Goal: Task Accomplishment & Management: Use online tool/utility

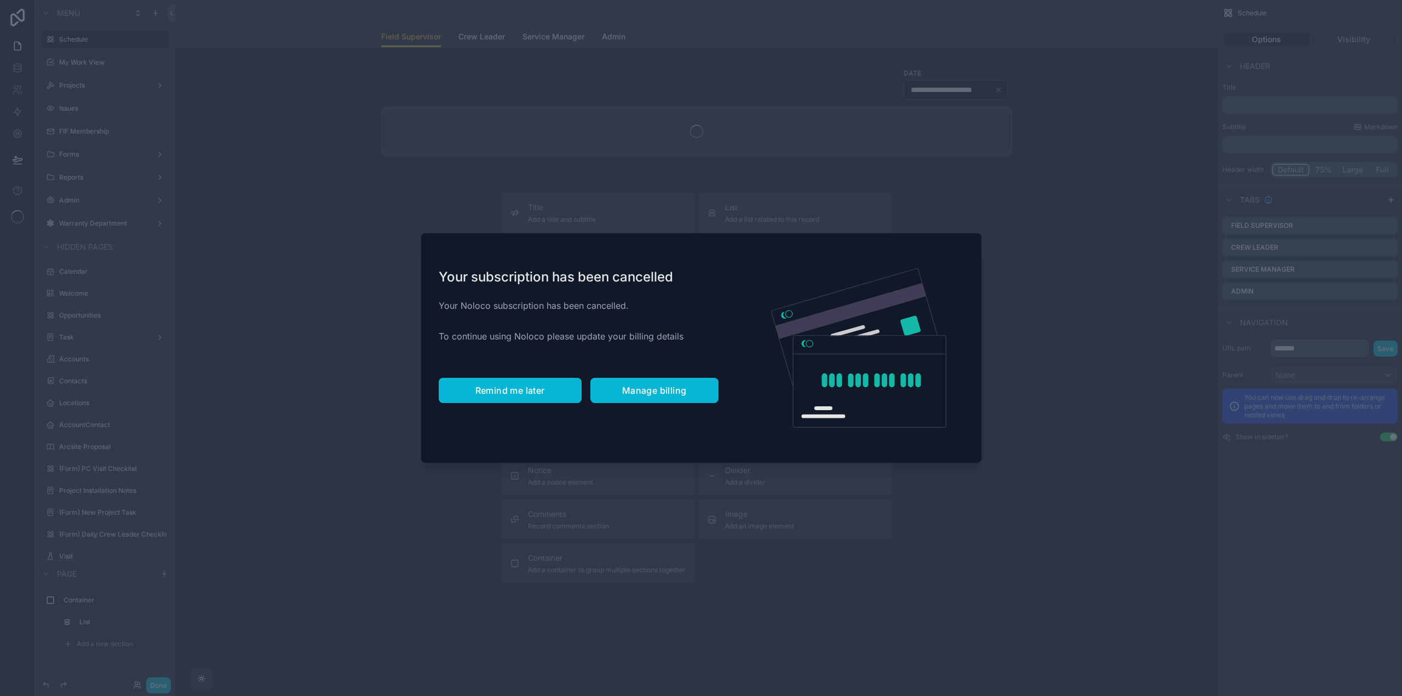
click at [518, 393] on span "Remind me later" at bounding box center [511, 390] width 70 height 11
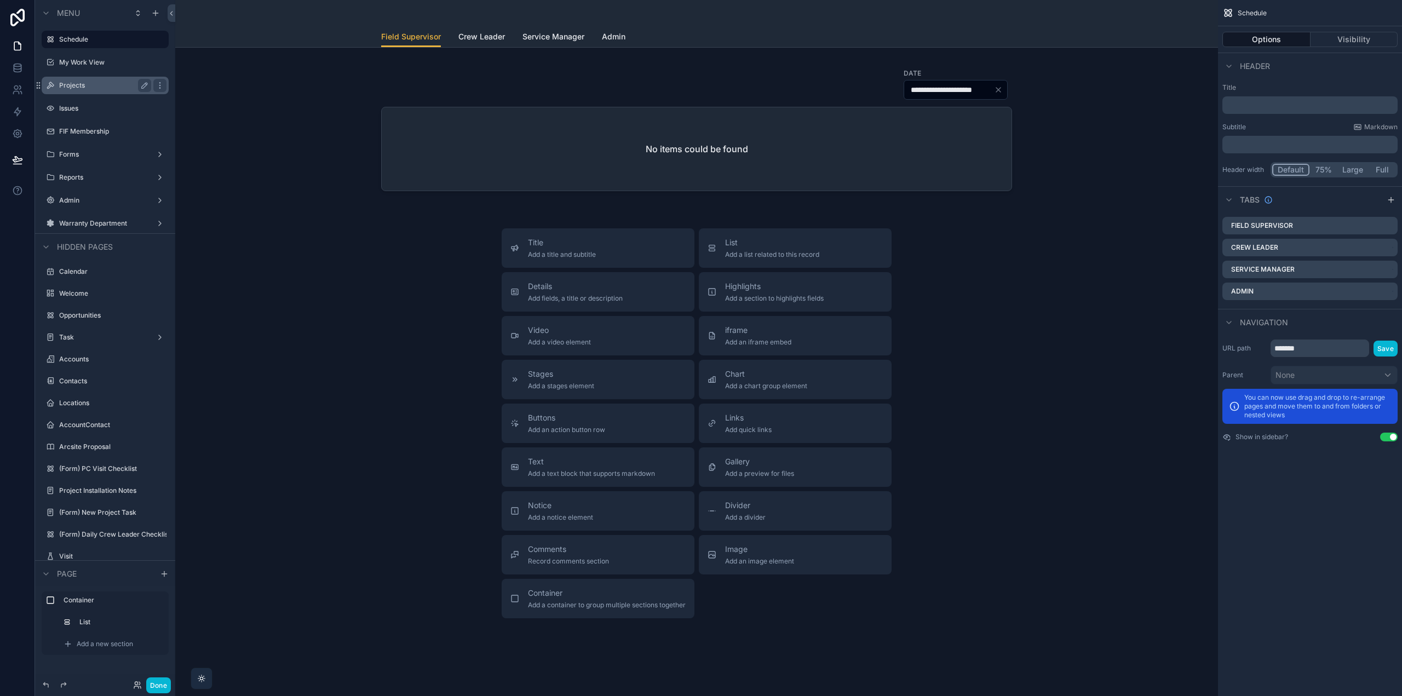
click at [92, 87] on label "Projects" at bounding box center [103, 85] width 88 height 9
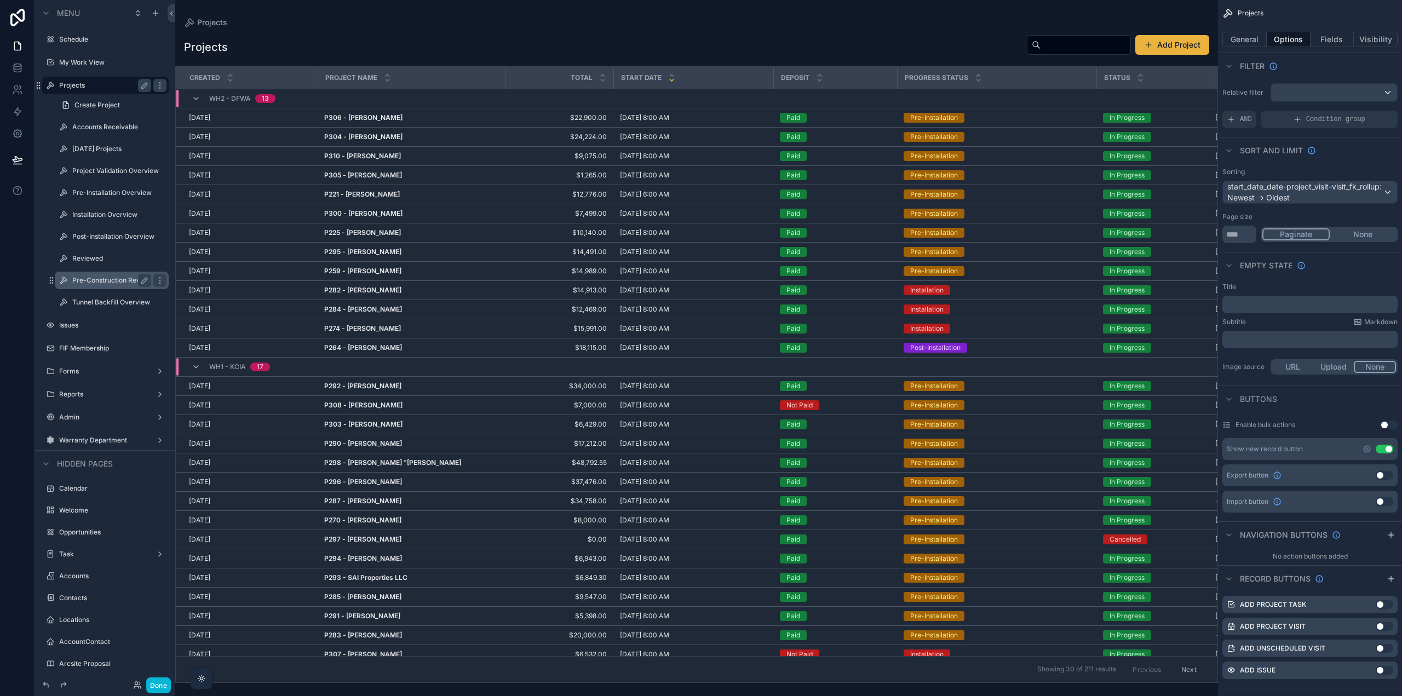
click at [102, 284] on label "Pre-Construction Review" at bounding box center [111, 280] width 79 height 9
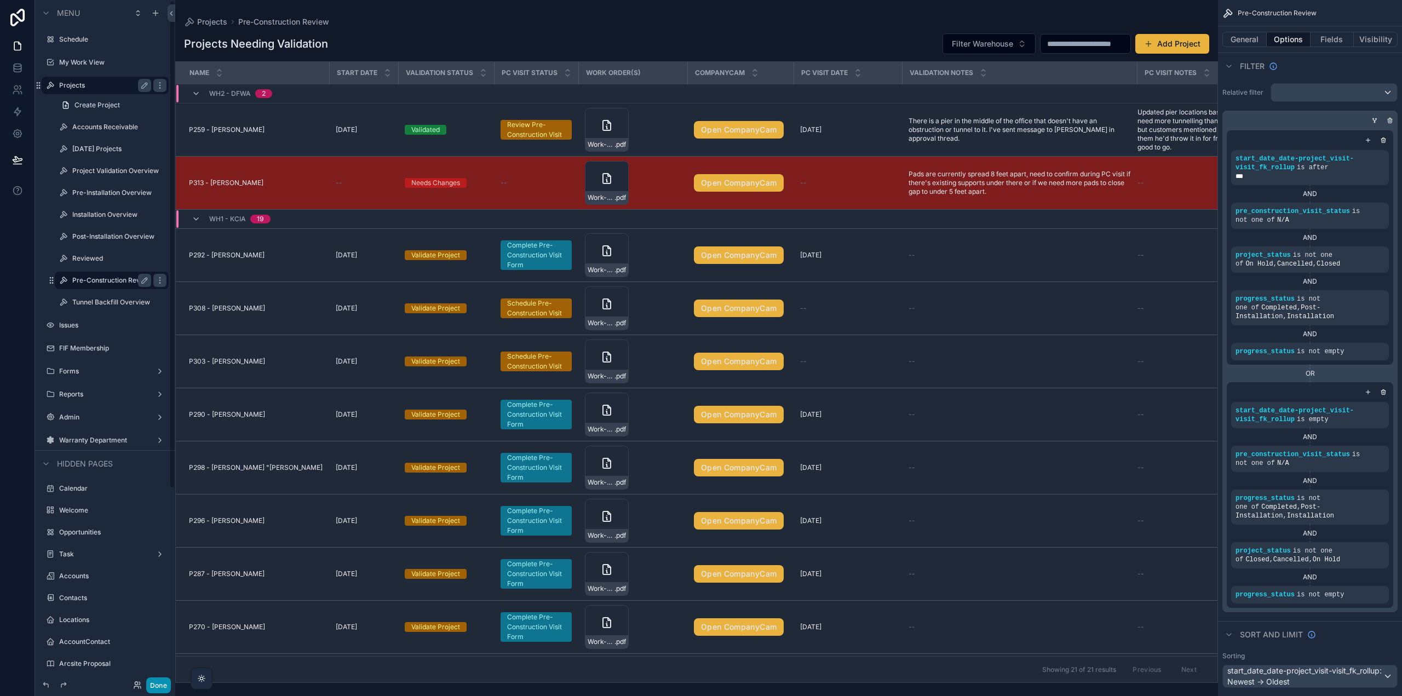
click at [156, 680] on button "Done" at bounding box center [158, 686] width 25 height 16
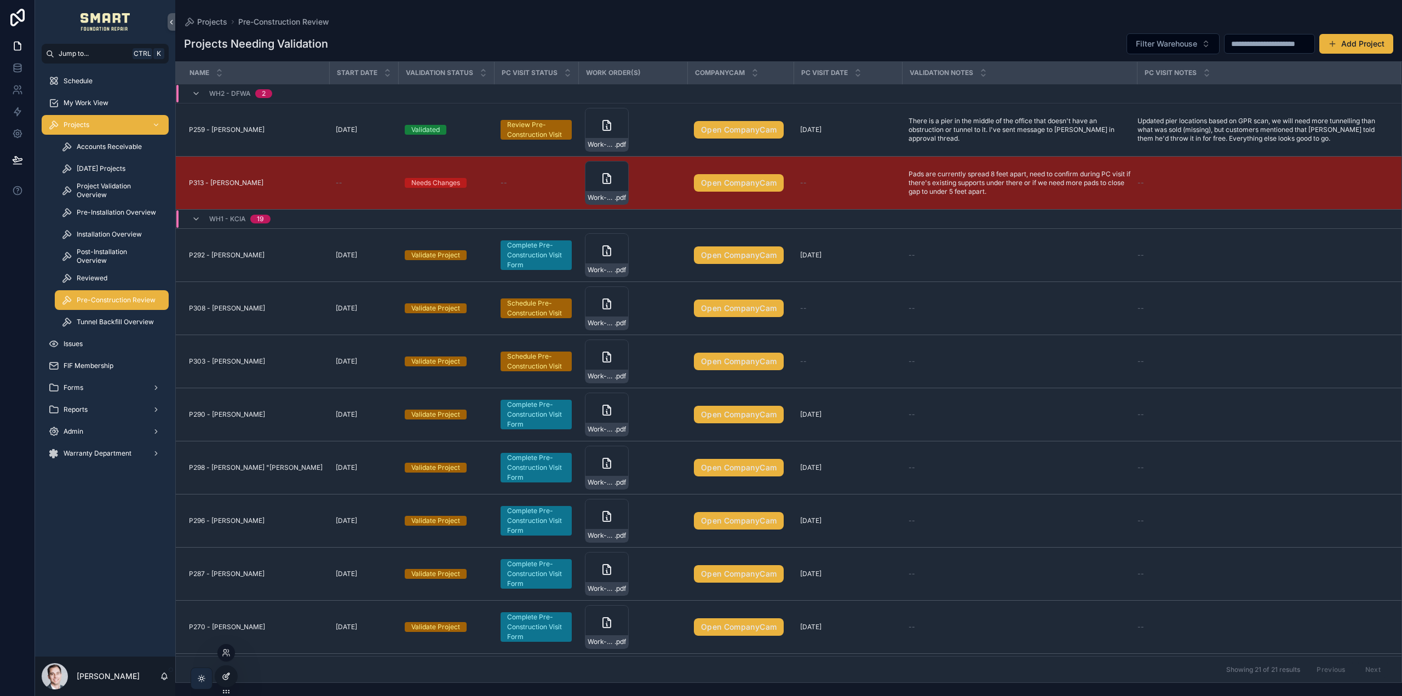
click at [222, 680] on div at bounding box center [226, 676] width 22 height 21
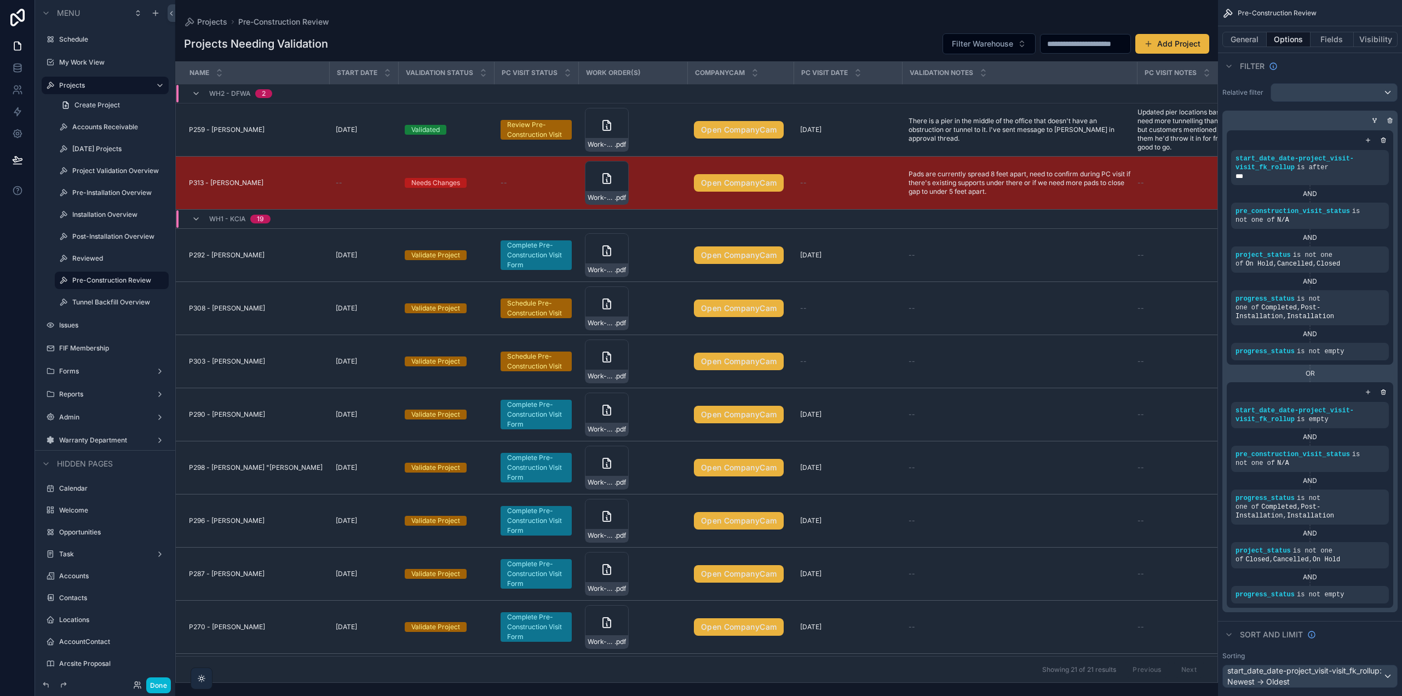
click at [850, 246] on div "scrollable content" at bounding box center [696, 348] width 1043 height 696
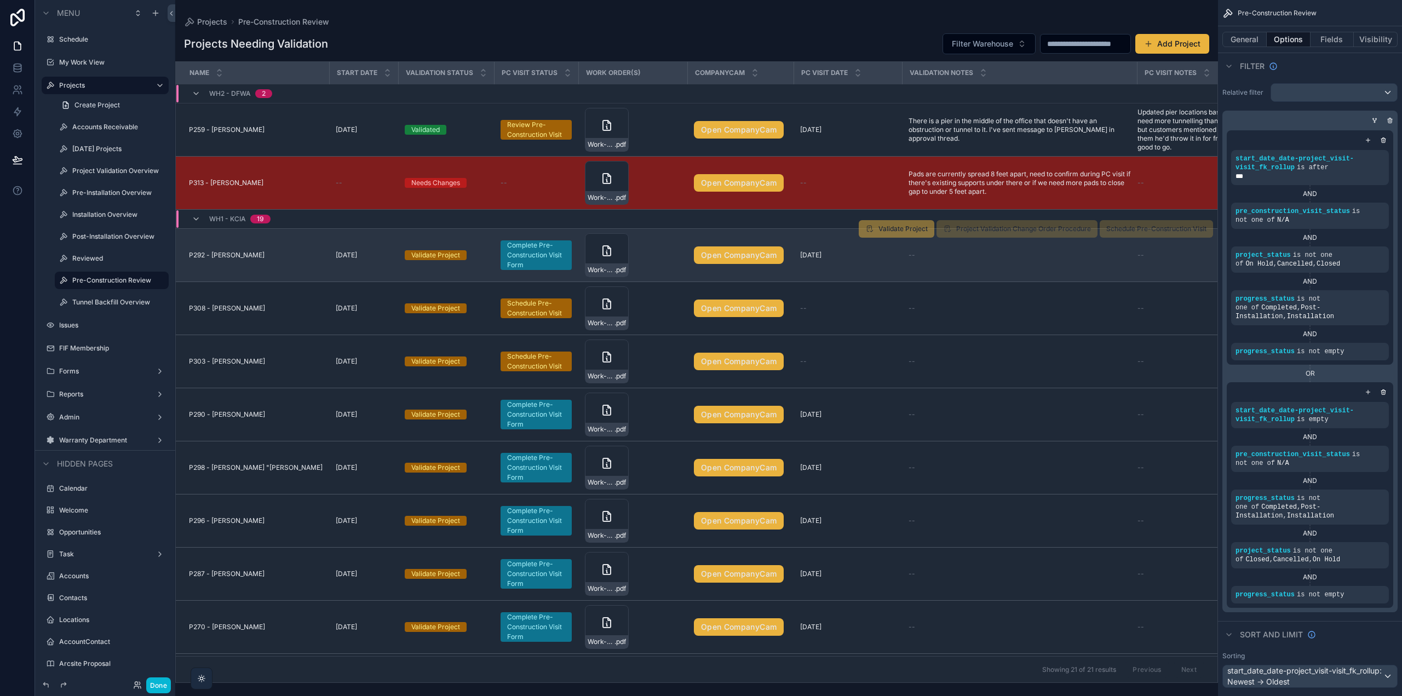
click at [858, 263] on td "[DATE] [DATE]" at bounding box center [848, 255] width 108 height 53
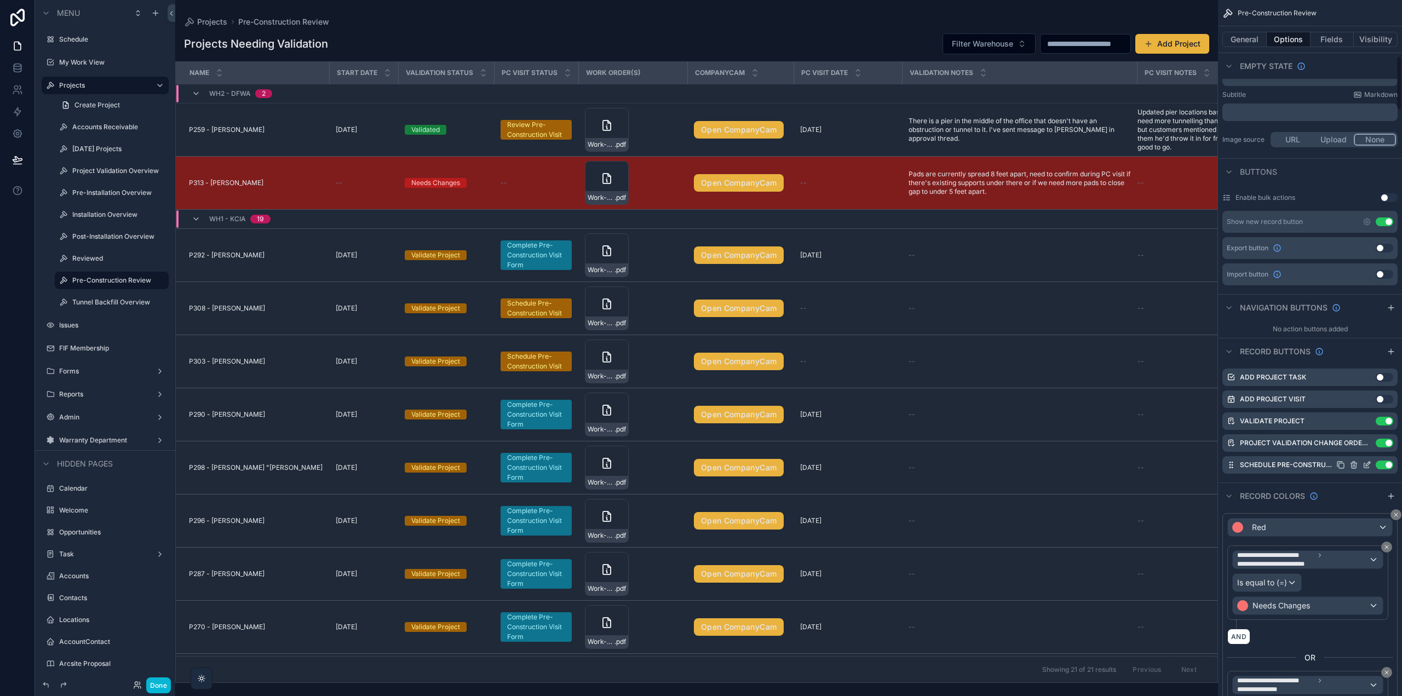
scroll to position [712, 0]
click at [1394, 346] on div "scrollable content" at bounding box center [1391, 351] width 13 height 13
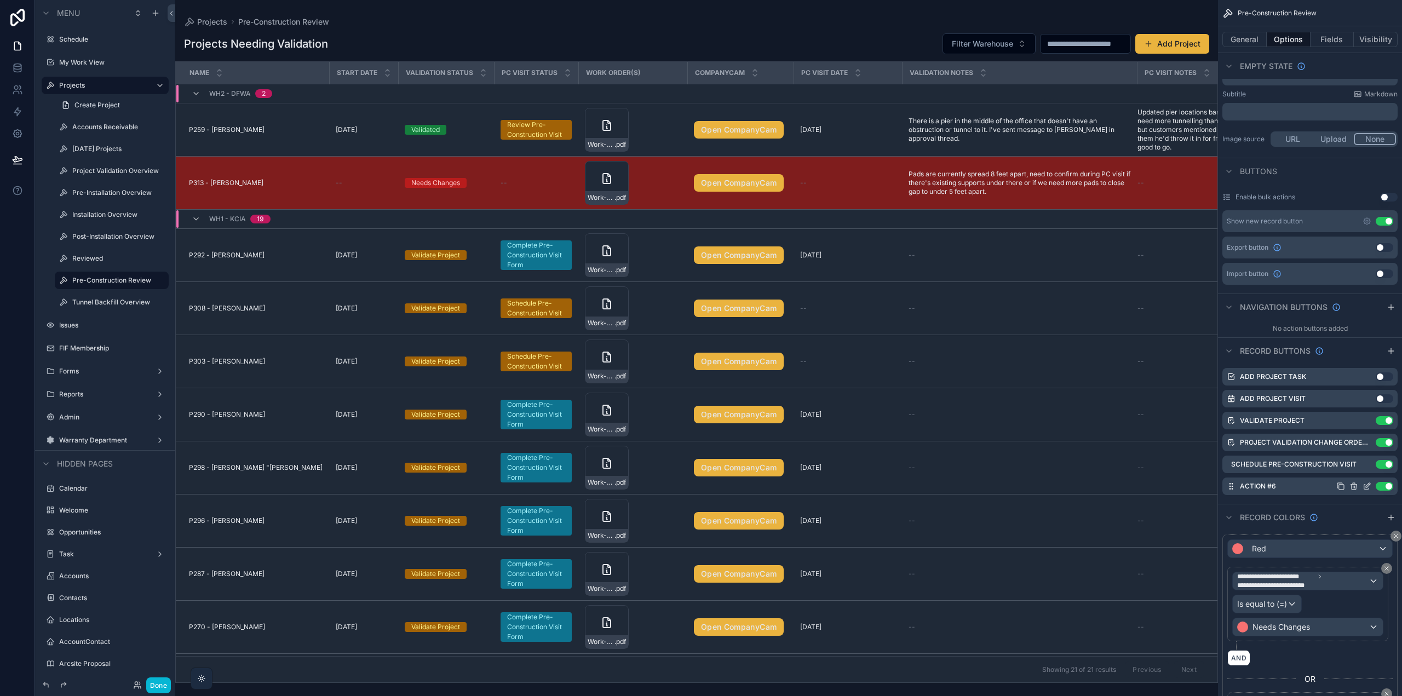
click at [1367, 487] on icon "scrollable content" at bounding box center [1367, 486] width 9 height 9
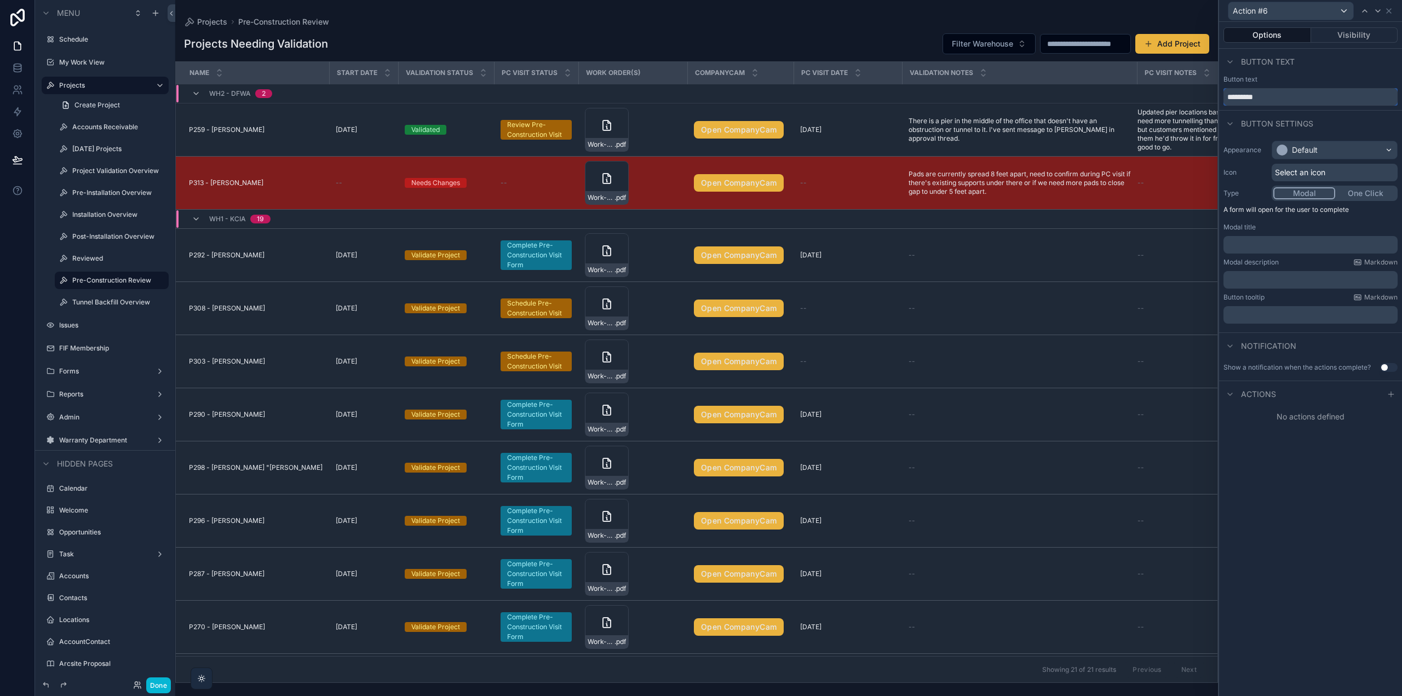
drag, startPoint x: 1275, startPoint y: 94, endPoint x: 1190, endPoint y: 89, distance: 85.1
click at [1193, 89] on div "Action #6 Options Visibility Button text Button text ********* Button settings …" at bounding box center [701, 348] width 1402 height 696
type input "**********"
click at [1309, 141] on div "Default" at bounding box center [1335, 150] width 125 height 18
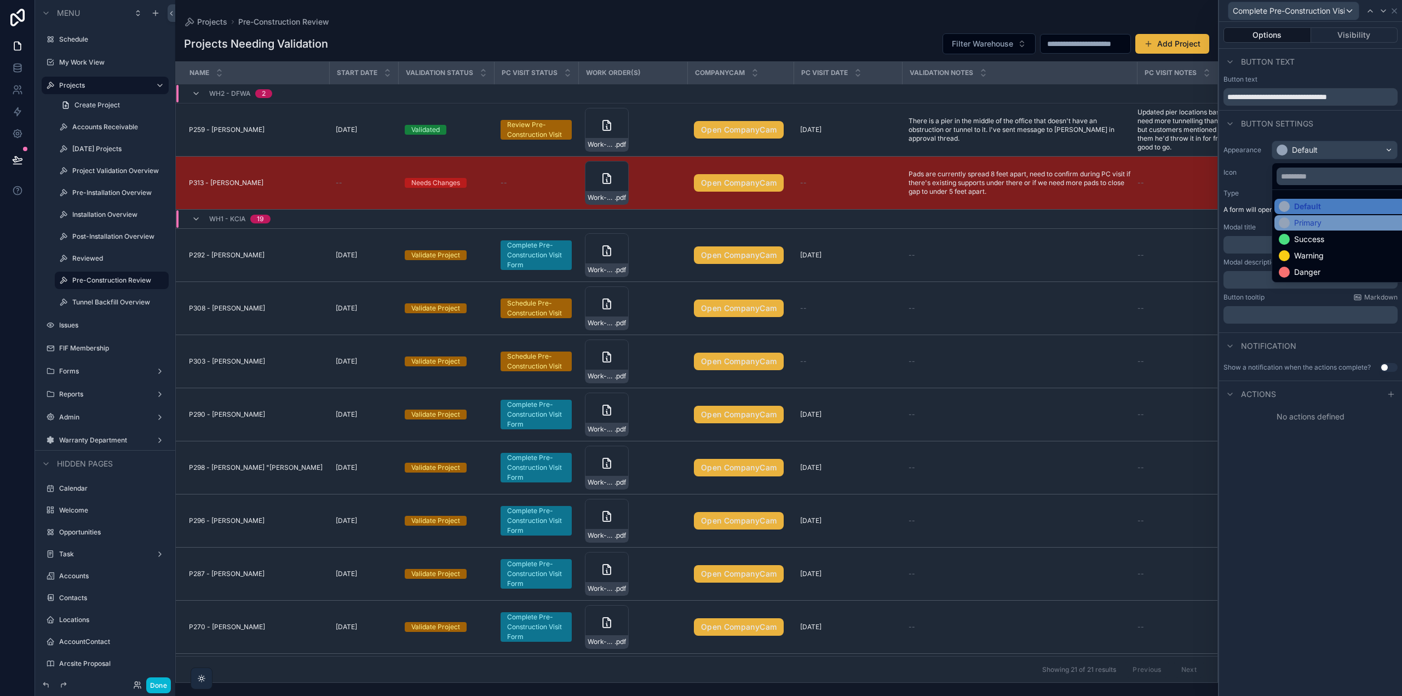
click at [1308, 222] on div "Primary" at bounding box center [1308, 222] width 27 height 11
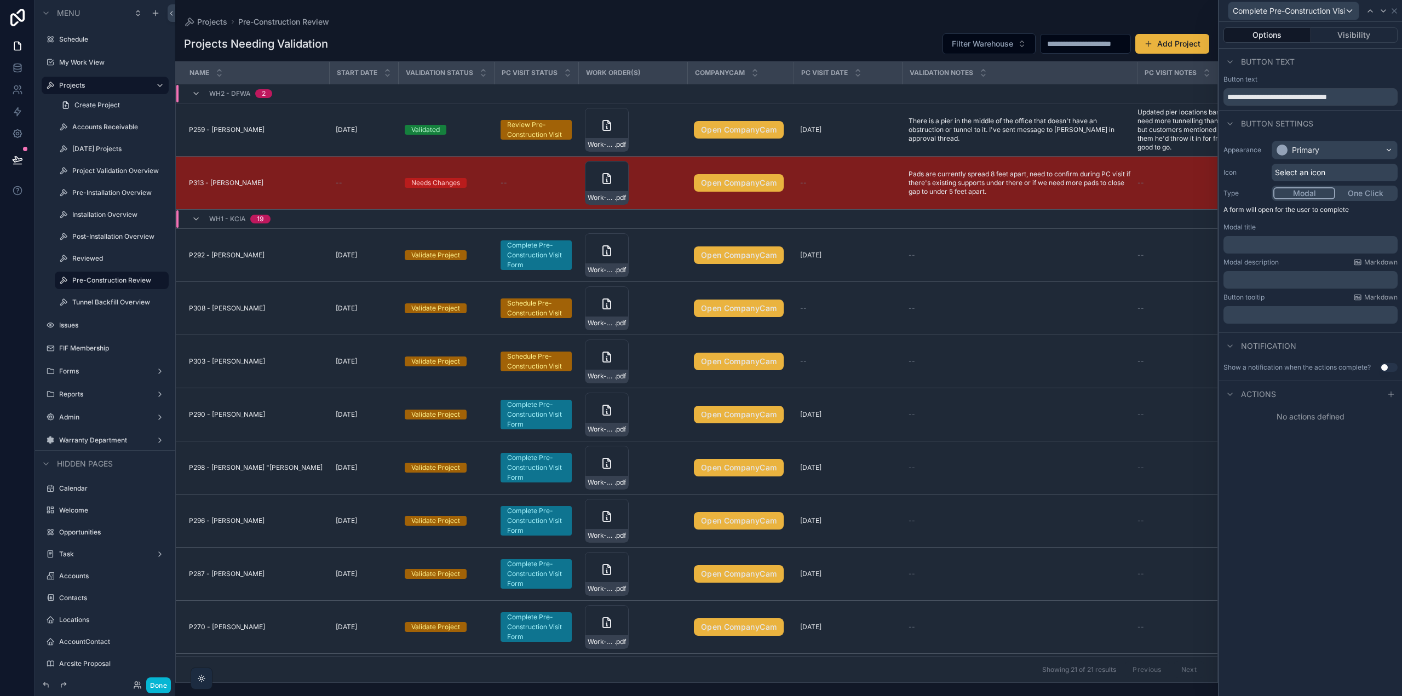
click at [1307, 526] on div "**********" at bounding box center [1310, 359] width 183 height 674
click at [1391, 393] on icon at bounding box center [1391, 394] width 9 height 9
click at [1338, 439] on div "Select a type" at bounding box center [1311, 438] width 164 height 18
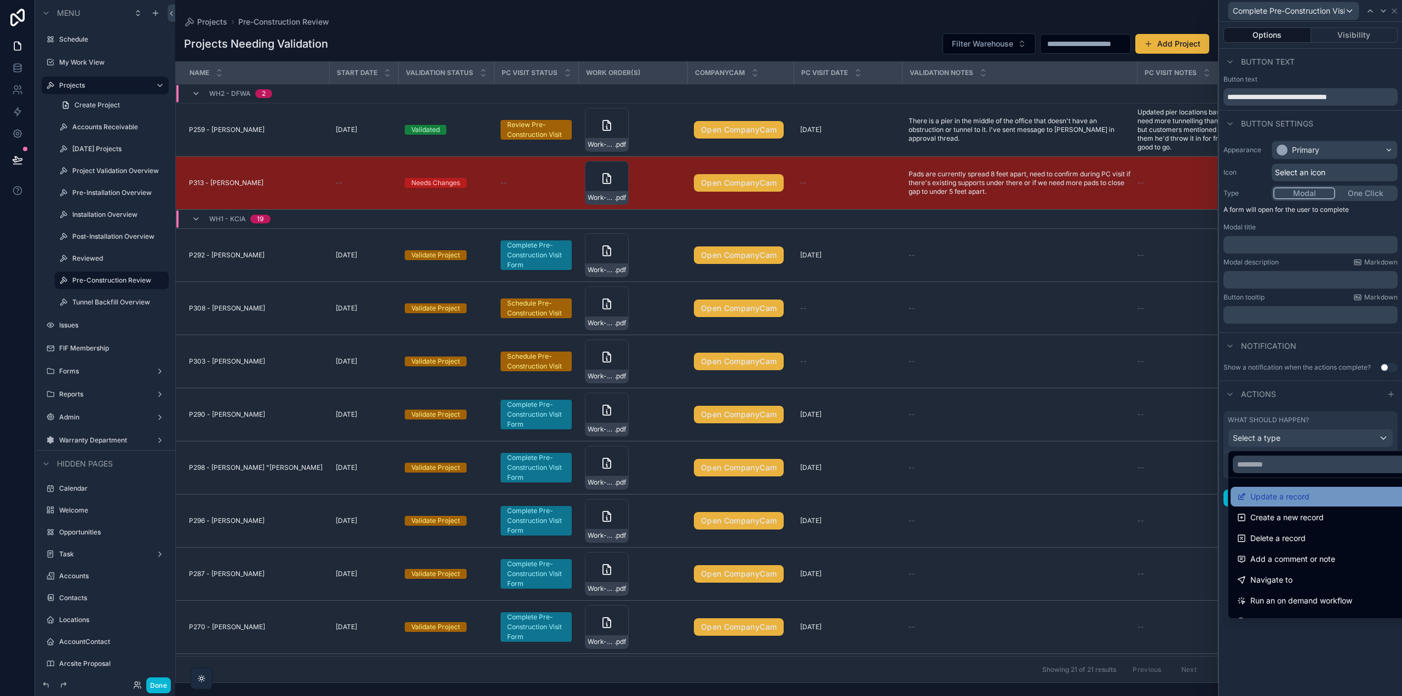
click at [1290, 496] on span "Update a record" at bounding box center [1280, 496] width 59 height 13
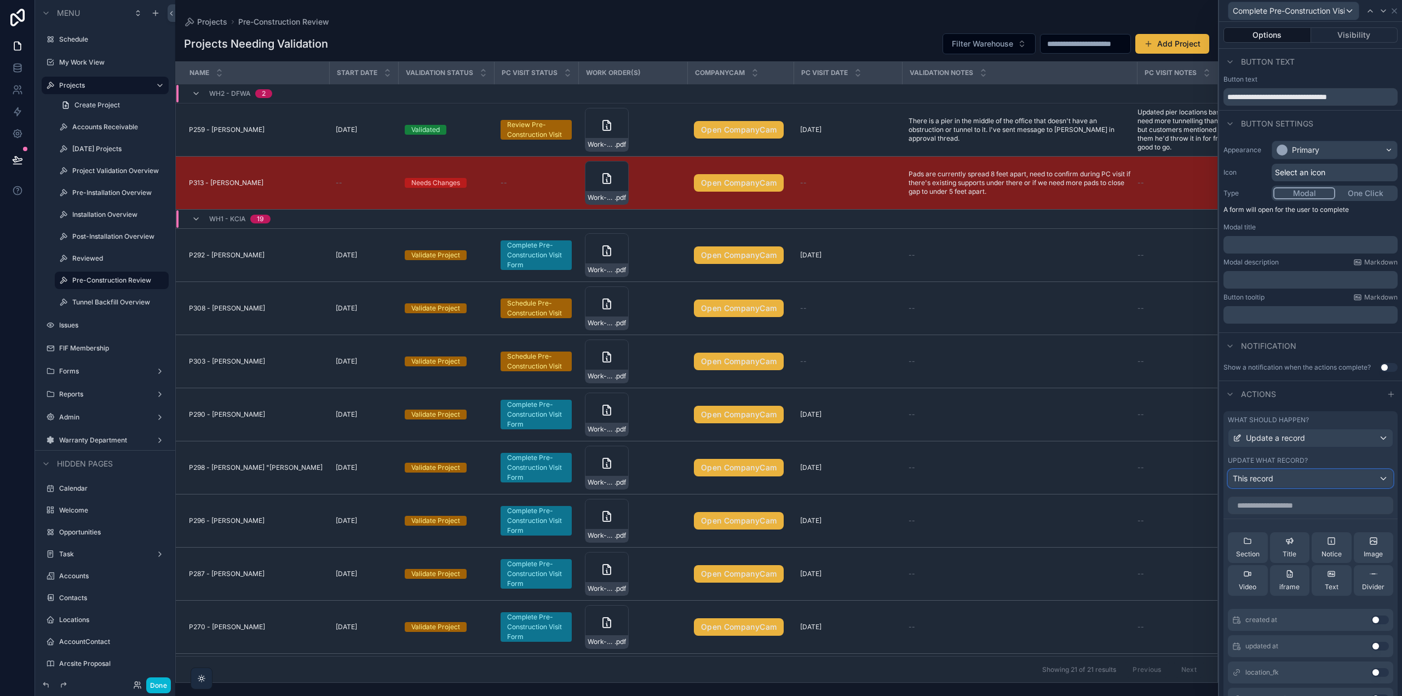
click at [1299, 474] on div "This record" at bounding box center [1311, 479] width 164 height 18
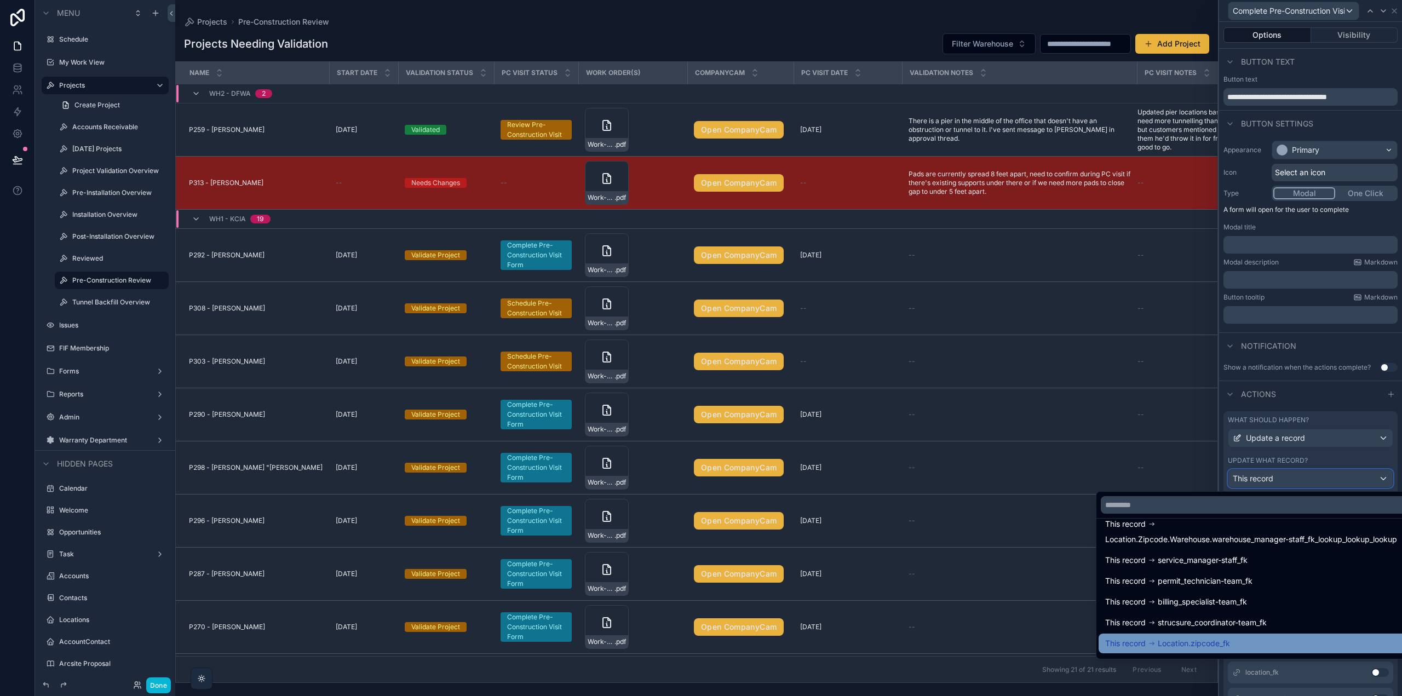
scroll to position [301, 0]
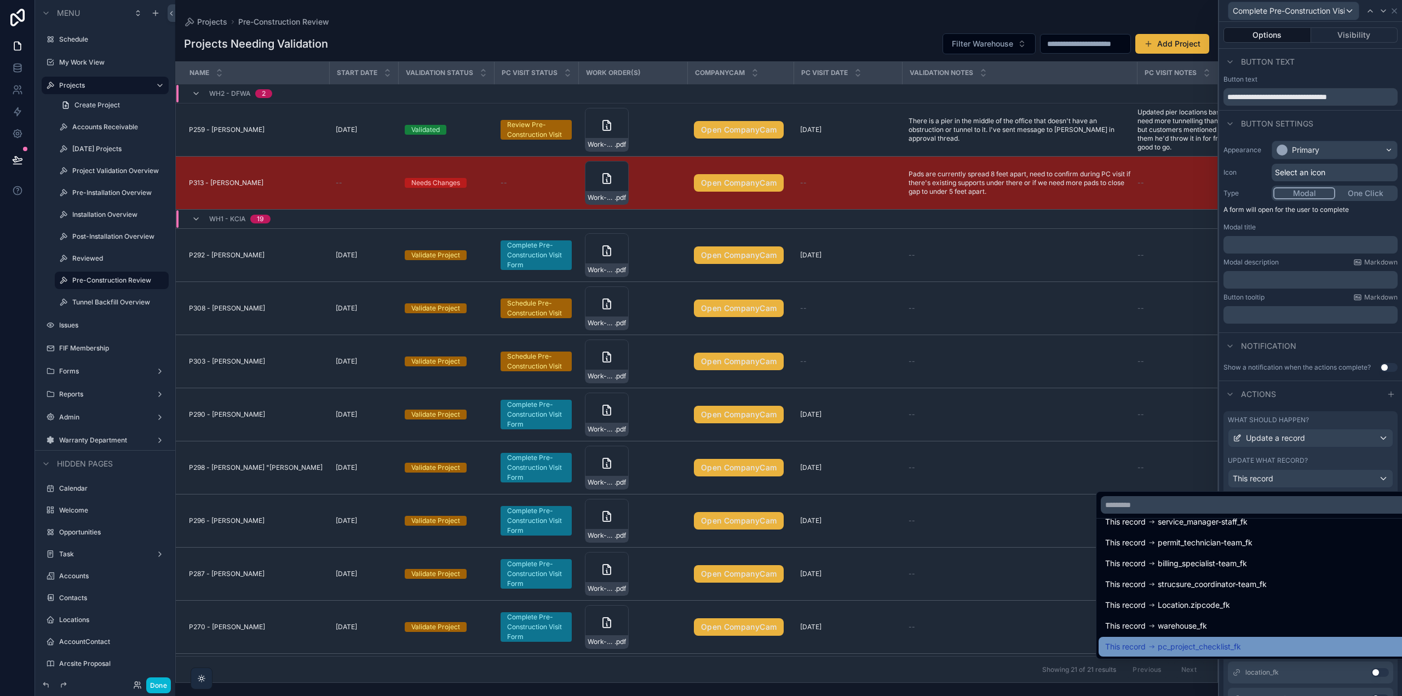
click at [1259, 646] on div "This record pc_project_checklist_fk" at bounding box center [1254, 646] width 297 height 13
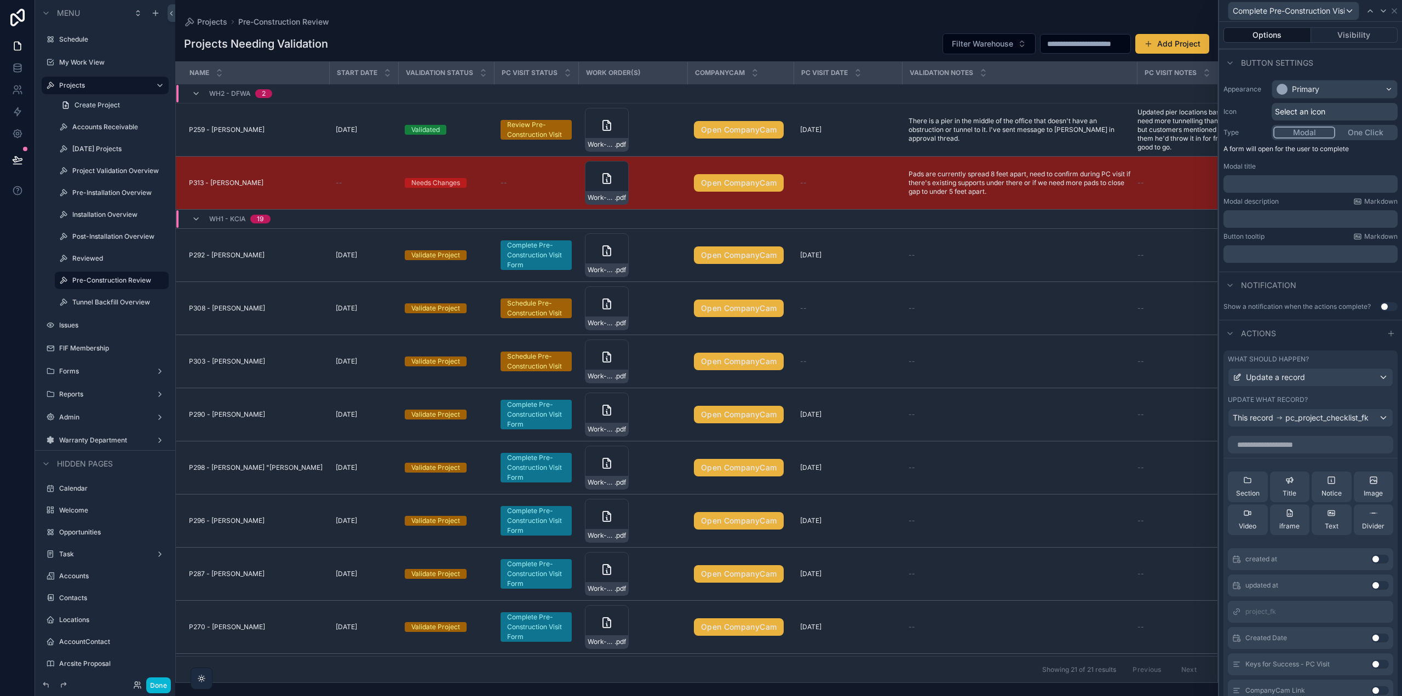
scroll to position [110, 0]
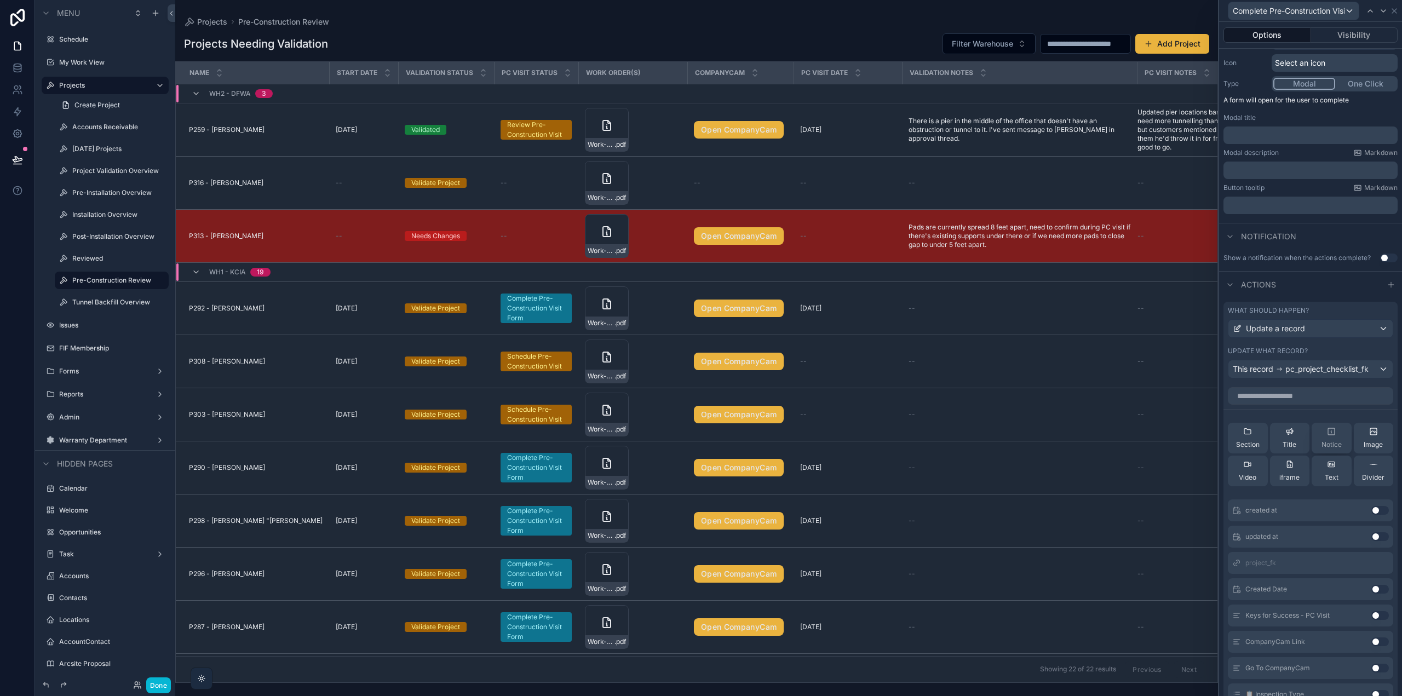
click at [1327, 438] on div "Notice" at bounding box center [1332, 438] width 20 height 22
click at [1358, 426] on icon at bounding box center [1360, 424] width 4 height 4
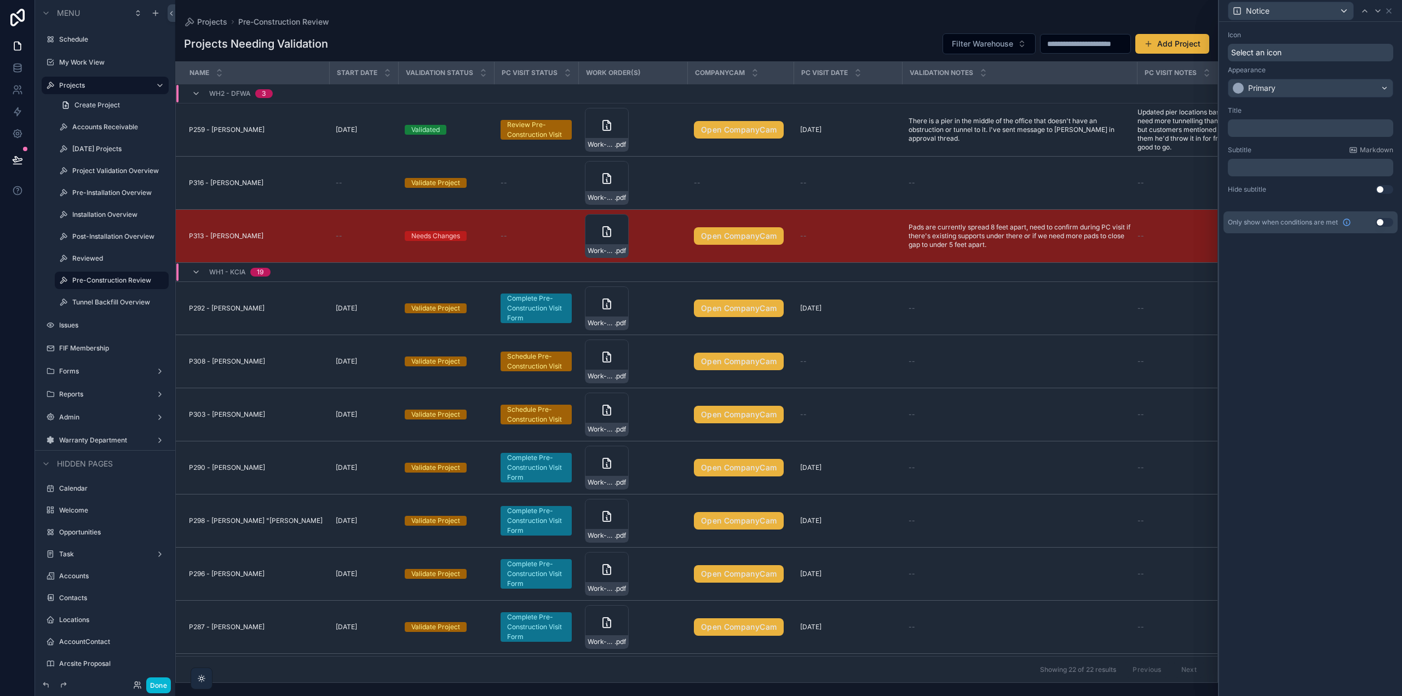
click at [1270, 98] on div "Icon Select an icon Appearance Primary" at bounding box center [1311, 64] width 174 height 76
click at [1270, 92] on div "Primary" at bounding box center [1261, 88] width 27 height 11
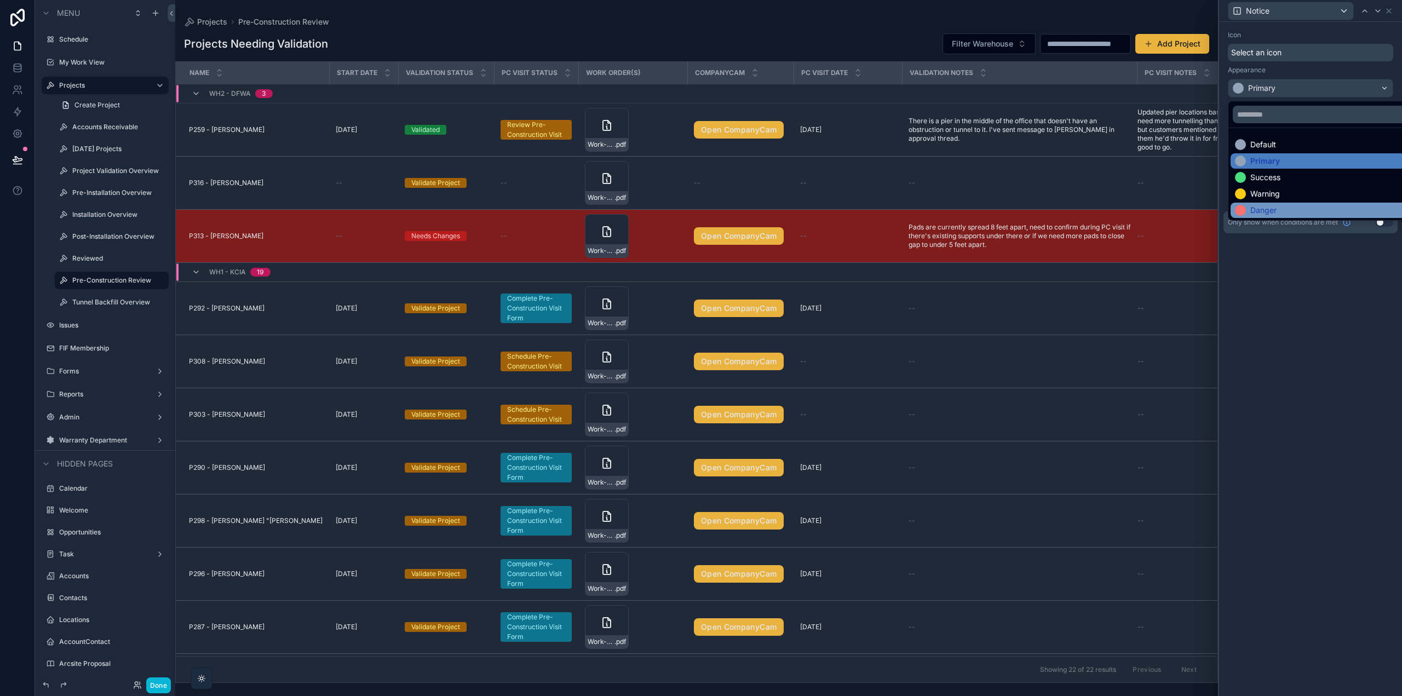
click at [1261, 207] on div "Danger" at bounding box center [1264, 210] width 26 height 11
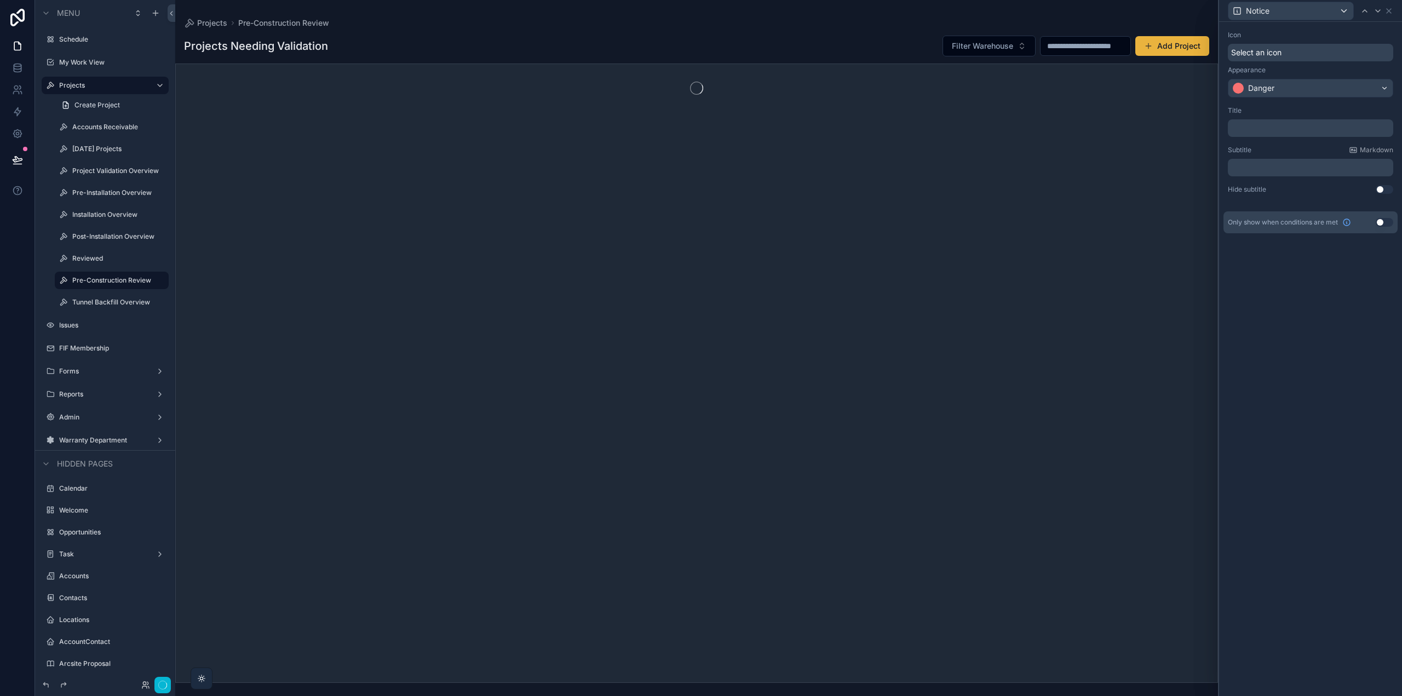
click at [1269, 126] on p "﻿" at bounding box center [1312, 128] width 159 height 11
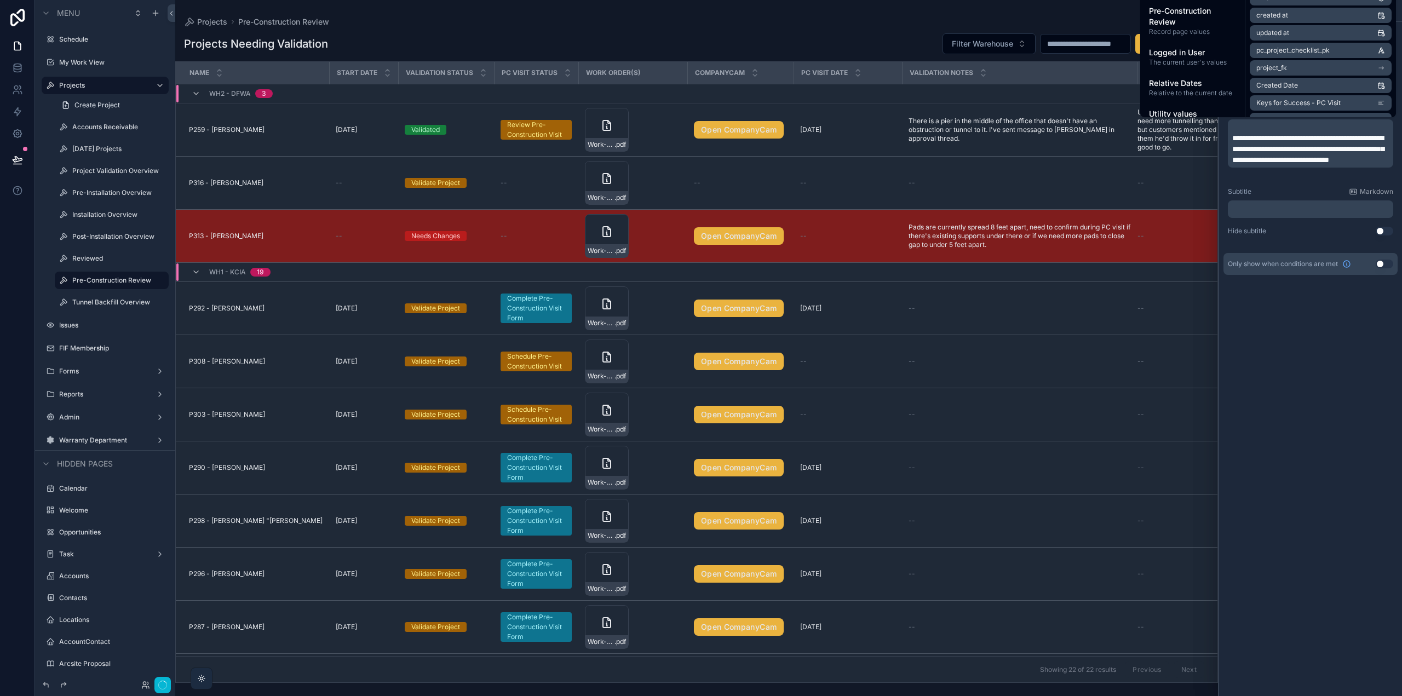
click at [1291, 185] on div "**********" at bounding box center [1311, 171] width 174 height 138
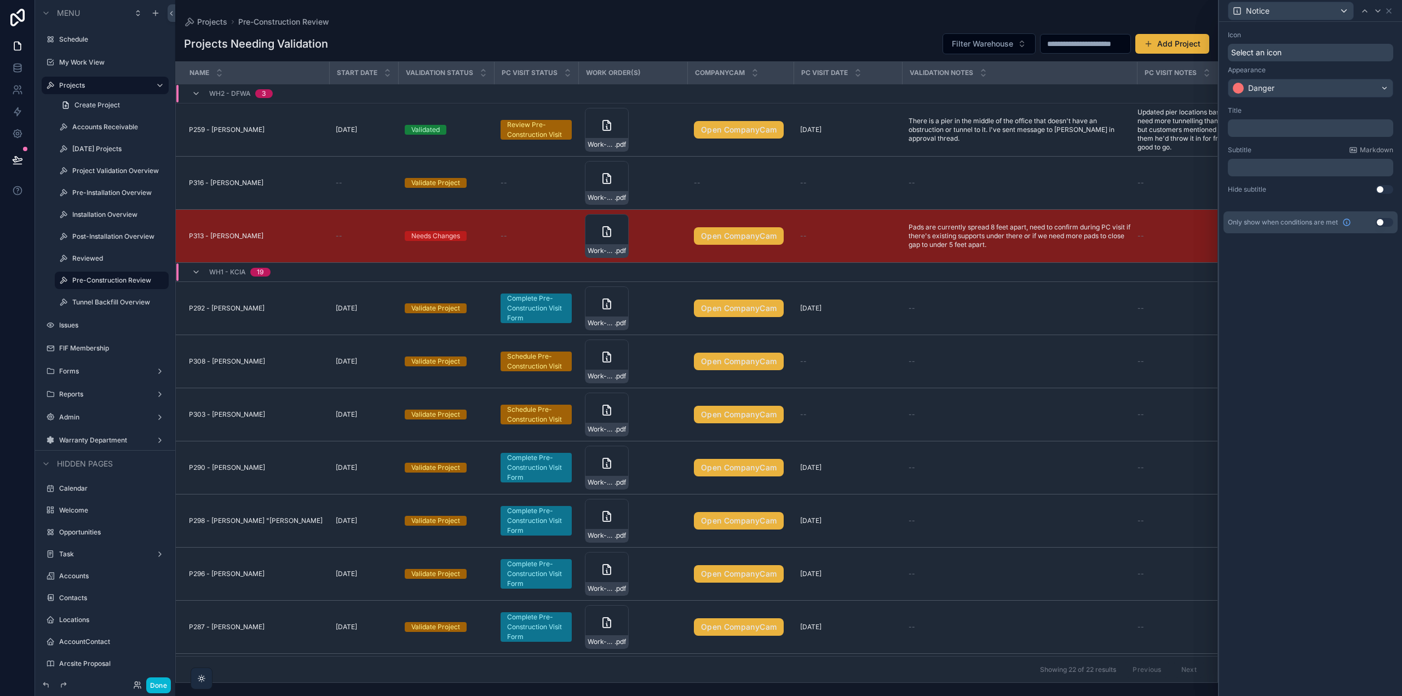
click at [1273, 166] on p "﻿" at bounding box center [1312, 167] width 159 height 11
click at [1272, 165] on p "﻿" at bounding box center [1312, 167] width 159 height 11
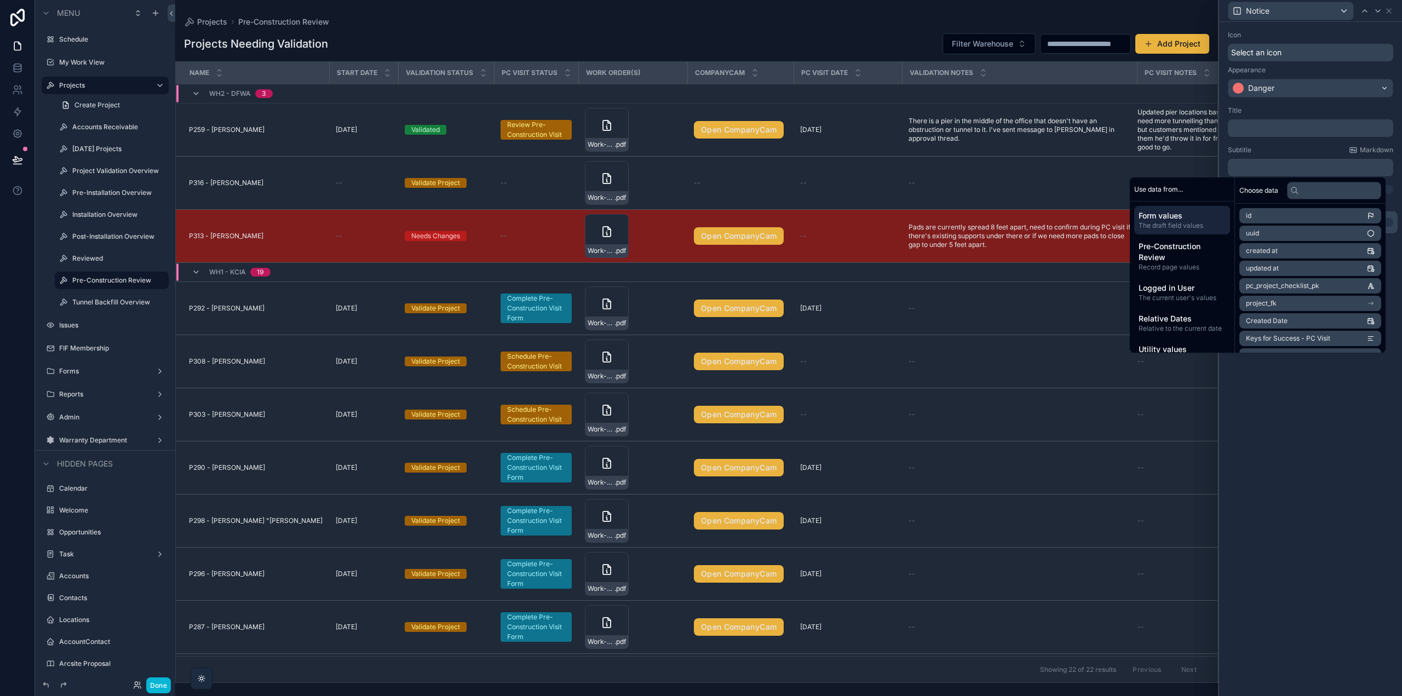
scroll to position [105, 0]
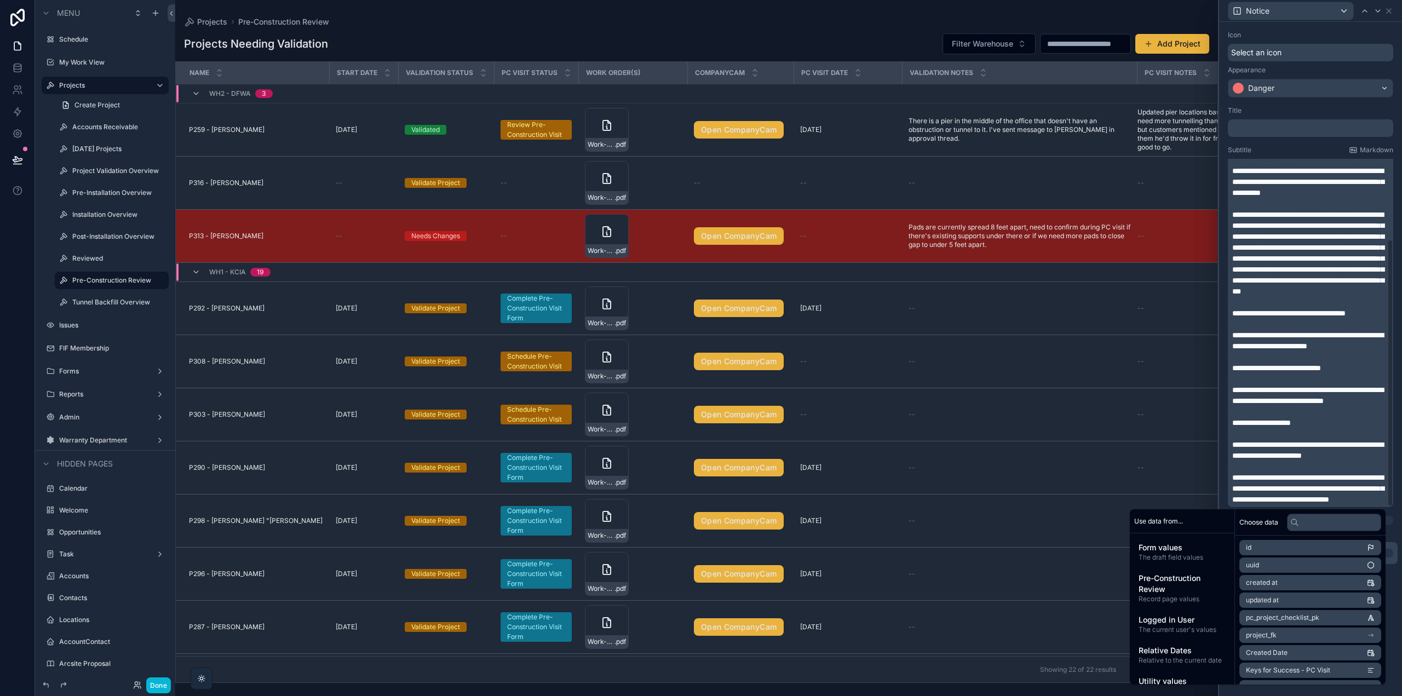
click at [1288, 145] on div "**********" at bounding box center [1311, 315] width 174 height 427
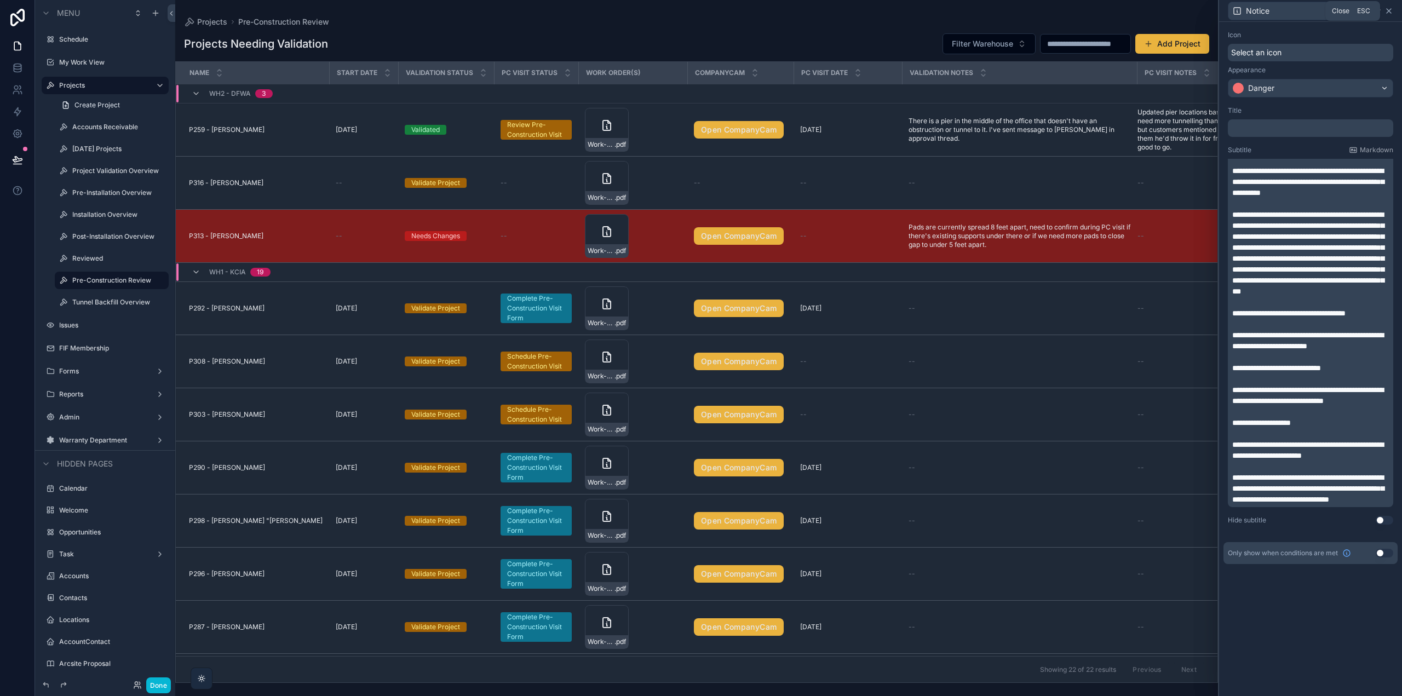
click at [1393, 11] on icon at bounding box center [1389, 11] width 9 height 9
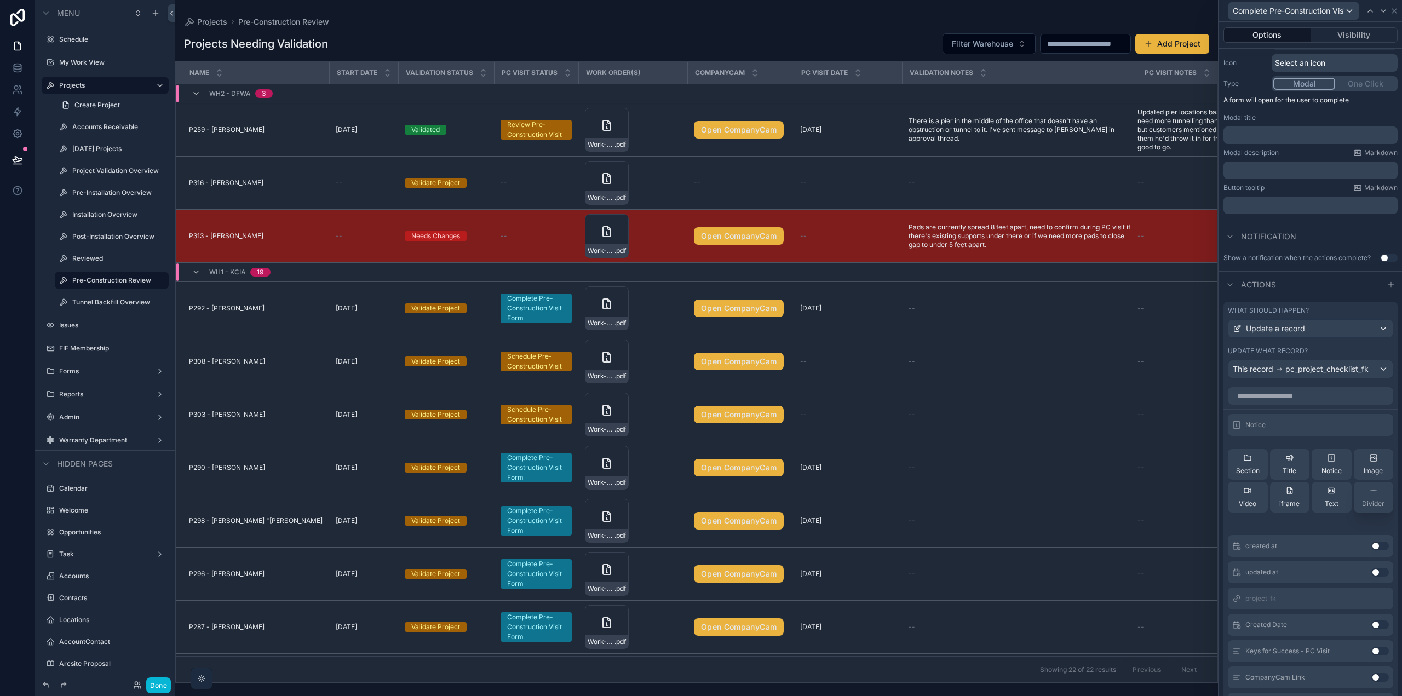
click at [1362, 505] on div "Divider" at bounding box center [1373, 497] width 22 height 22
click at [1354, 456] on icon at bounding box center [1358, 451] width 9 height 9
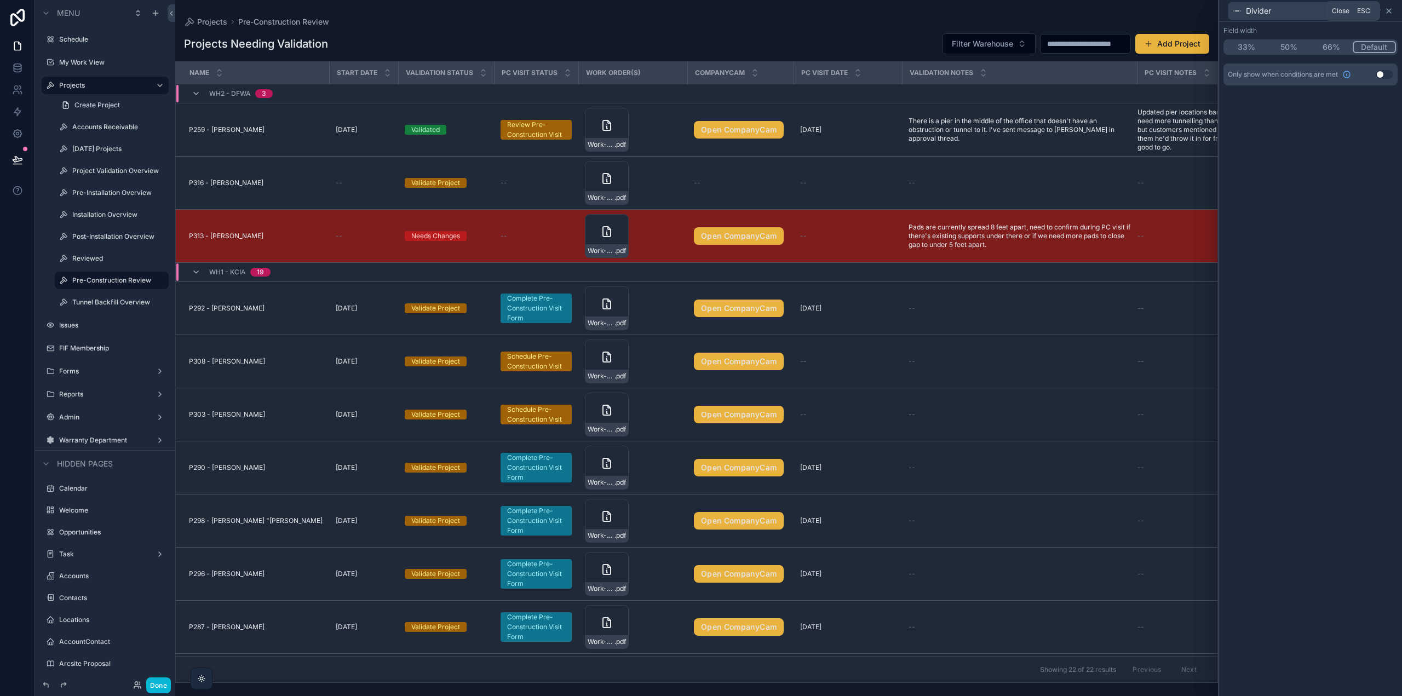
click at [1387, 9] on icon at bounding box center [1389, 11] width 4 height 4
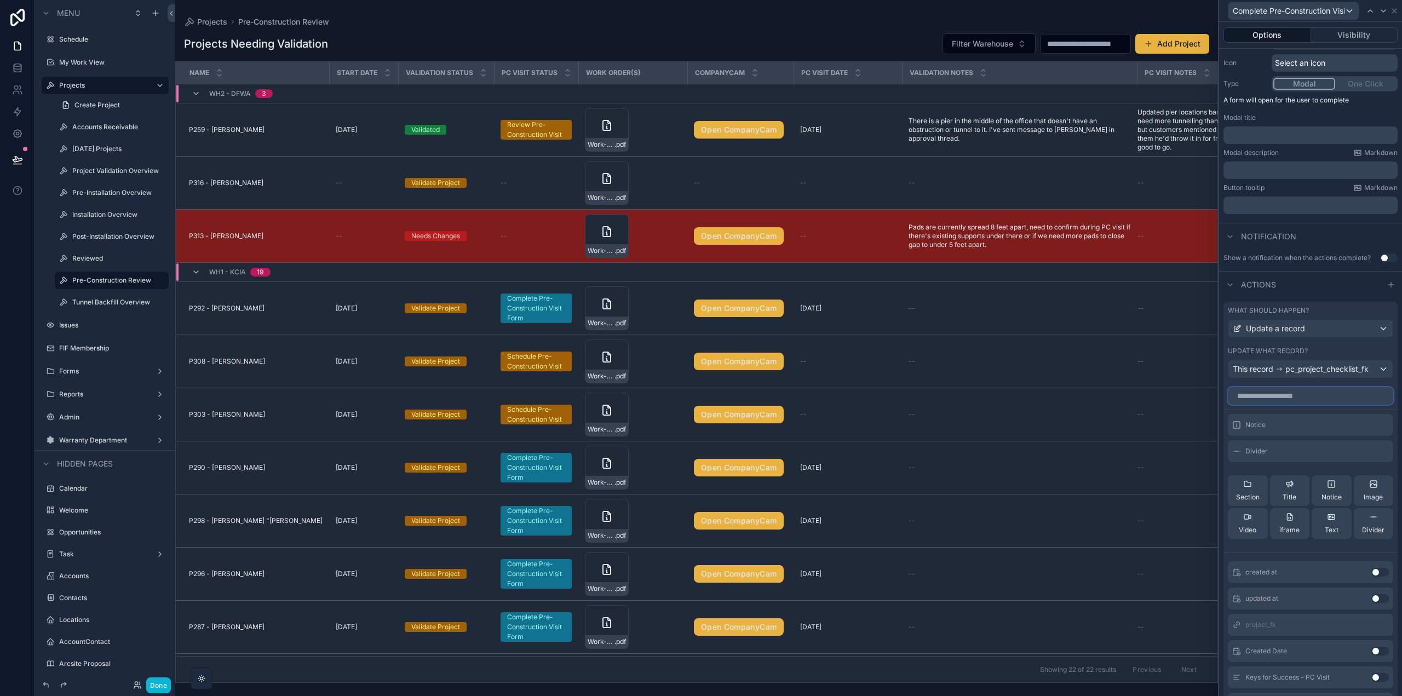
click at [1264, 400] on input "text" at bounding box center [1310, 396] width 165 height 18
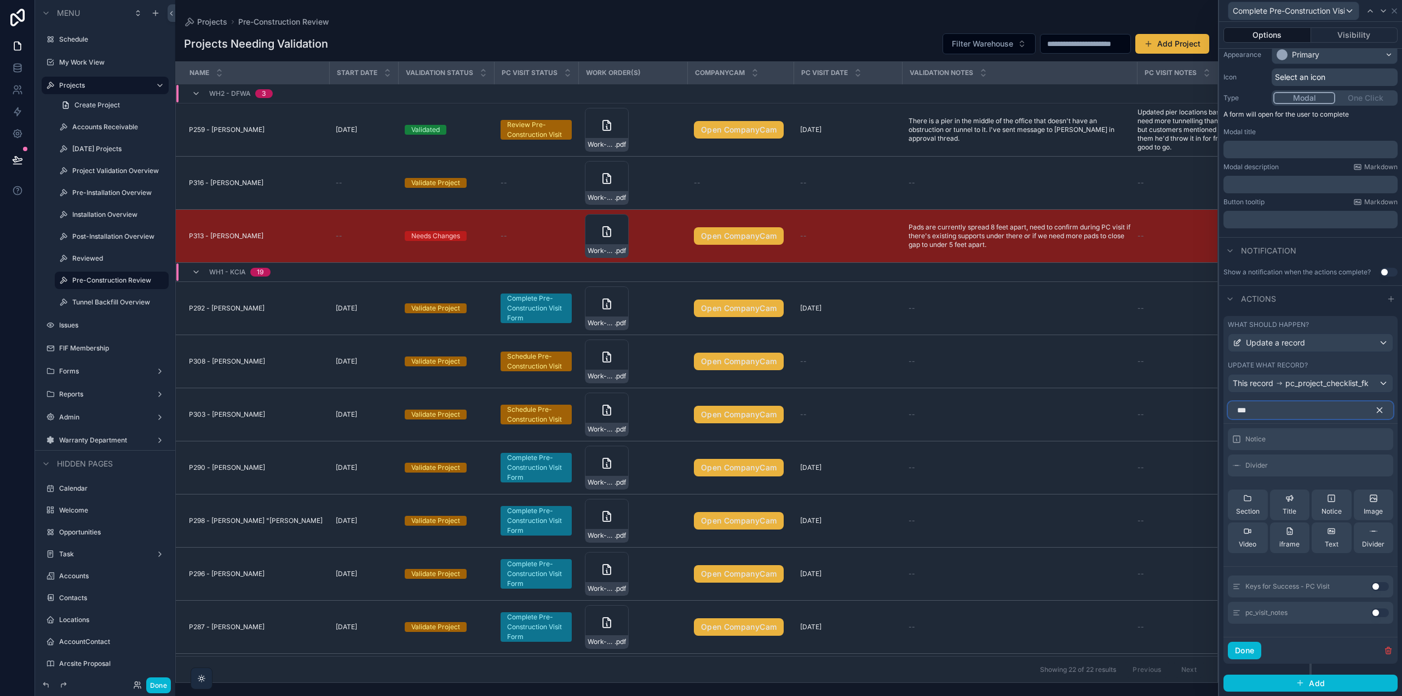
scroll to position [76, 0]
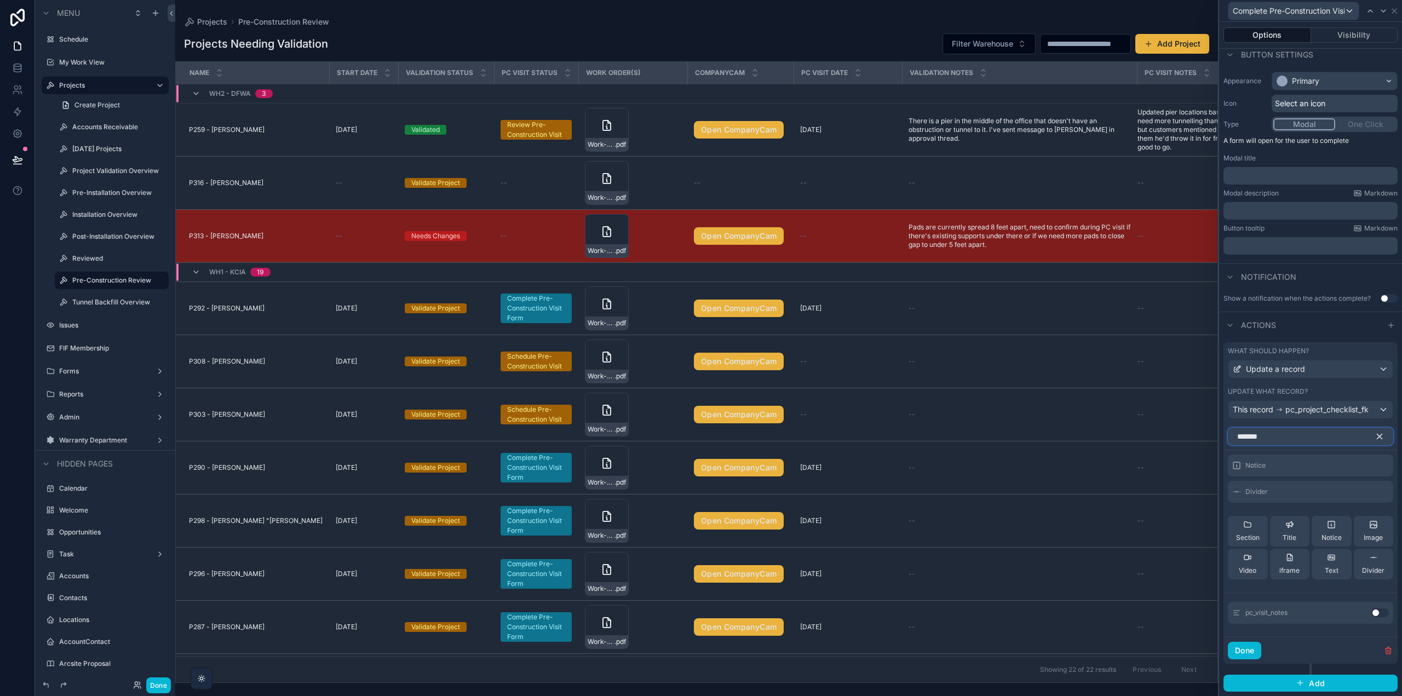
type input "*******"
click at [1372, 615] on button "Use setting" at bounding box center [1381, 613] width 18 height 9
click at [1356, 517] on icon at bounding box center [1358, 514] width 5 height 5
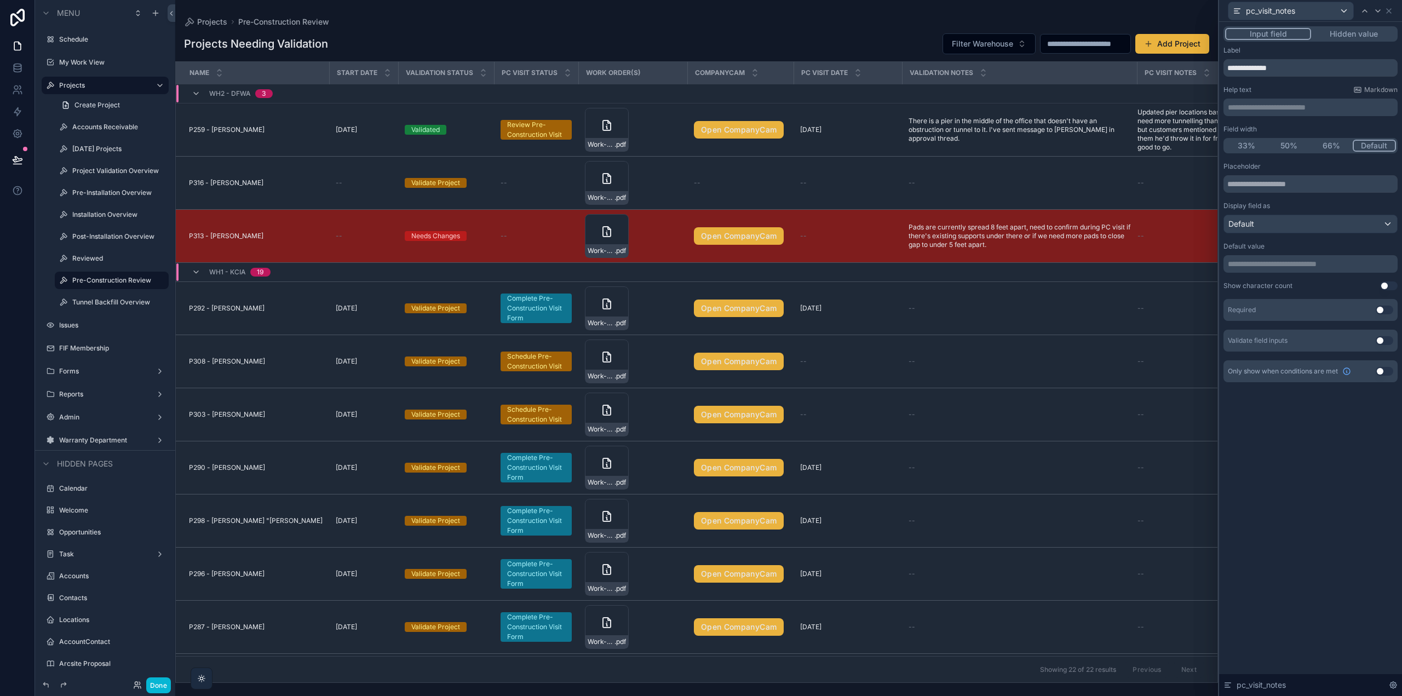
click at [1271, 109] on p "**********" at bounding box center [1312, 107] width 168 height 11
click at [1278, 66] on input "**********" at bounding box center [1311, 68] width 174 height 18
paste input "**********"
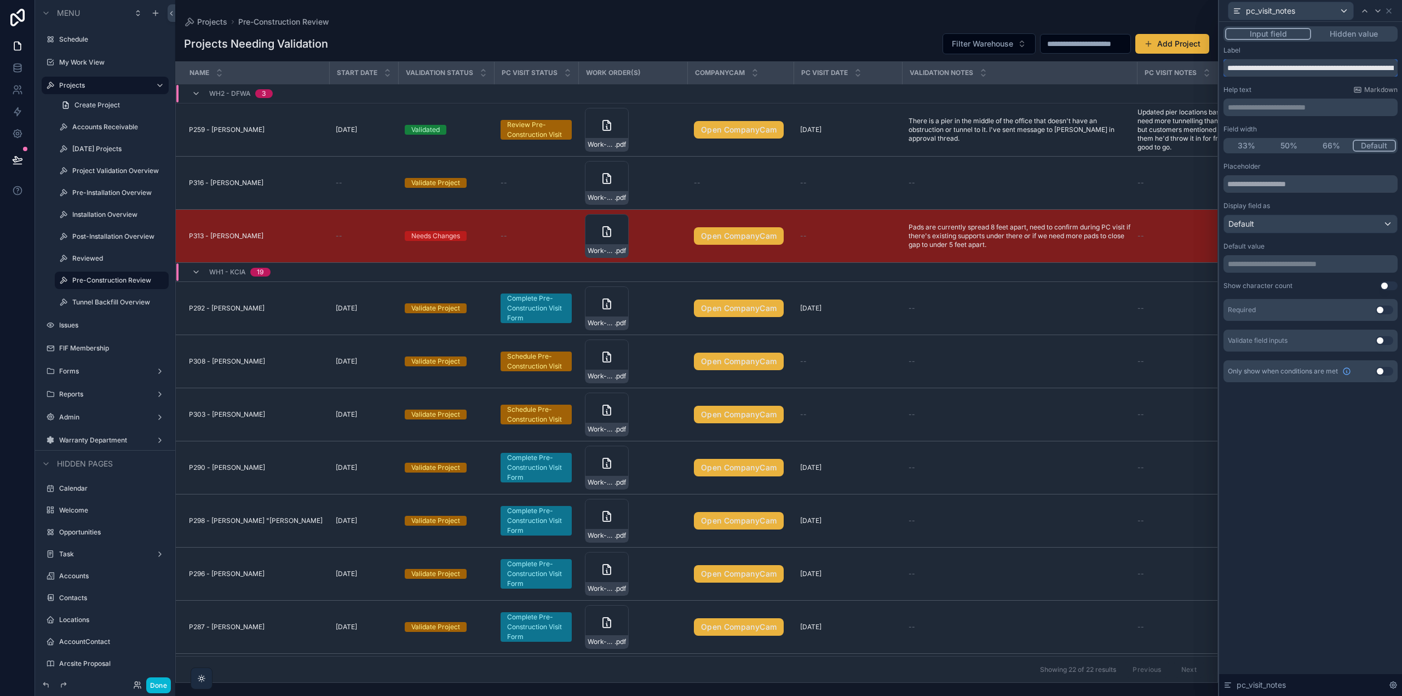
scroll to position [0, 215]
type input "**********"
click at [1347, 483] on div "**********" at bounding box center [1310, 359] width 183 height 674
click at [1379, 307] on button "Use setting" at bounding box center [1385, 310] width 18 height 9
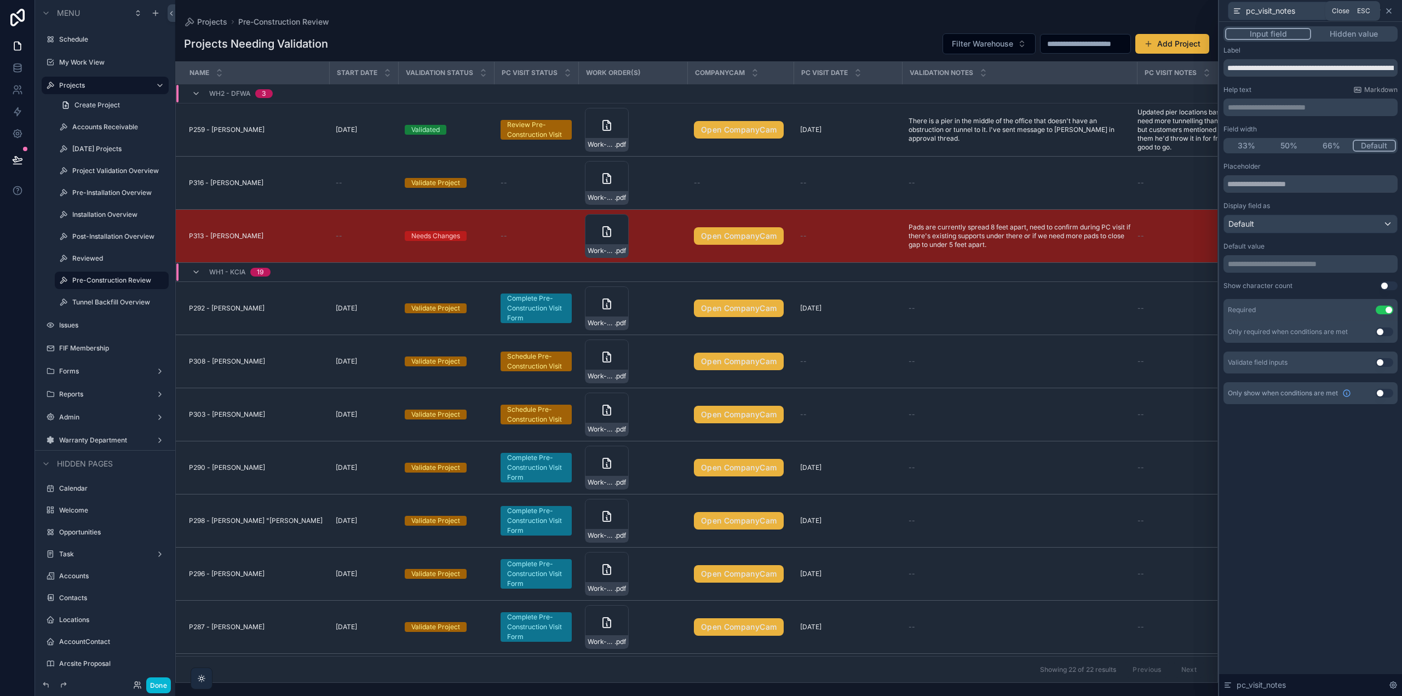
click at [1391, 9] on icon at bounding box center [1389, 11] width 4 height 4
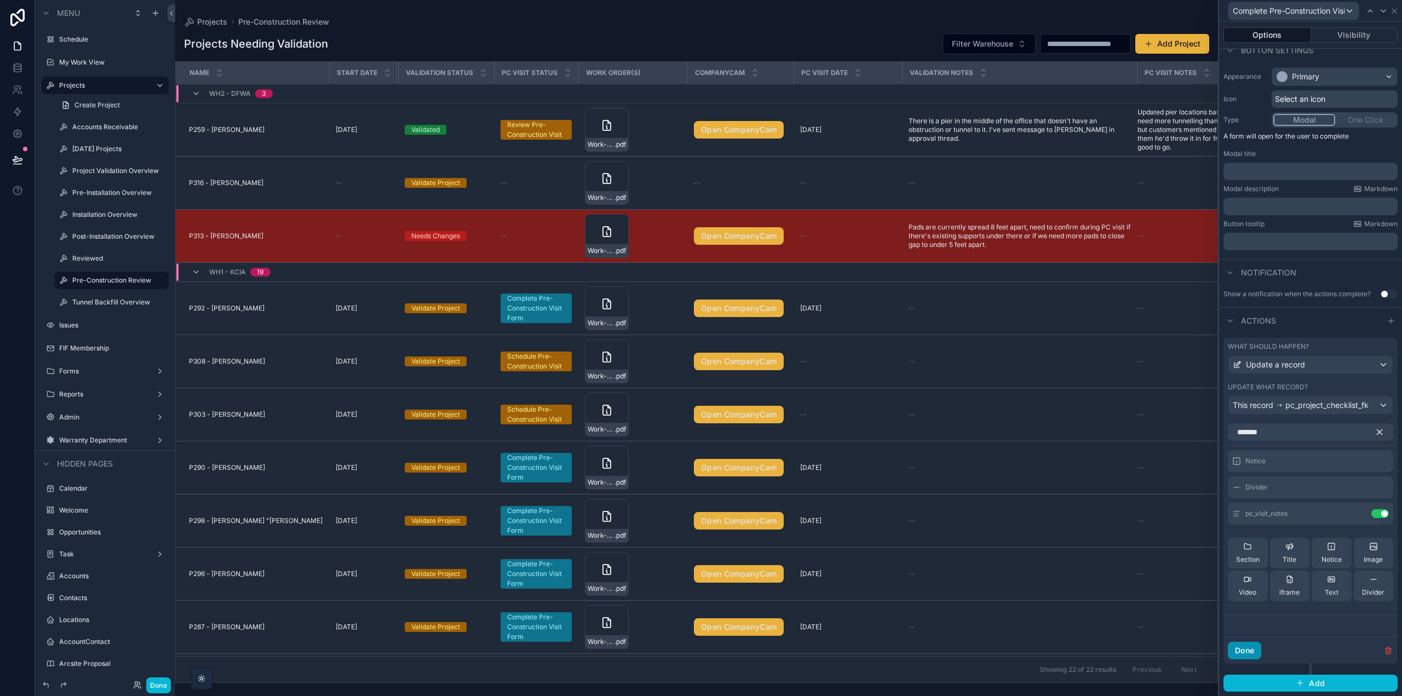
click at [1258, 654] on button "Done" at bounding box center [1244, 651] width 33 height 18
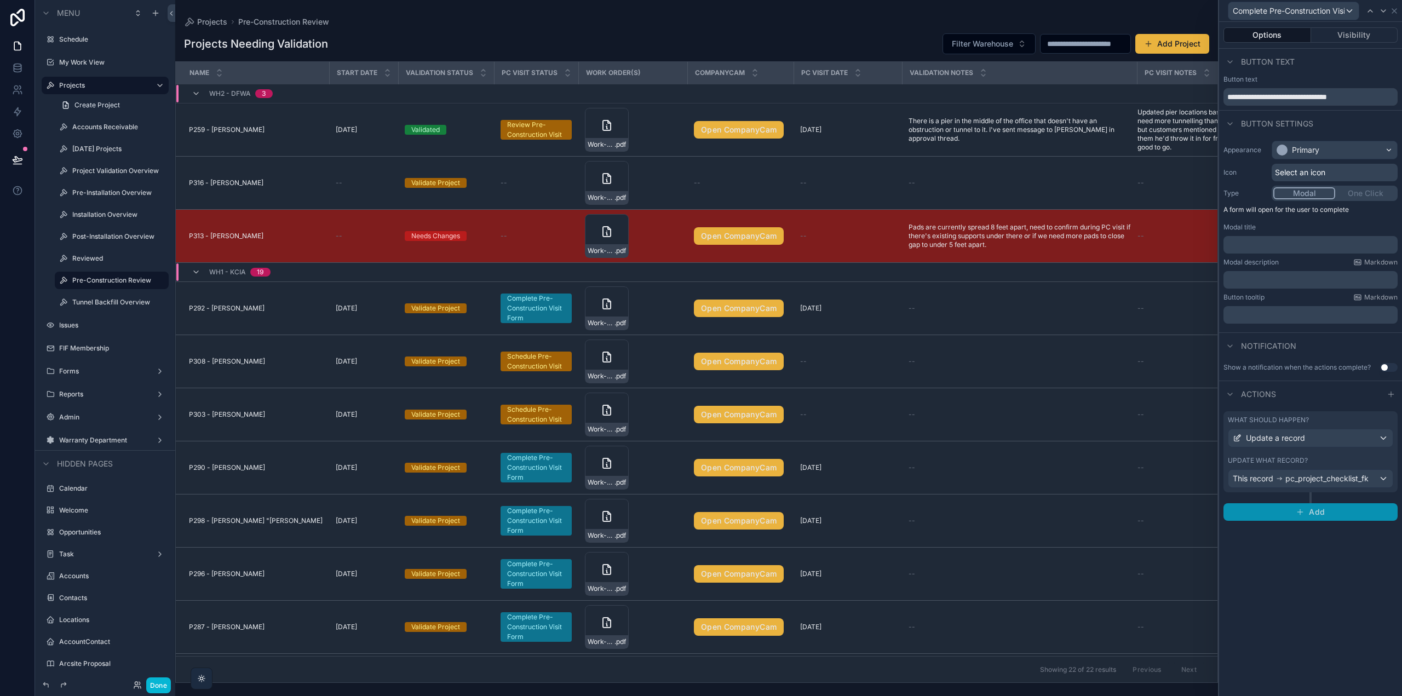
click at [1303, 513] on icon "button" at bounding box center [1300, 512] width 9 height 9
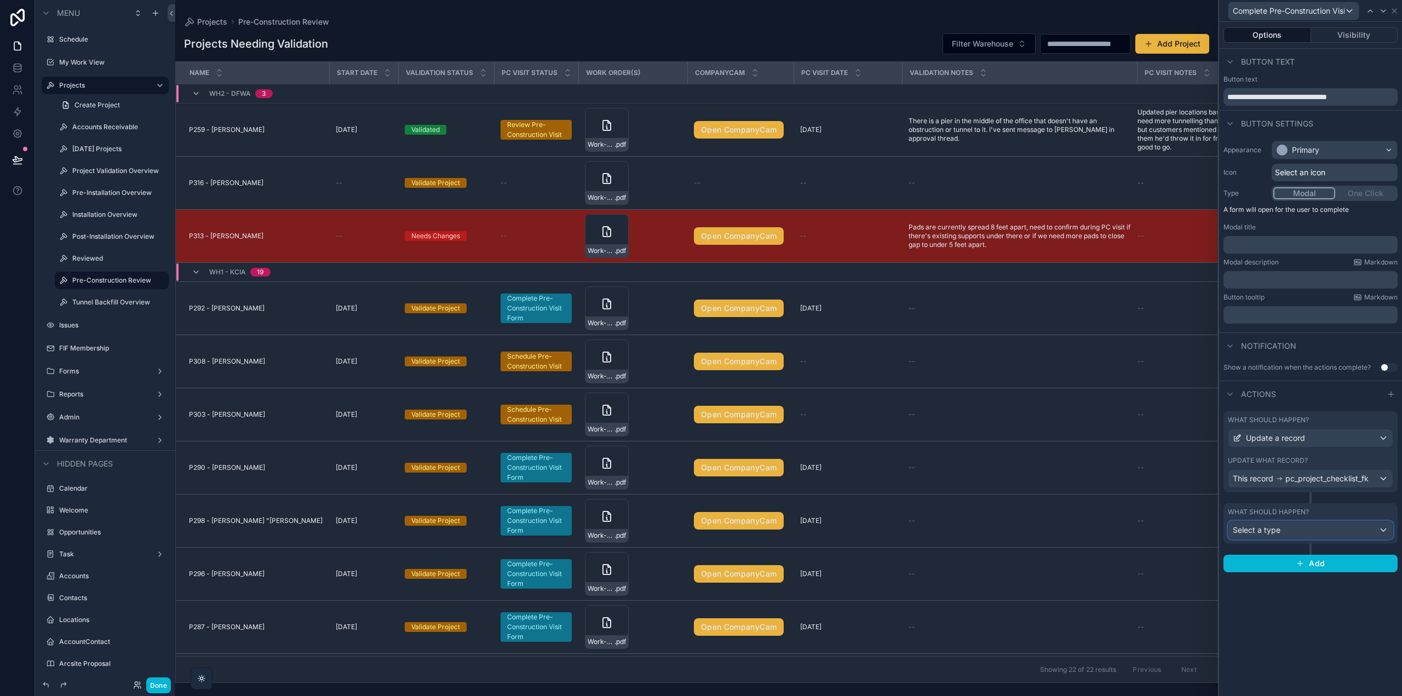
click at [1285, 531] on div "Select a type" at bounding box center [1311, 531] width 164 height 18
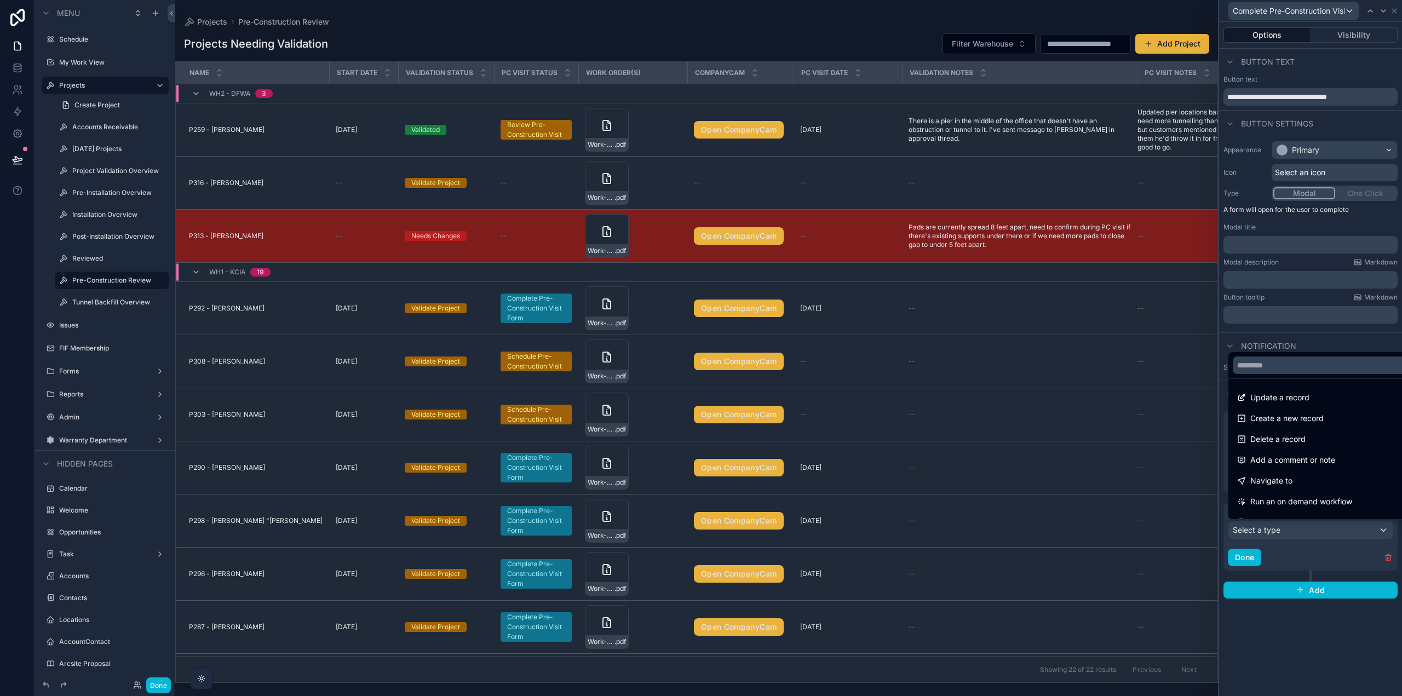
click at [1281, 393] on span "Update a record" at bounding box center [1280, 397] width 59 height 13
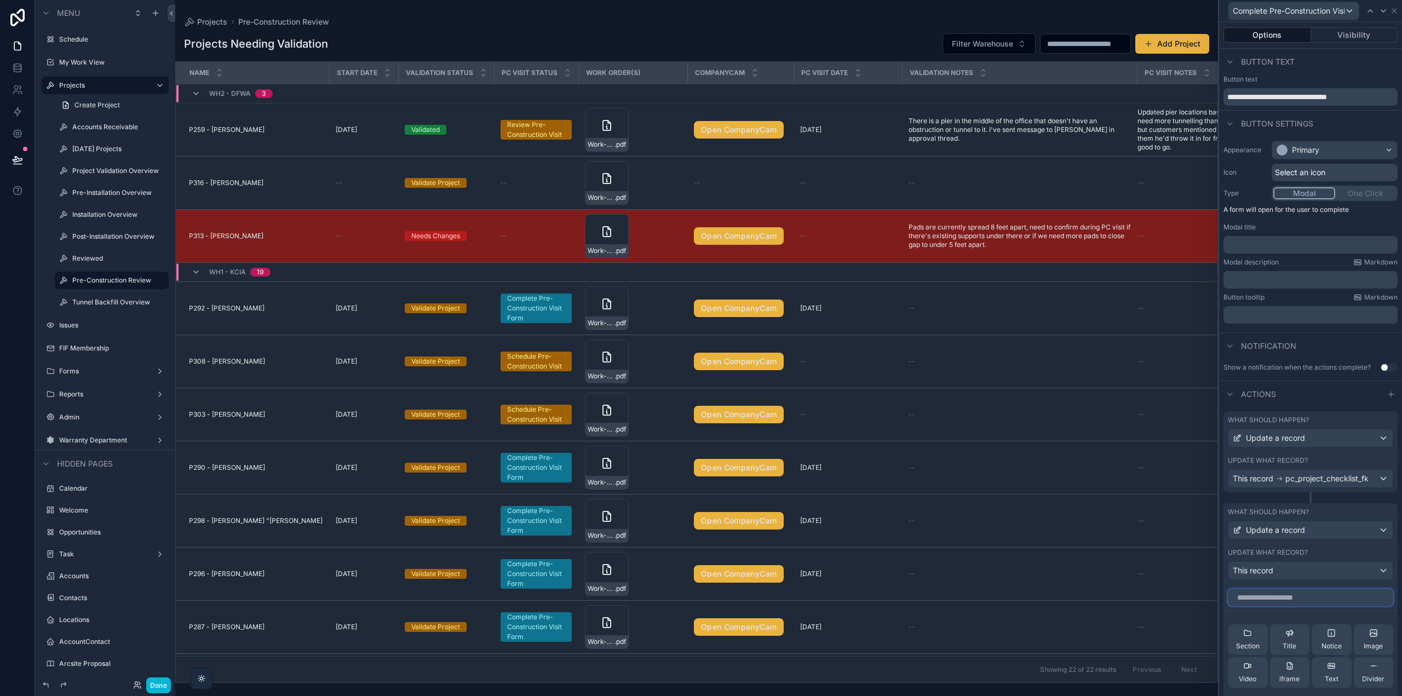
click at [1295, 604] on input "text" at bounding box center [1310, 598] width 165 height 18
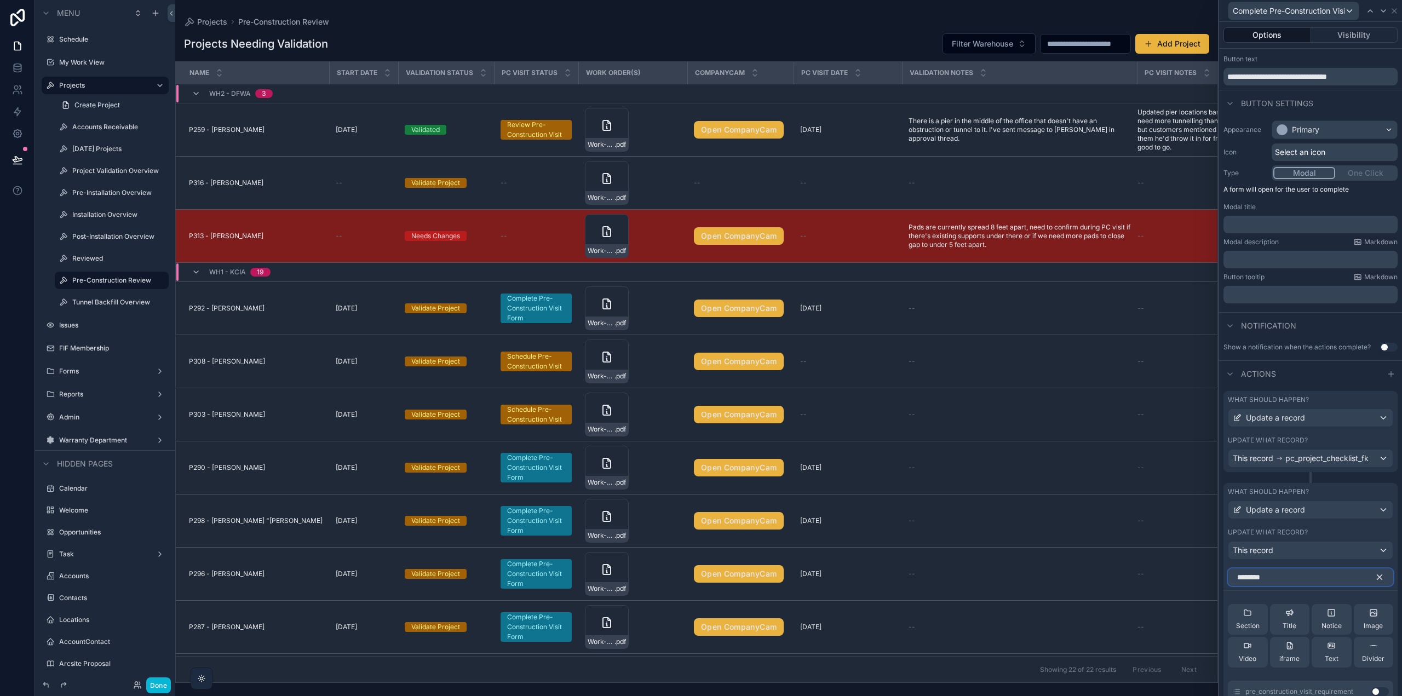
scroll to position [110, 0]
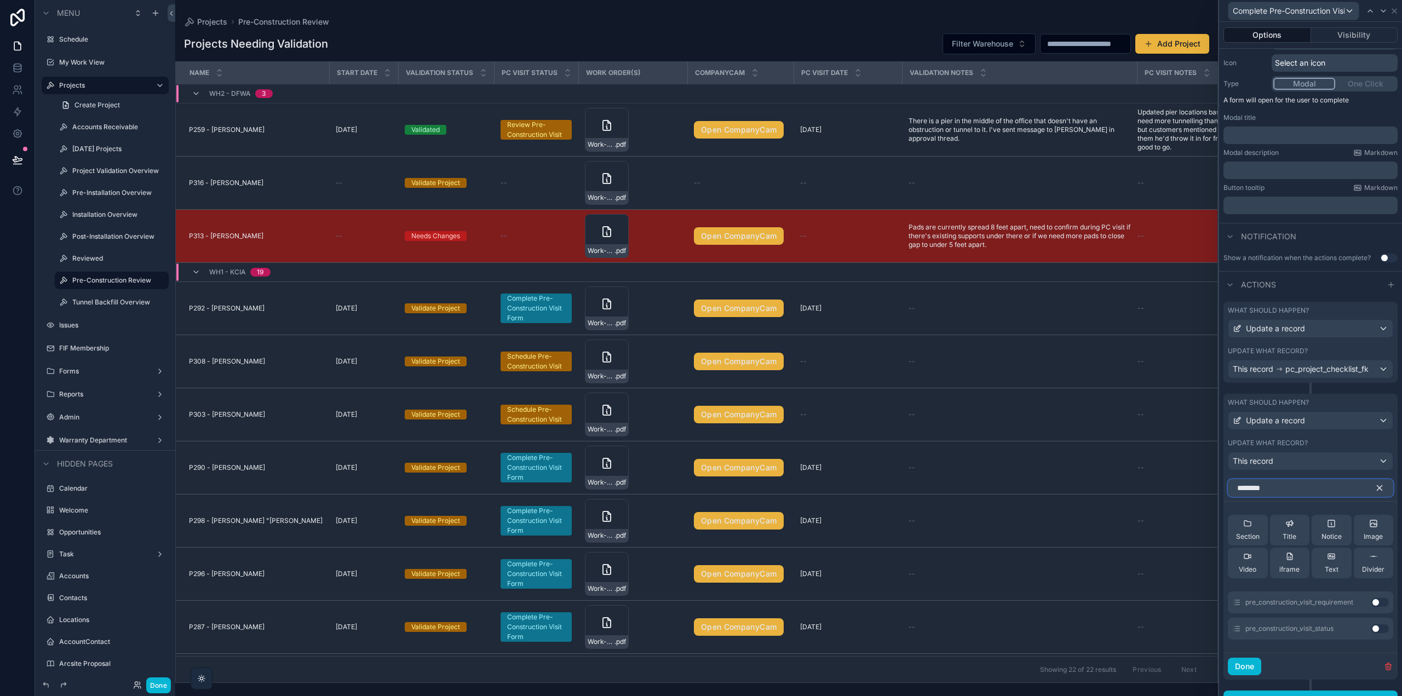
type input "********"
click at [1372, 633] on button "Use setting" at bounding box center [1381, 629] width 18 height 9
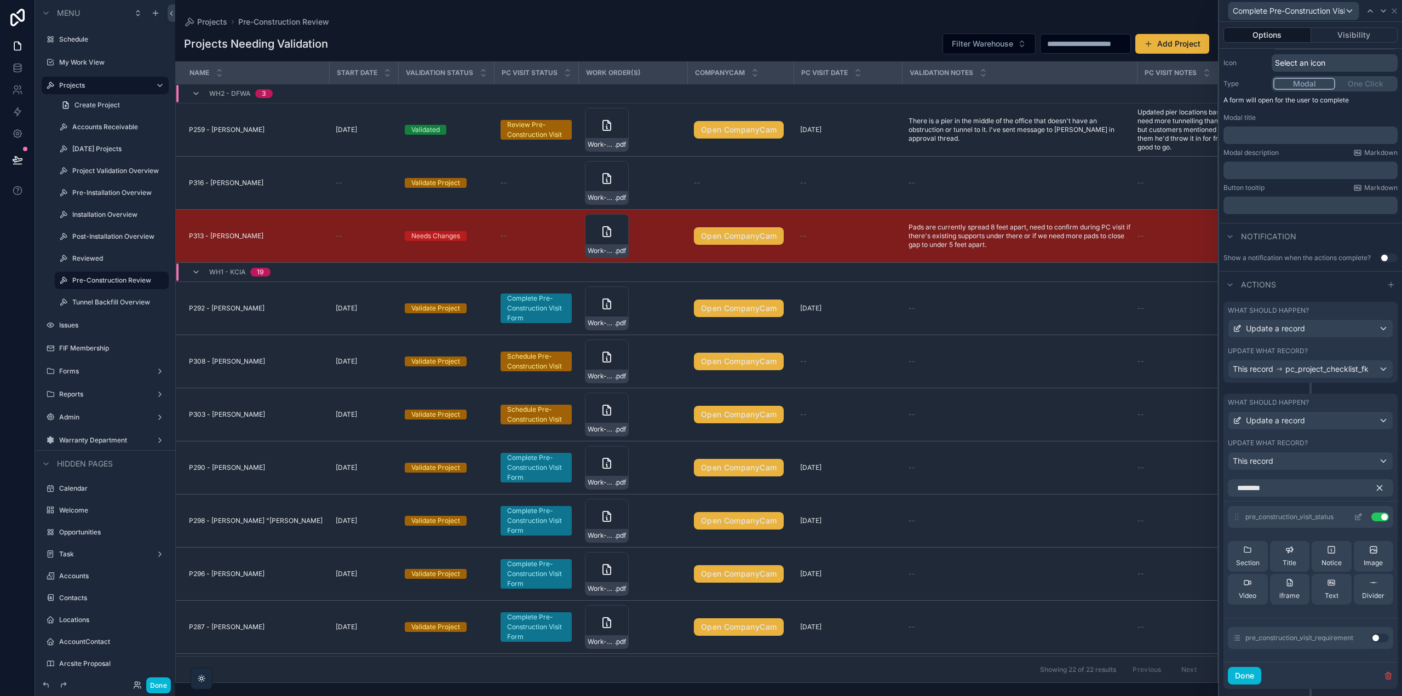
click at [1354, 522] on icon at bounding box center [1358, 517] width 9 height 9
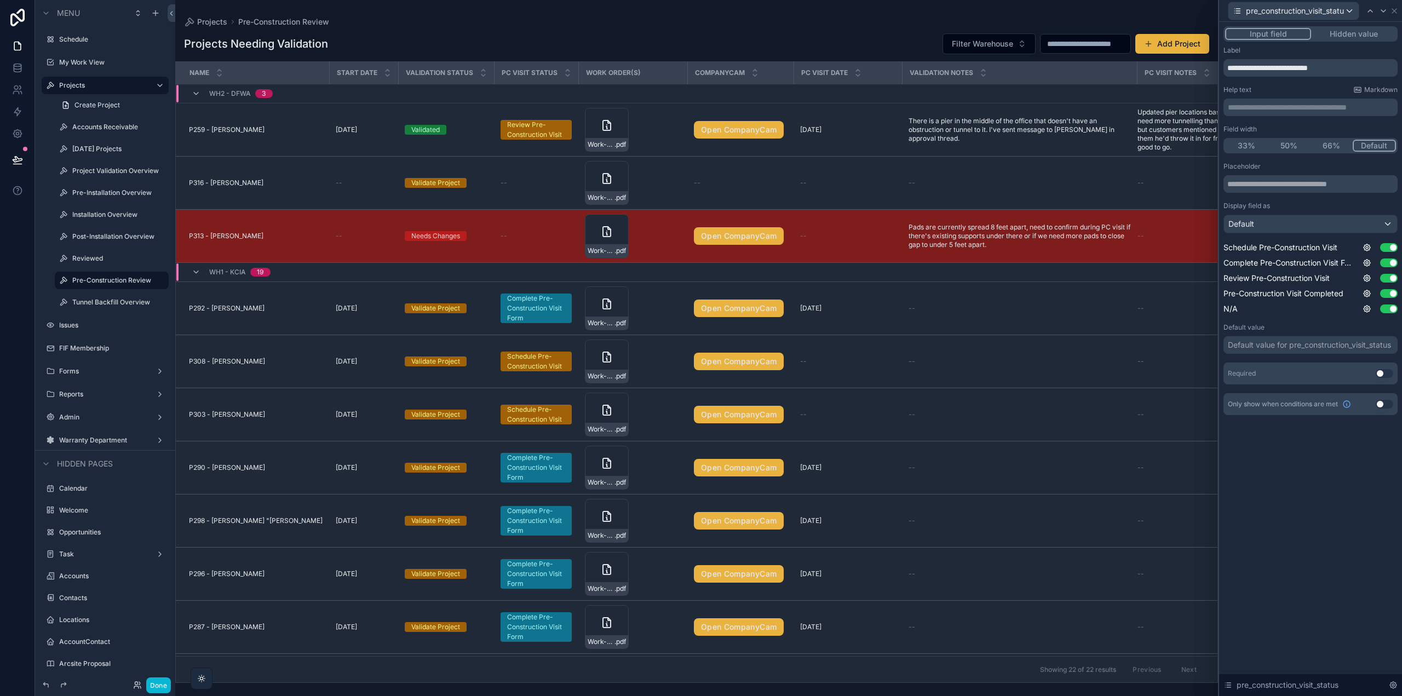
drag, startPoint x: 1364, startPoint y: 37, endPoint x: 1401, endPoint y: 50, distance: 39.3
click at [1364, 37] on button "Hidden value" at bounding box center [1353, 34] width 85 height 12
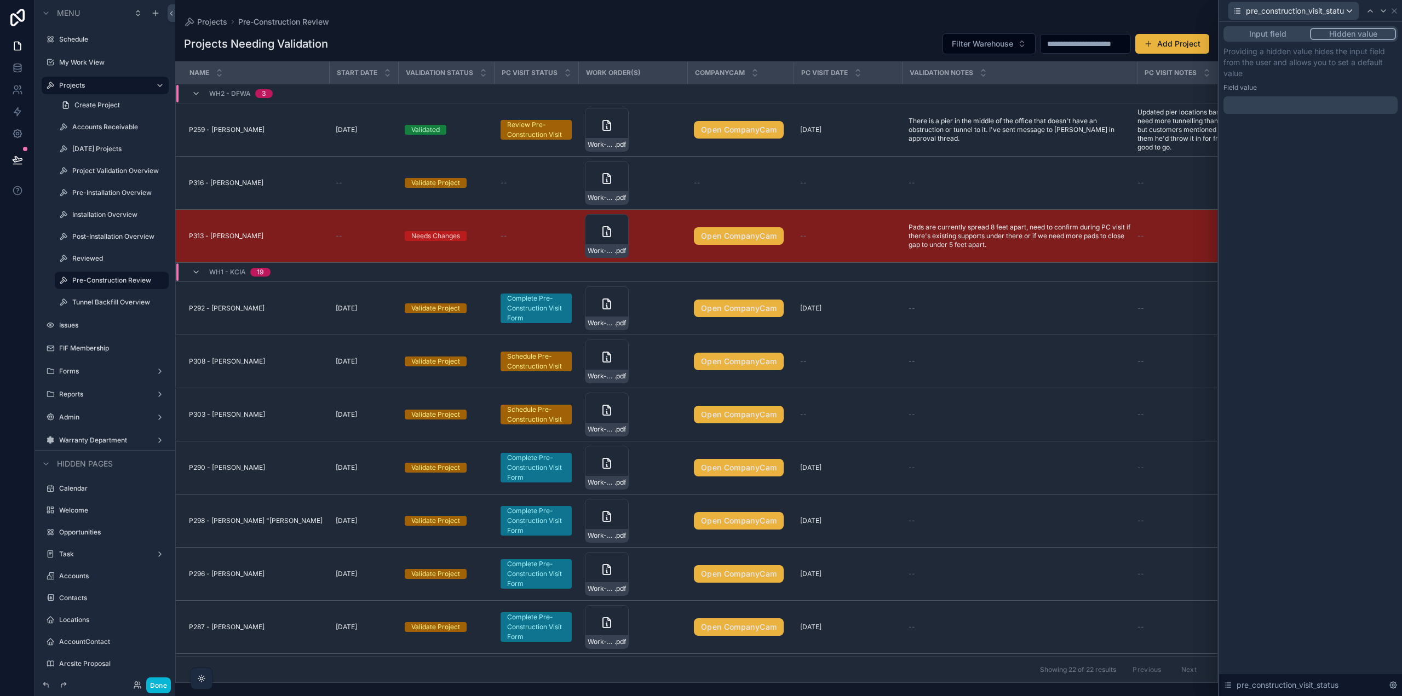
click at [1301, 104] on div at bounding box center [1311, 105] width 174 height 18
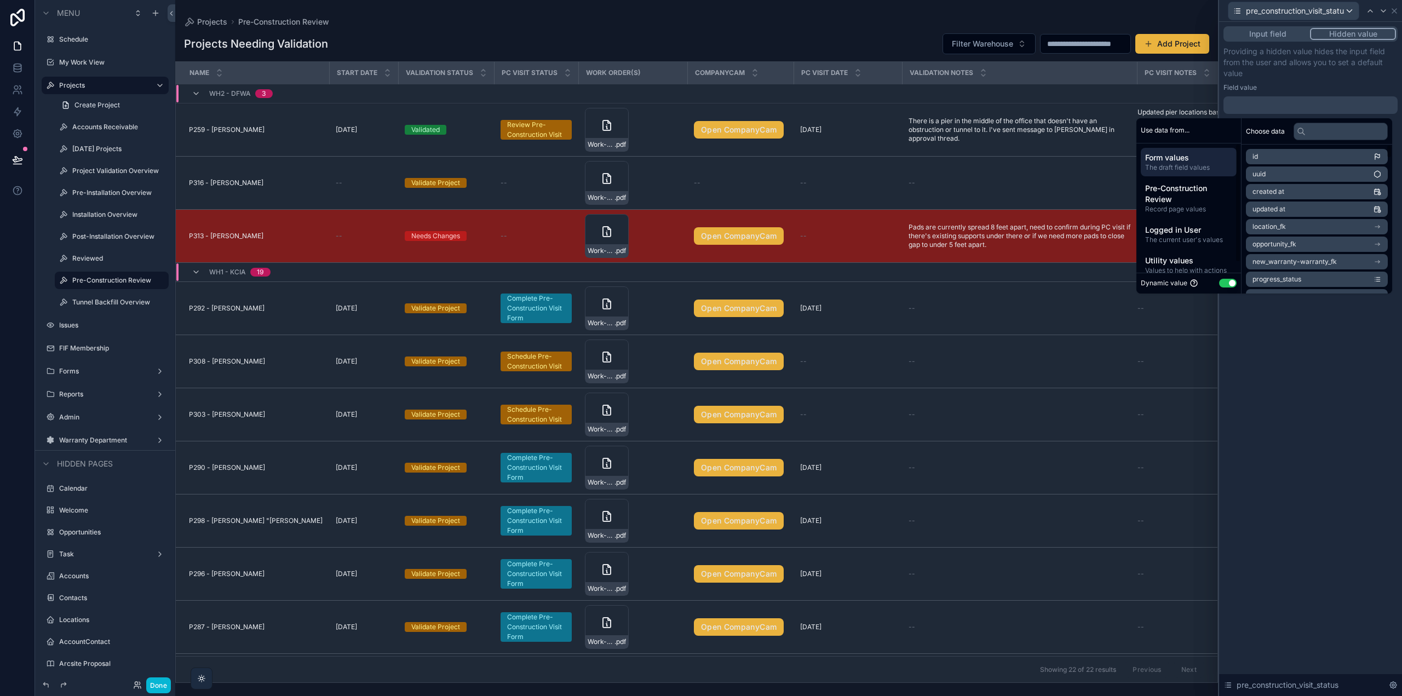
click at [1224, 286] on button "Use setting" at bounding box center [1228, 283] width 18 height 9
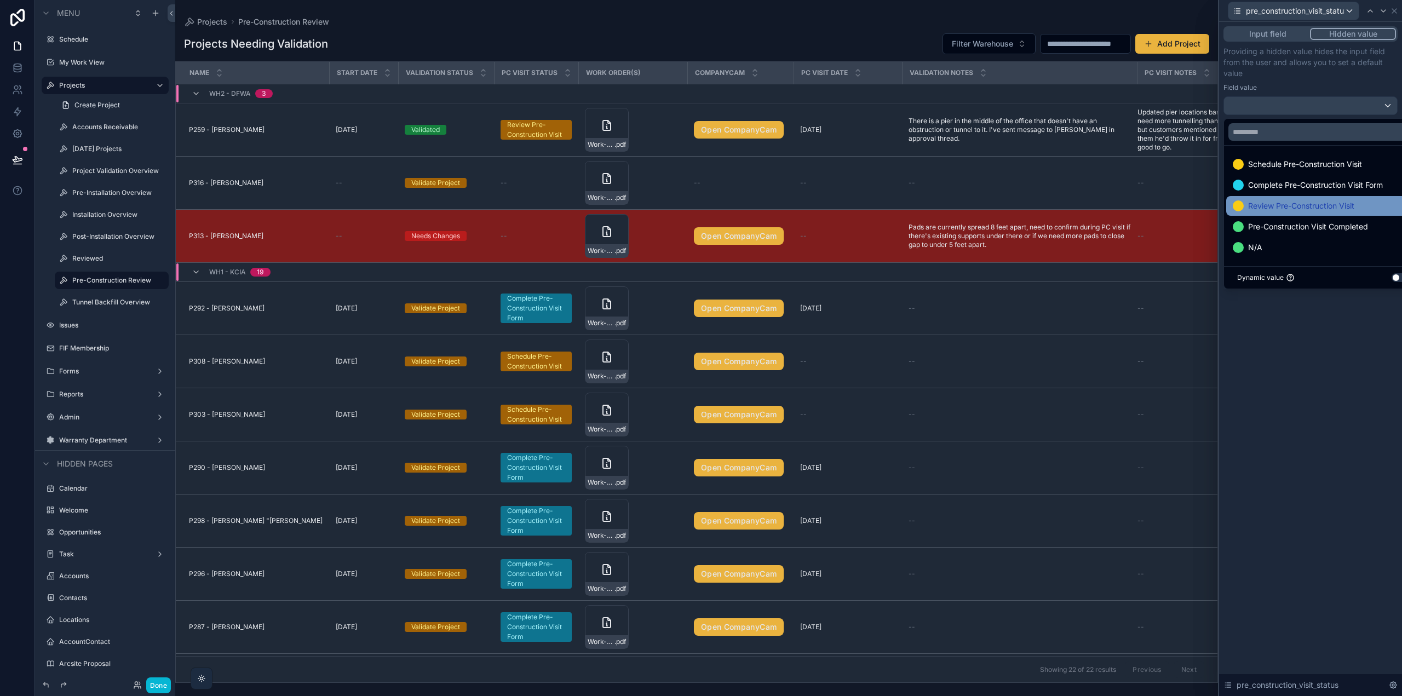
click at [1304, 208] on span "Review Pre-Construction Visit" at bounding box center [1301, 205] width 106 height 13
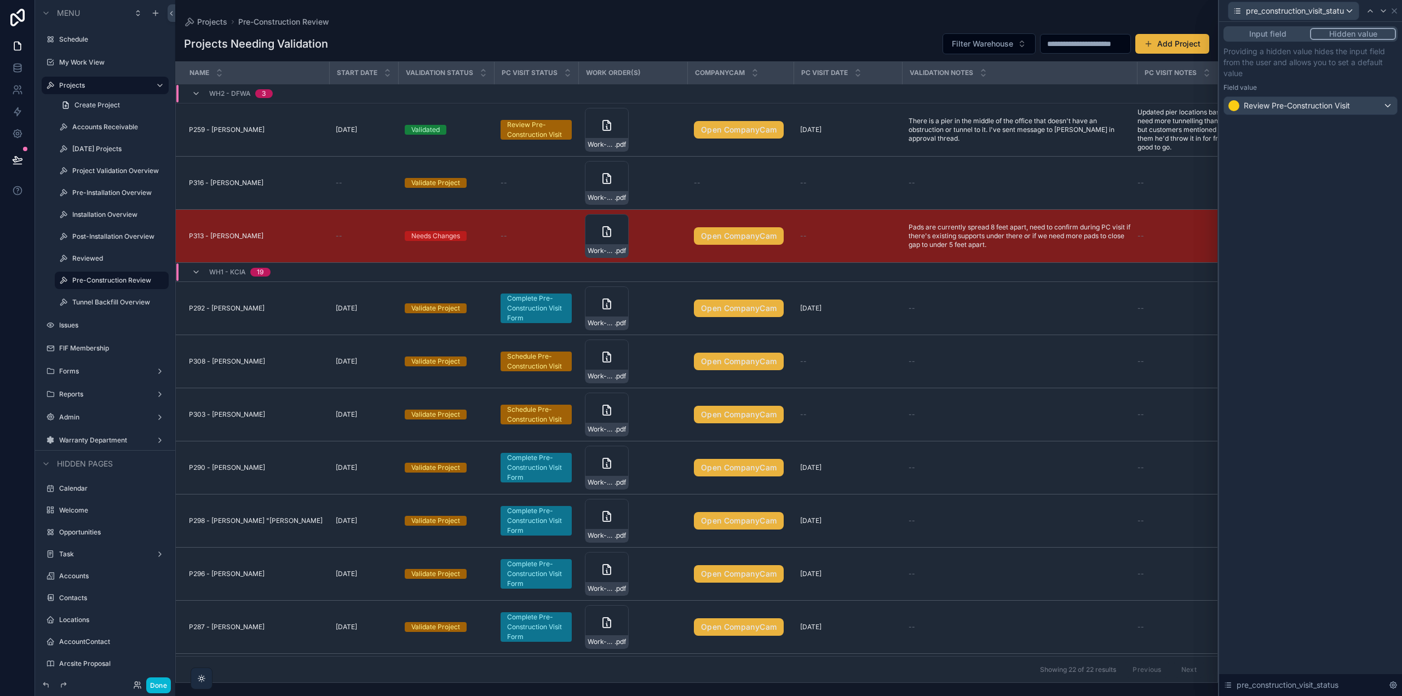
click at [1323, 62] on p "Providing a hidden value hides the input field from the user and allows you to …" at bounding box center [1311, 62] width 174 height 33
click at [1396, 10] on icon at bounding box center [1394, 11] width 9 height 9
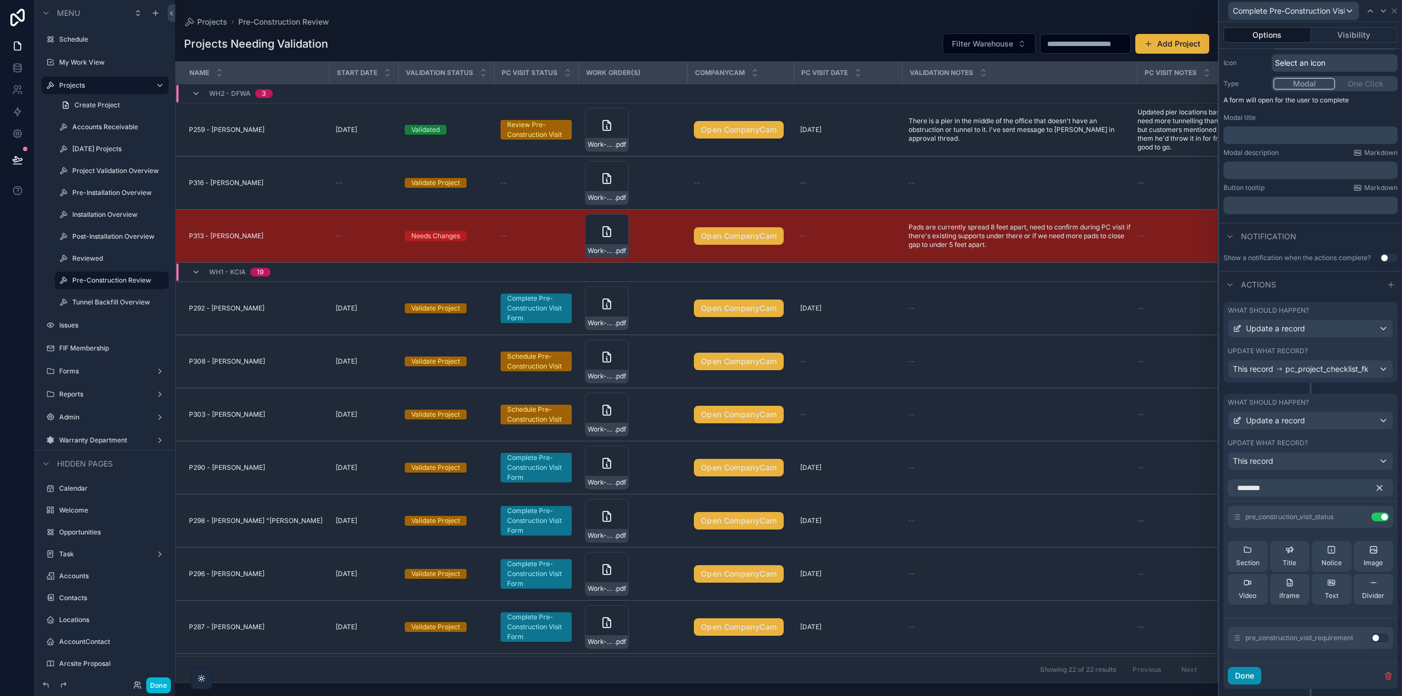
click at [1241, 680] on button "Done" at bounding box center [1244, 676] width 33 height 18
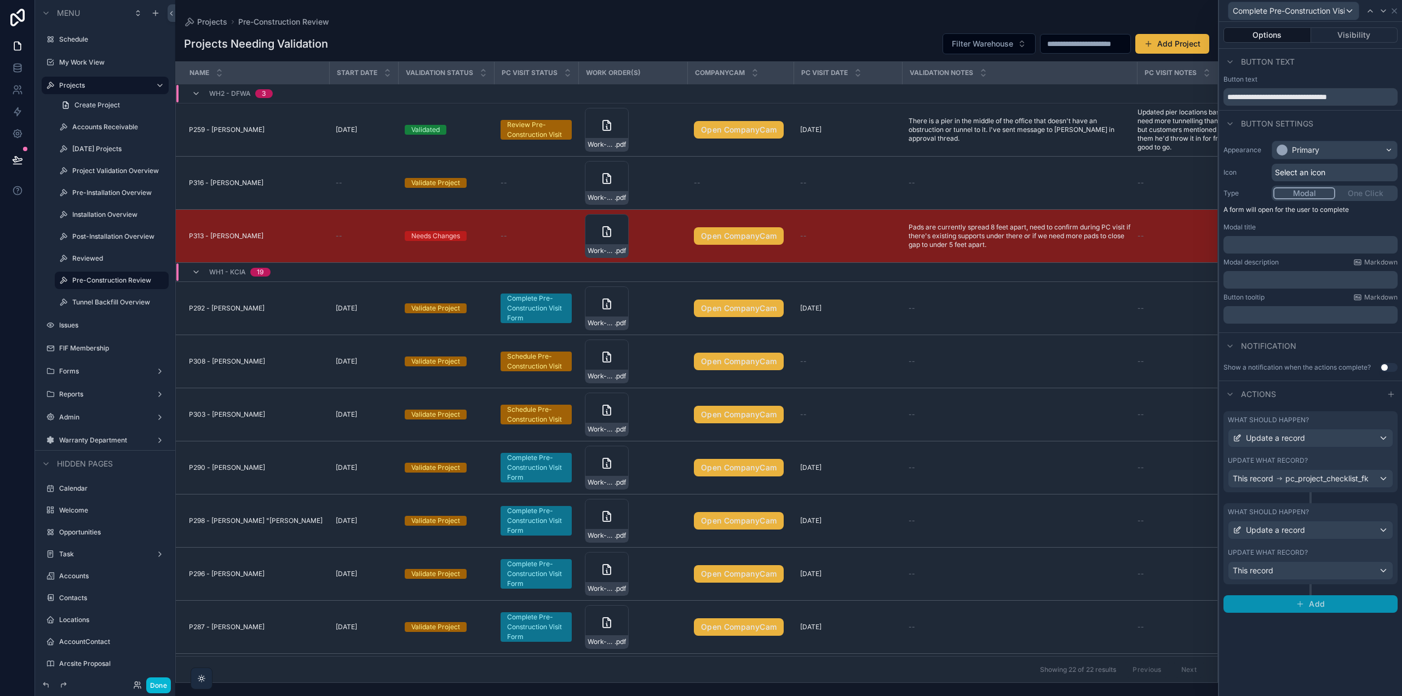
click at [1302, 600] on icon "button" at bounding box center [1300, 604] width 9 height 9
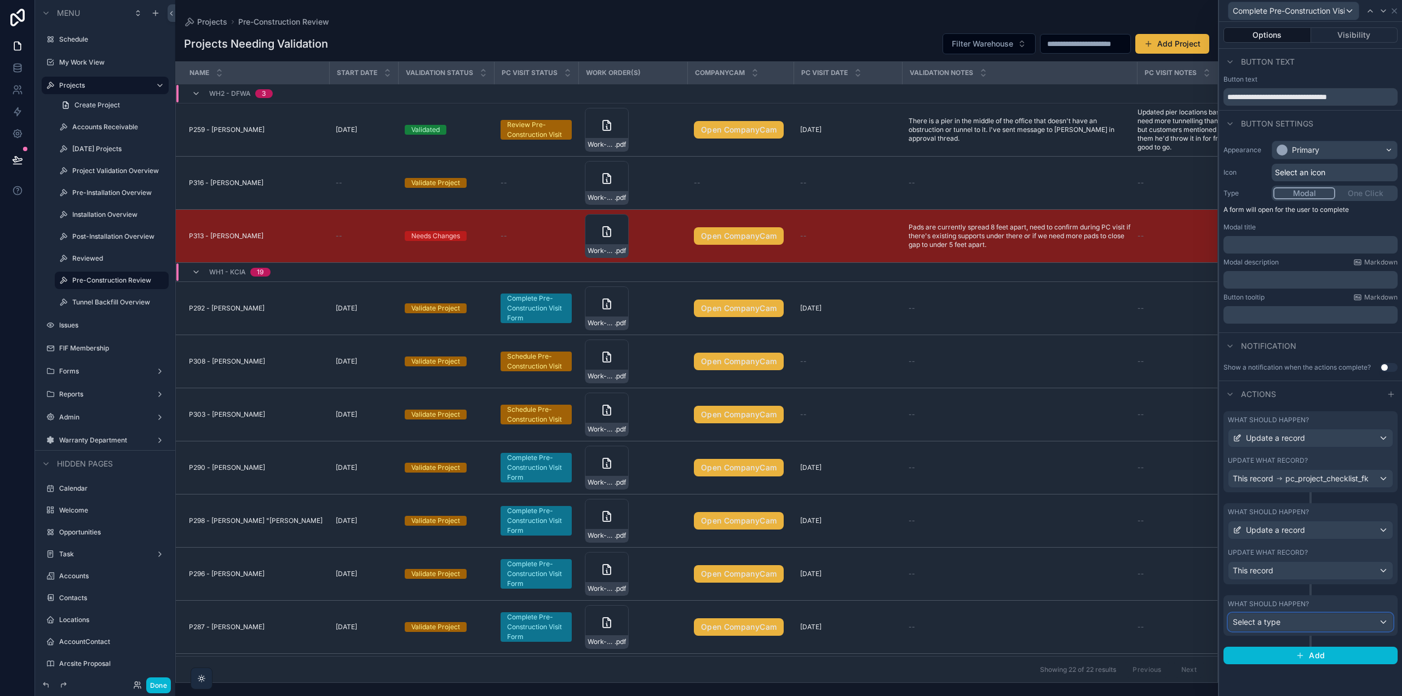
click at [1287, 626] on div "Select a type" at bounding box center [1311, 623] width 164 height 18
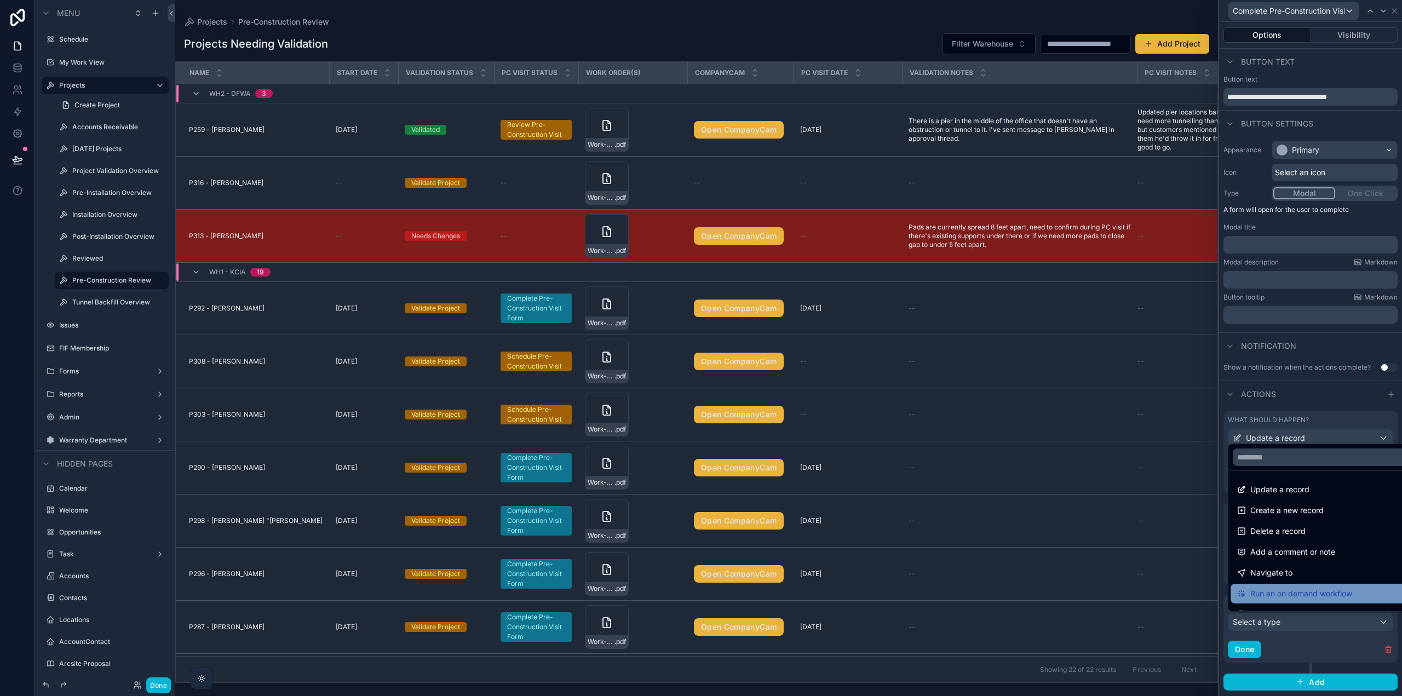
click at [1292, 595] on span "Run an on demand workflow" at bounding box center [1302, 593] width 102 height 13
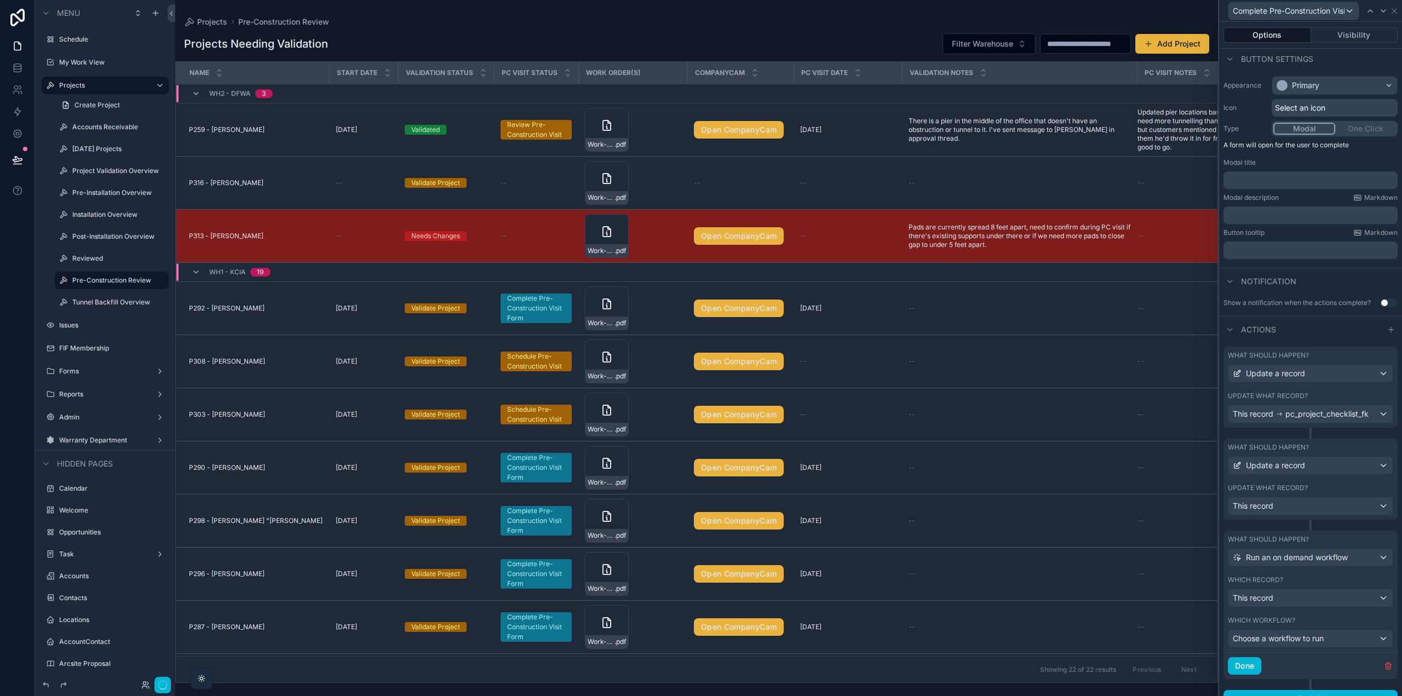
scroll to position [87, 0]
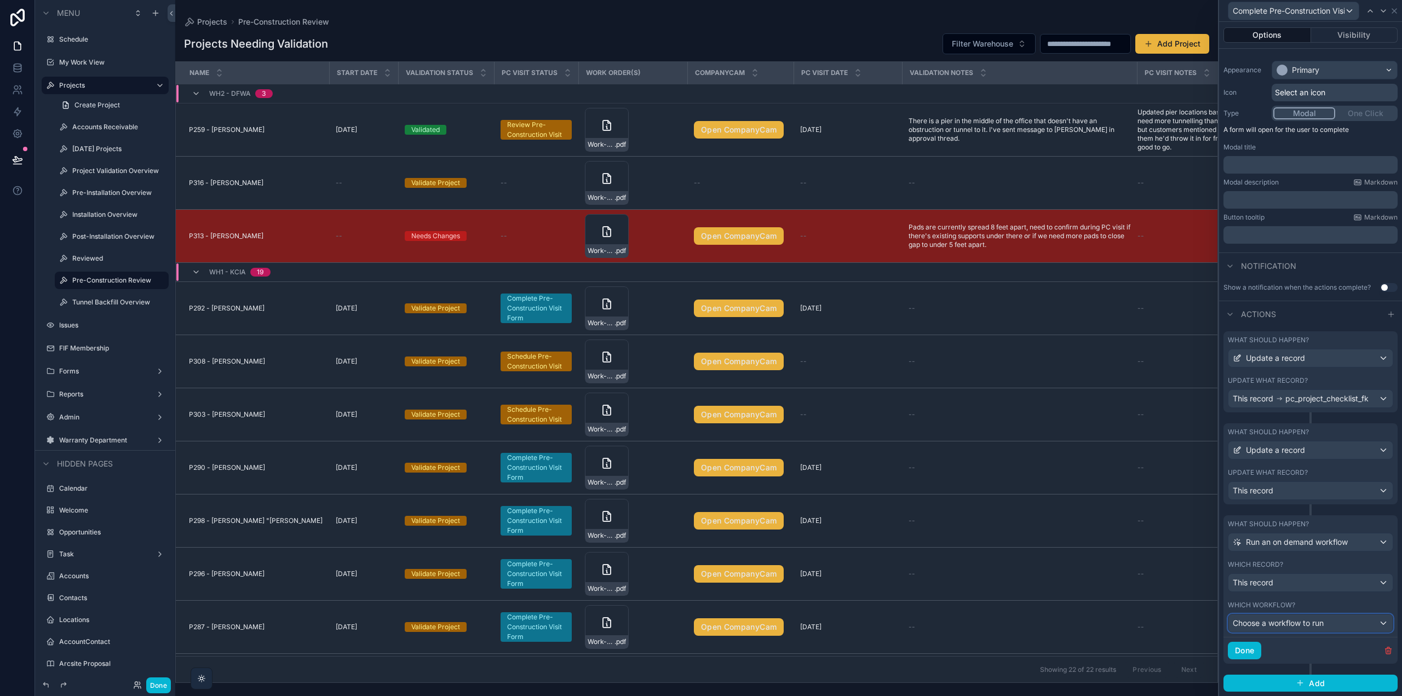
click at [1282, 625] on span "Choose a workflow to run" at bounding box center [1278, 622] width 91 height 9
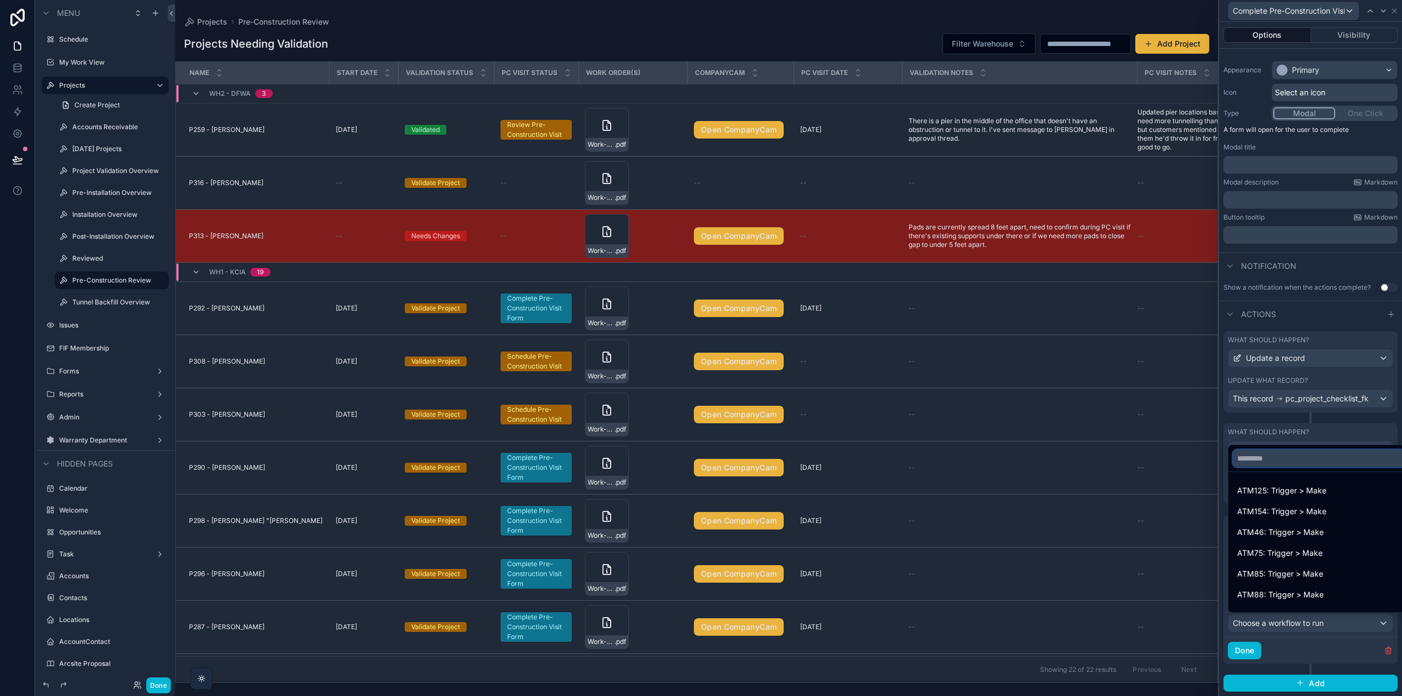
click at [1267, 456] on input "text" at bounding box center [1319, 459] width 173 height 18
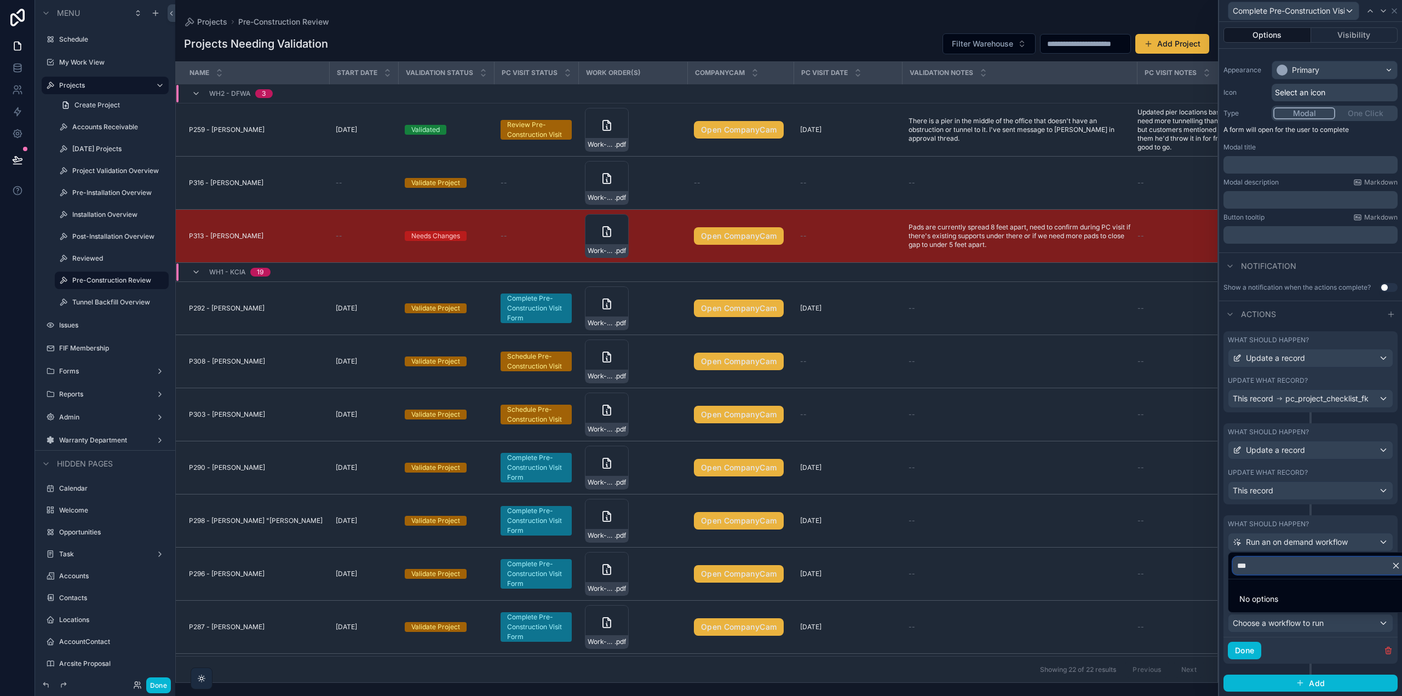
click at [1265, 568] on input "***" at bounding box center [1319, 566] width 173 height 18
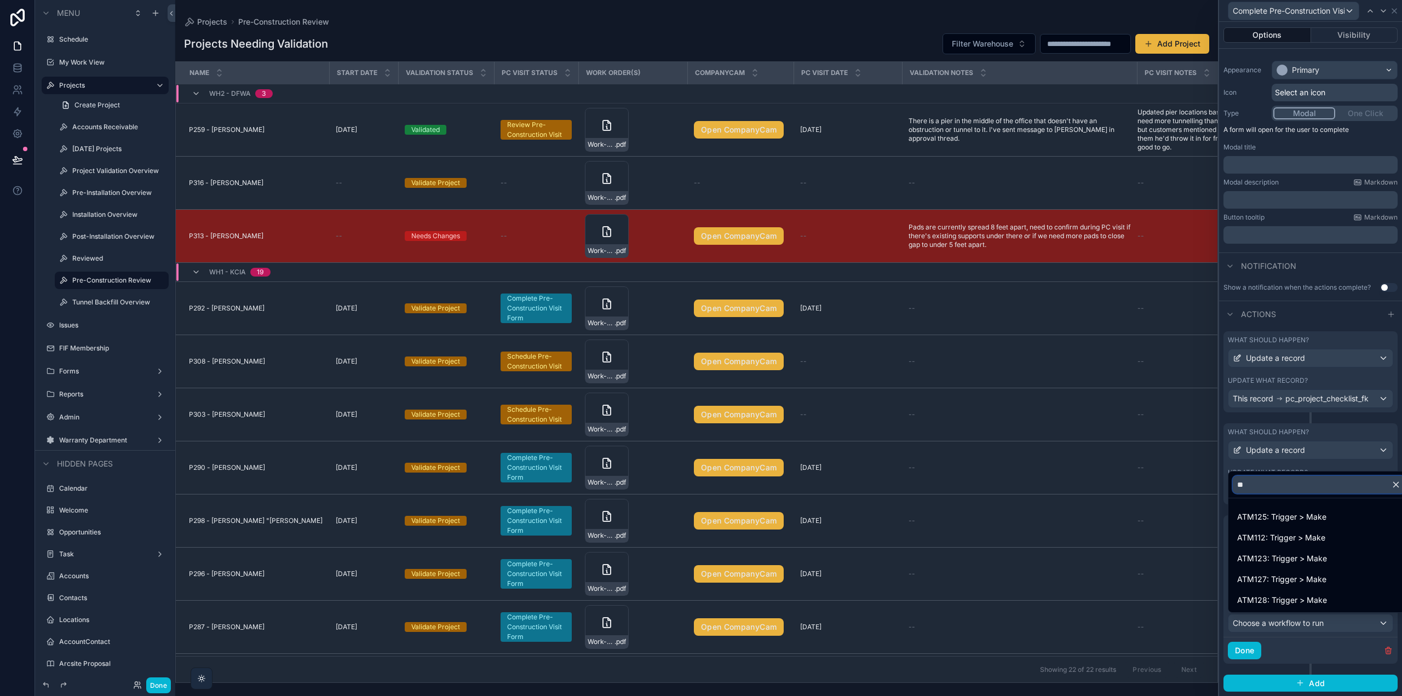
type input "*"
click at [1308, 648] on div at bounding box center [1310, 348] width 183 height 696
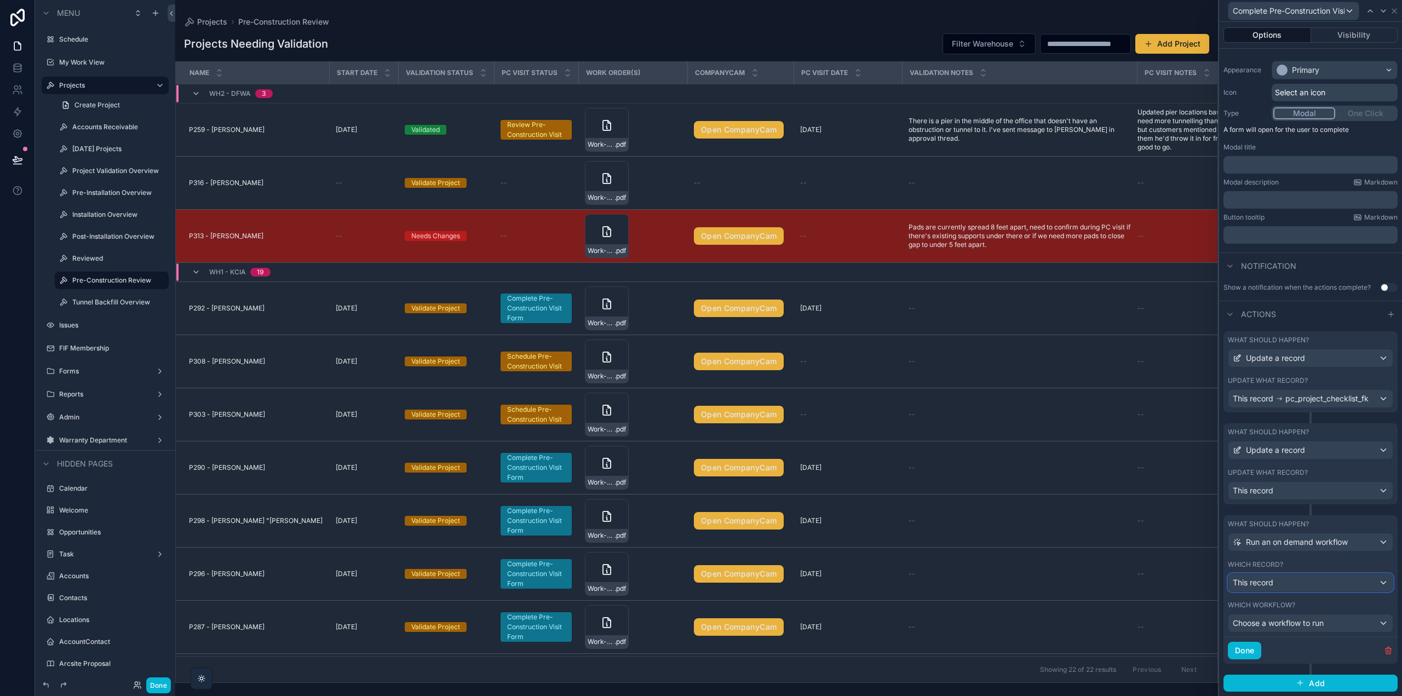
click at [1294, 582] on div "This record" at bounding box center [1311, 583] width 164 height 18
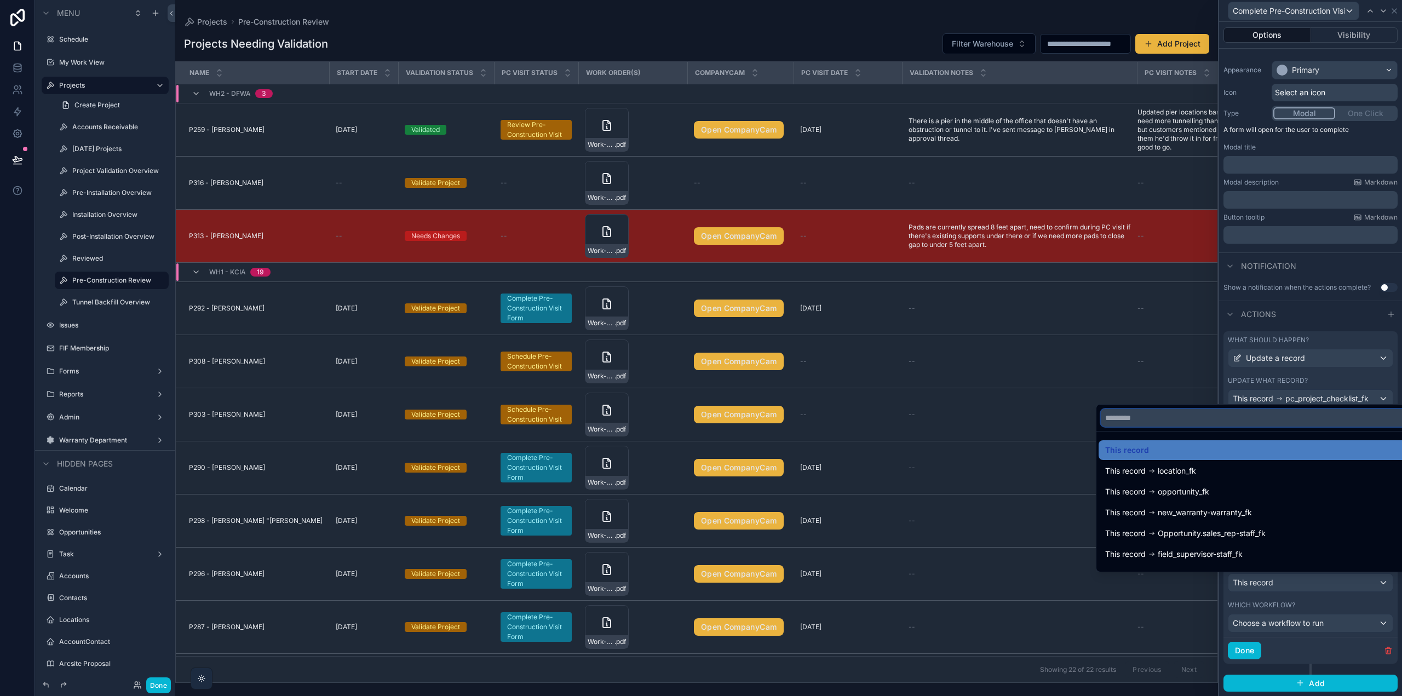
click at [1143, 411] on input "text" at bounding box center [1254, 418] width 306 height 18
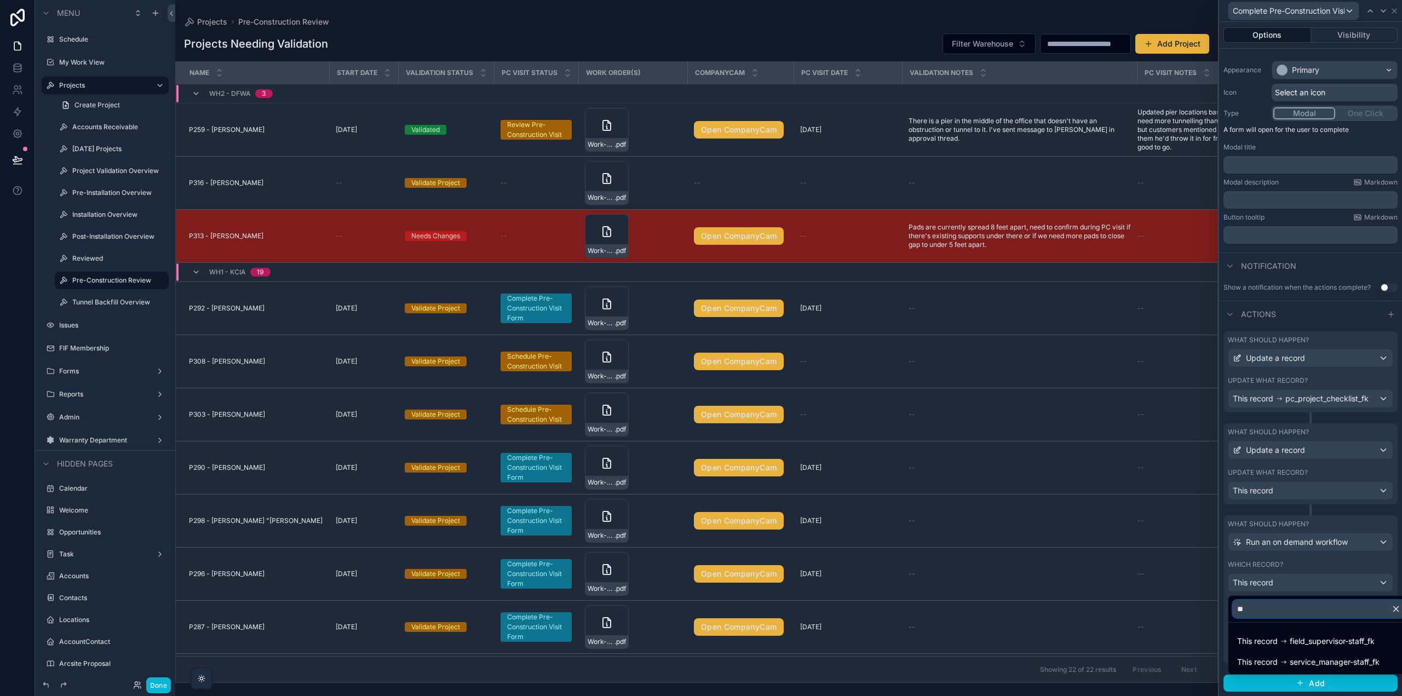
type input "*"
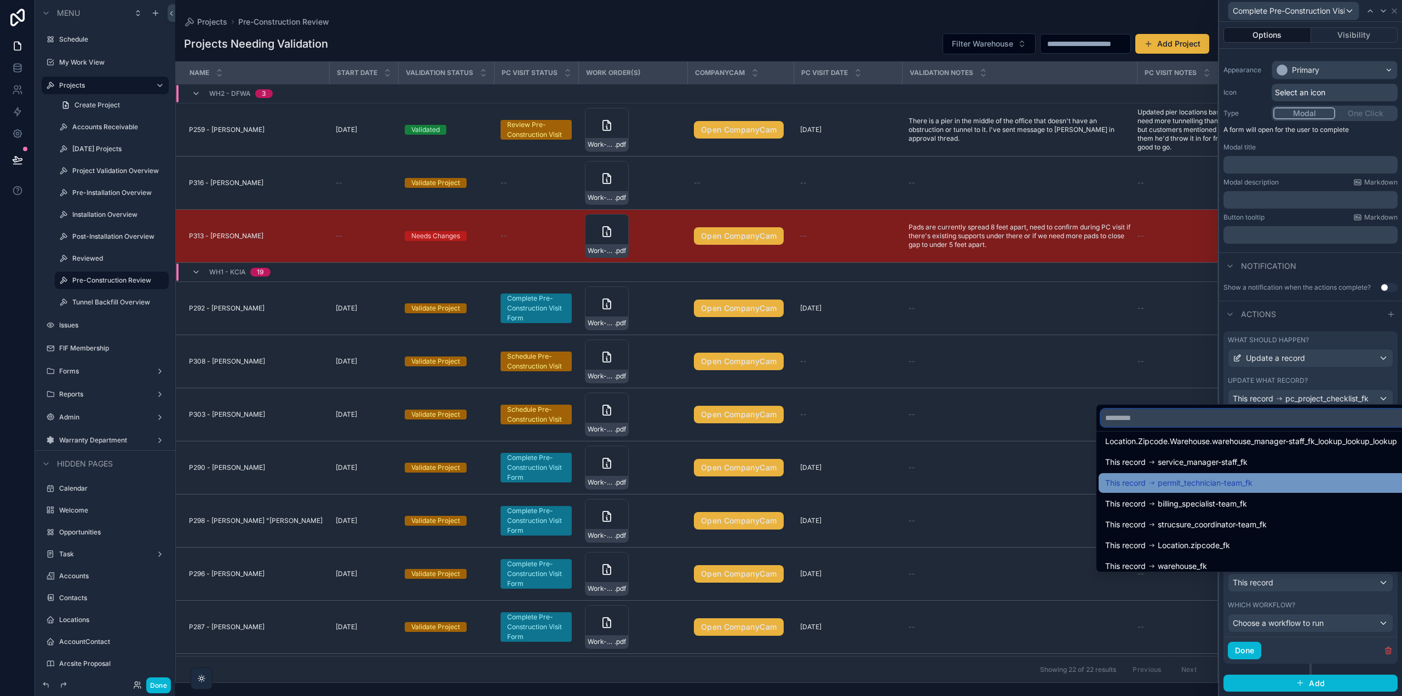
scroll to position [301, 0]
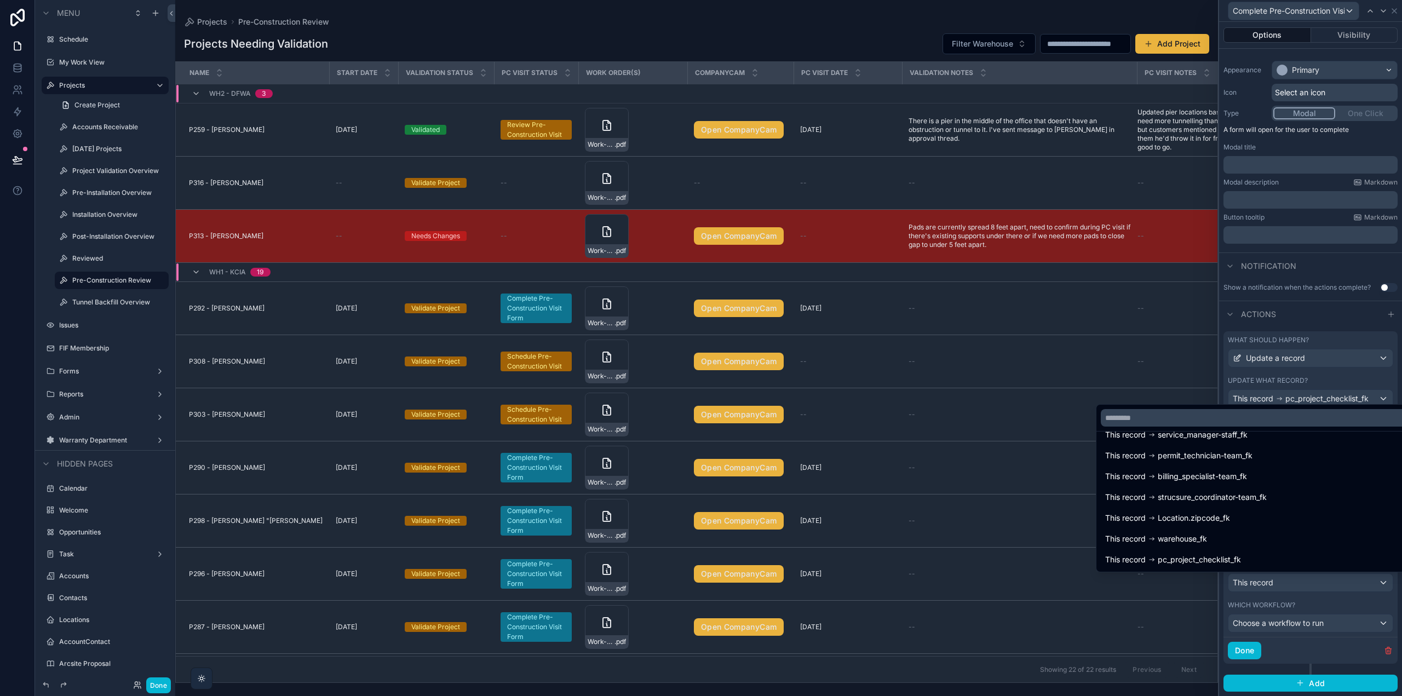
click at [1297, 656] on div at bounding box center [1310, 348] width 183 height 696
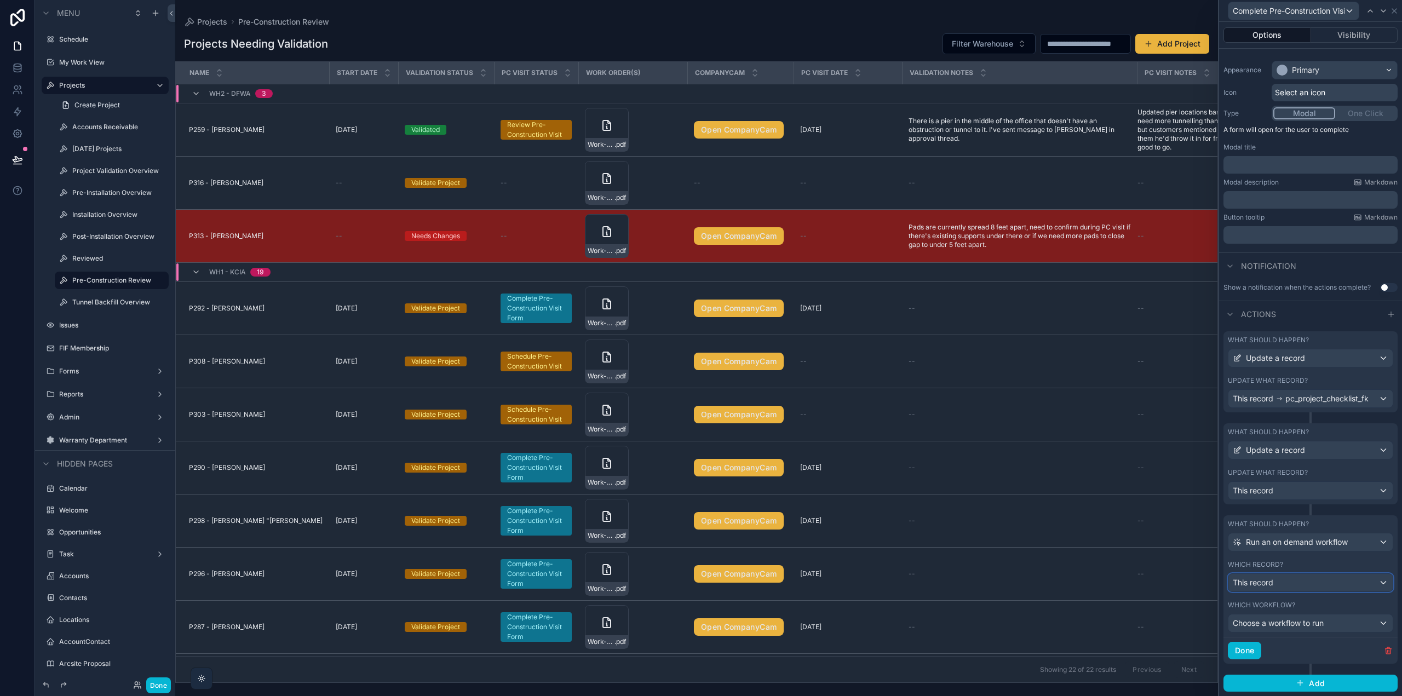
click at [1284, 583] on div "This record" at bounding box center [1311, 583] width 164 height 18
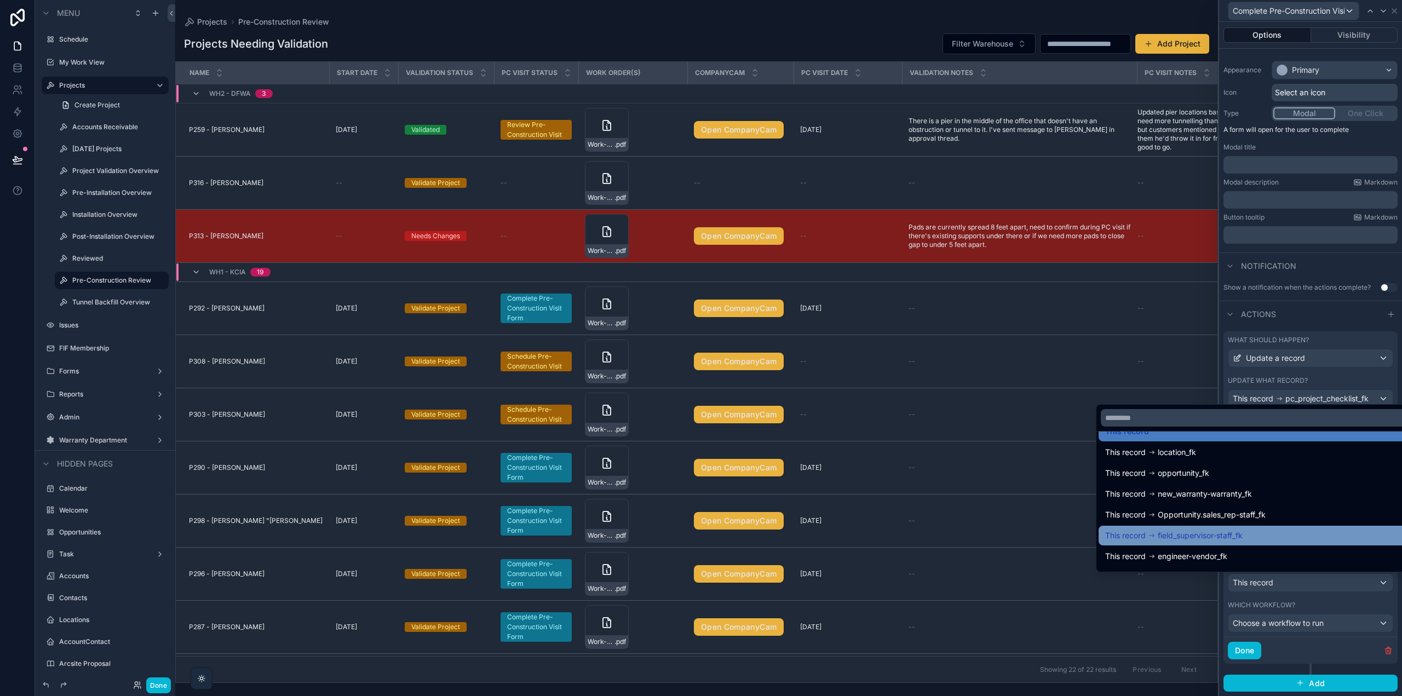
scroll to position [0, 0]
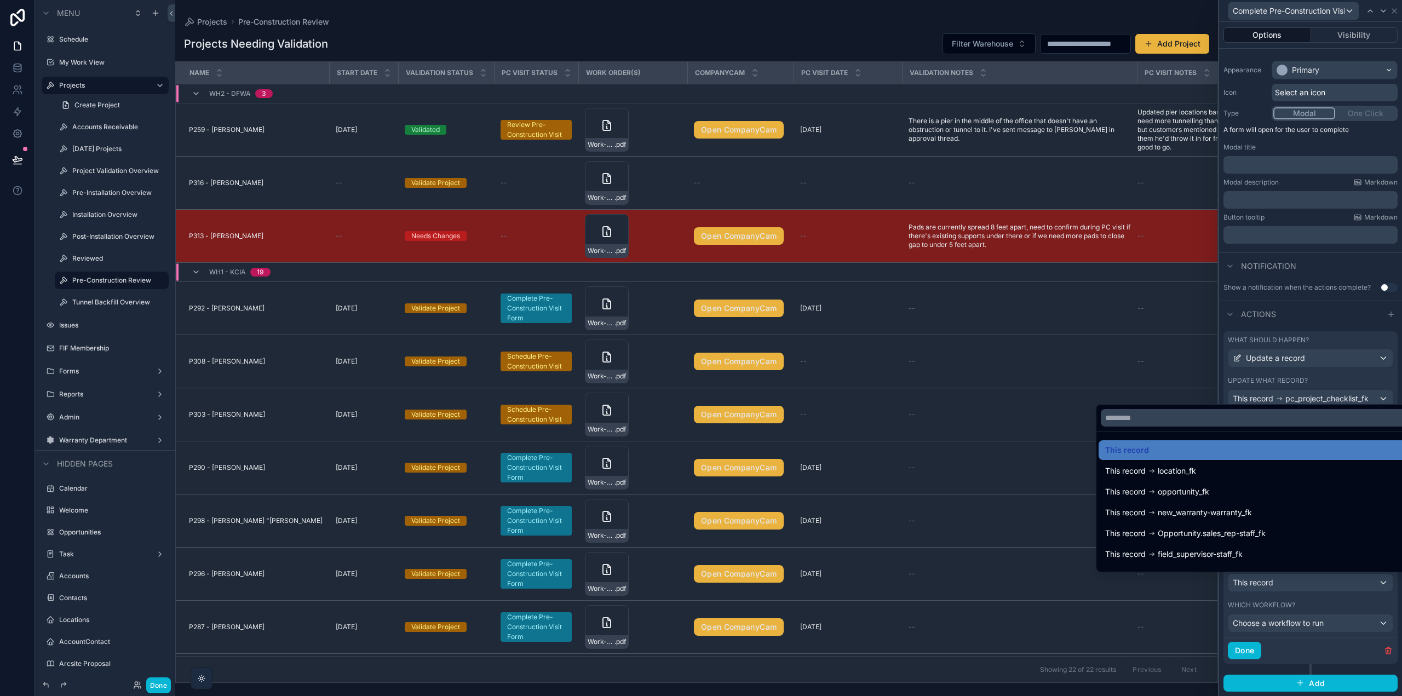
click at [1319, 656] on div at bounding box center [1310, 348] width 183 height 696
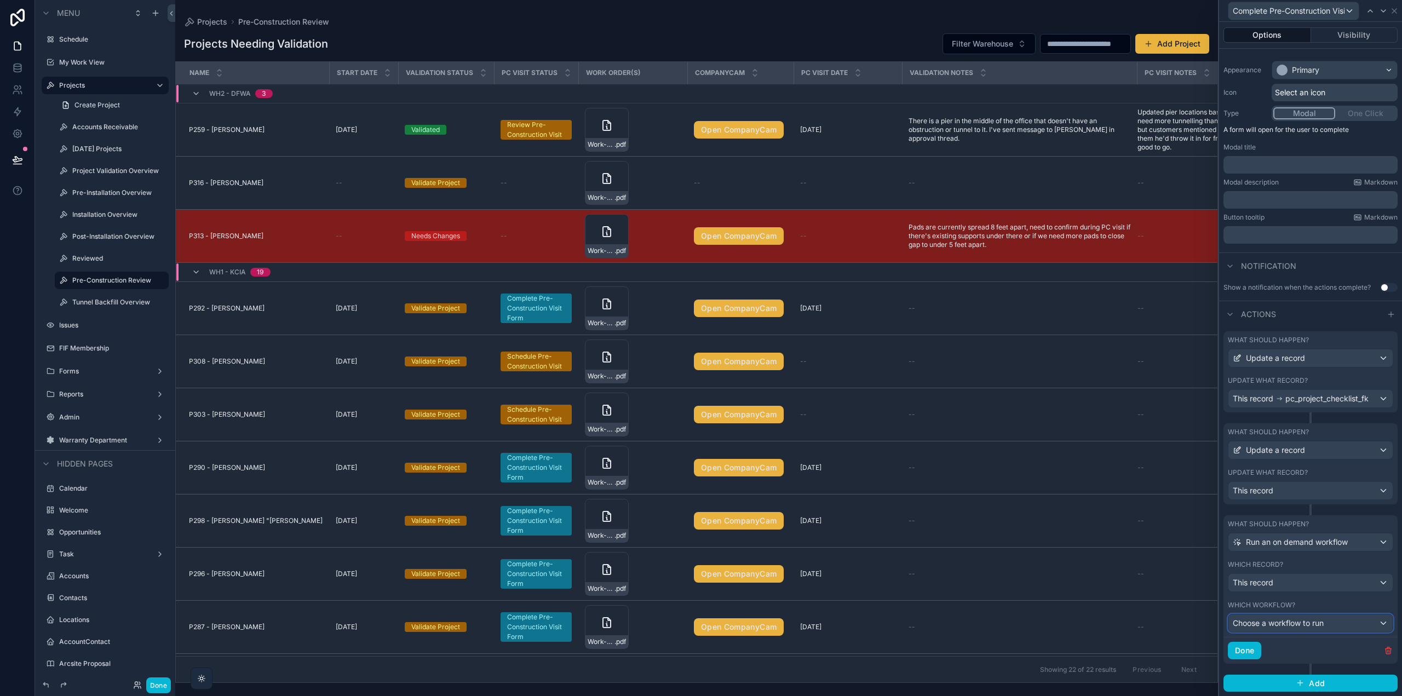
click at [1316, 623] on span "Choose a workflow to run" at bounding box center [1278, 622] width 91 height 9
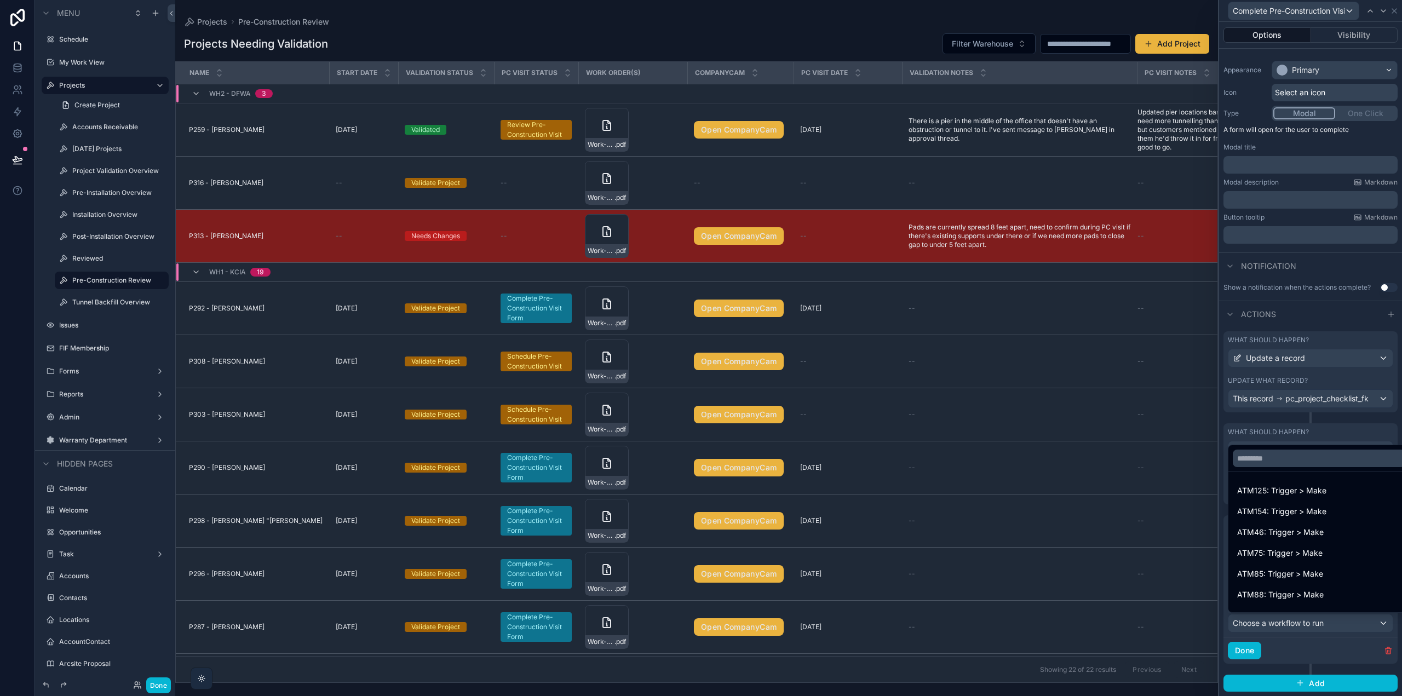
click at [1316, 623] on div at bounding box center [1310, 348] width 183 height 696
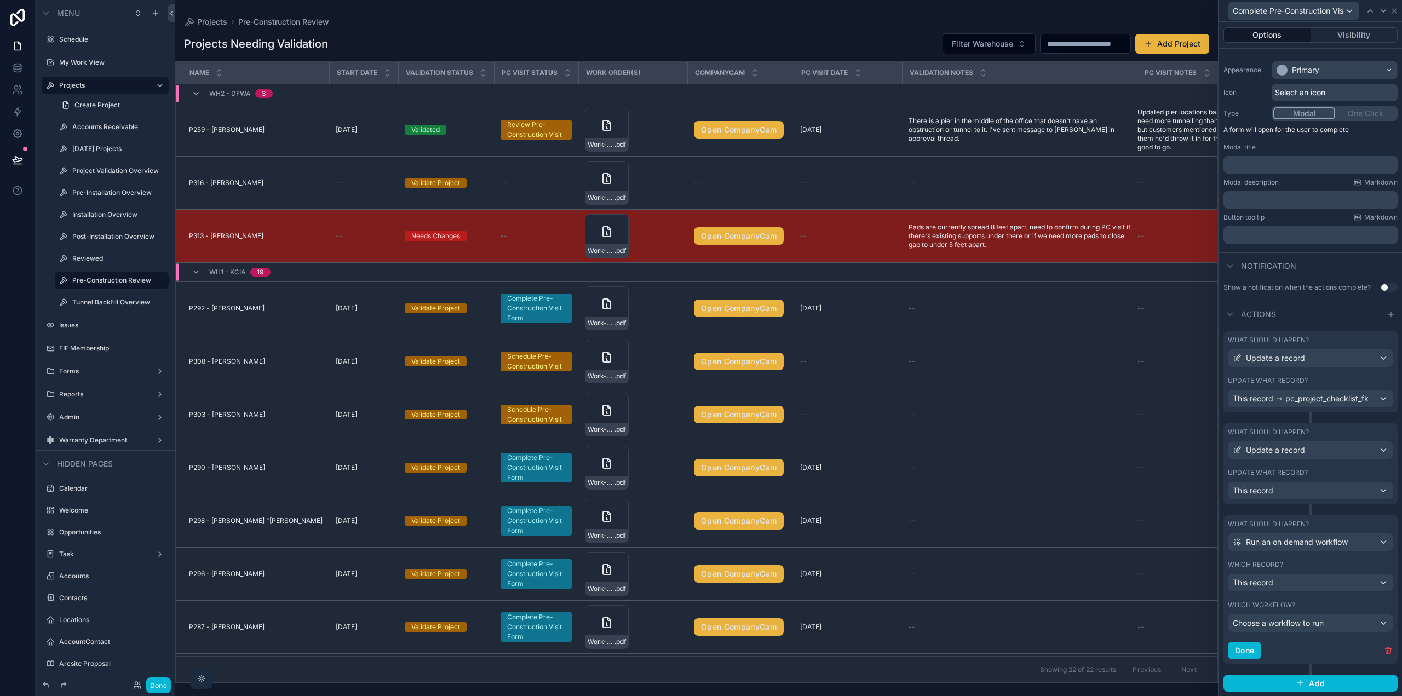
click at [1318, 643] on div "Done" at bounding box center [1311, 650] width 174 height 27
click at [1292, 365] on div "What should happen? Update a record Update what record? This record pc_project_…" at bounding box center [1311, 371] width 174 height 81
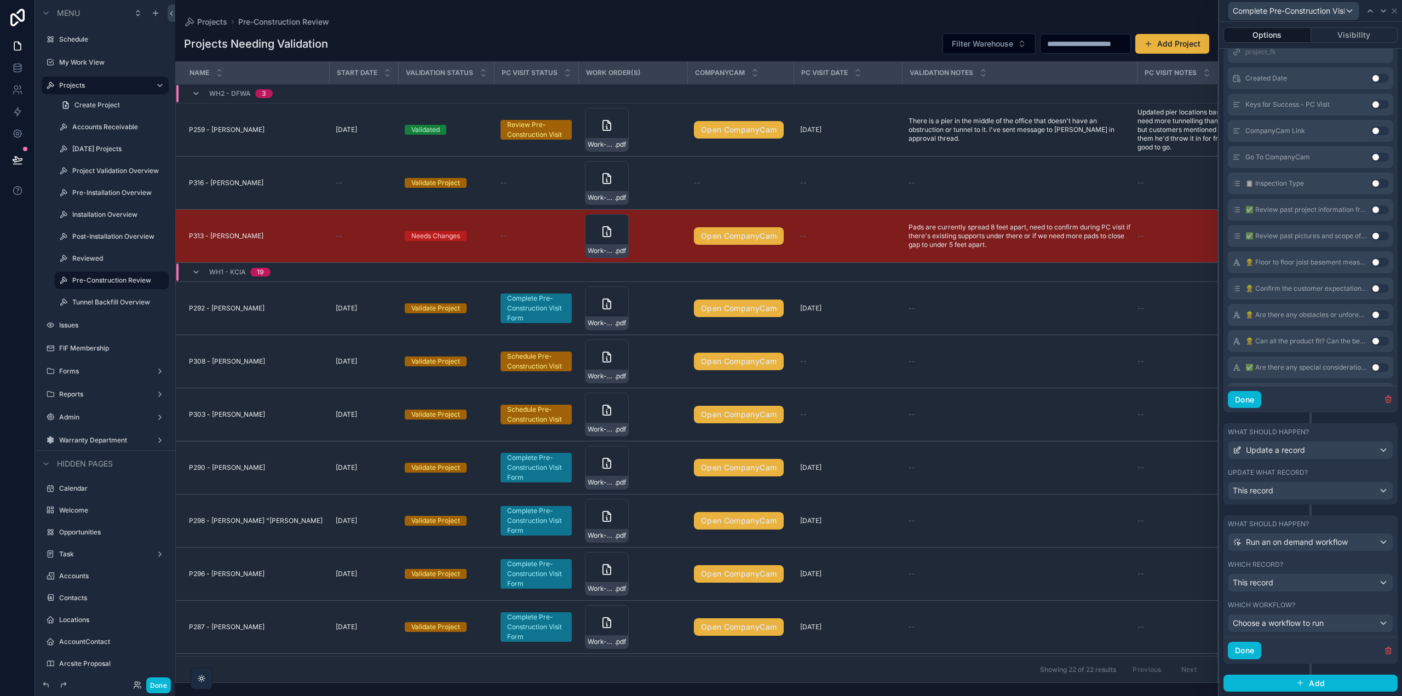
scroll to position [274, 0]
click at [1384, 652] on icon "button" at bounding box center [1388, 650] width 9 height 9
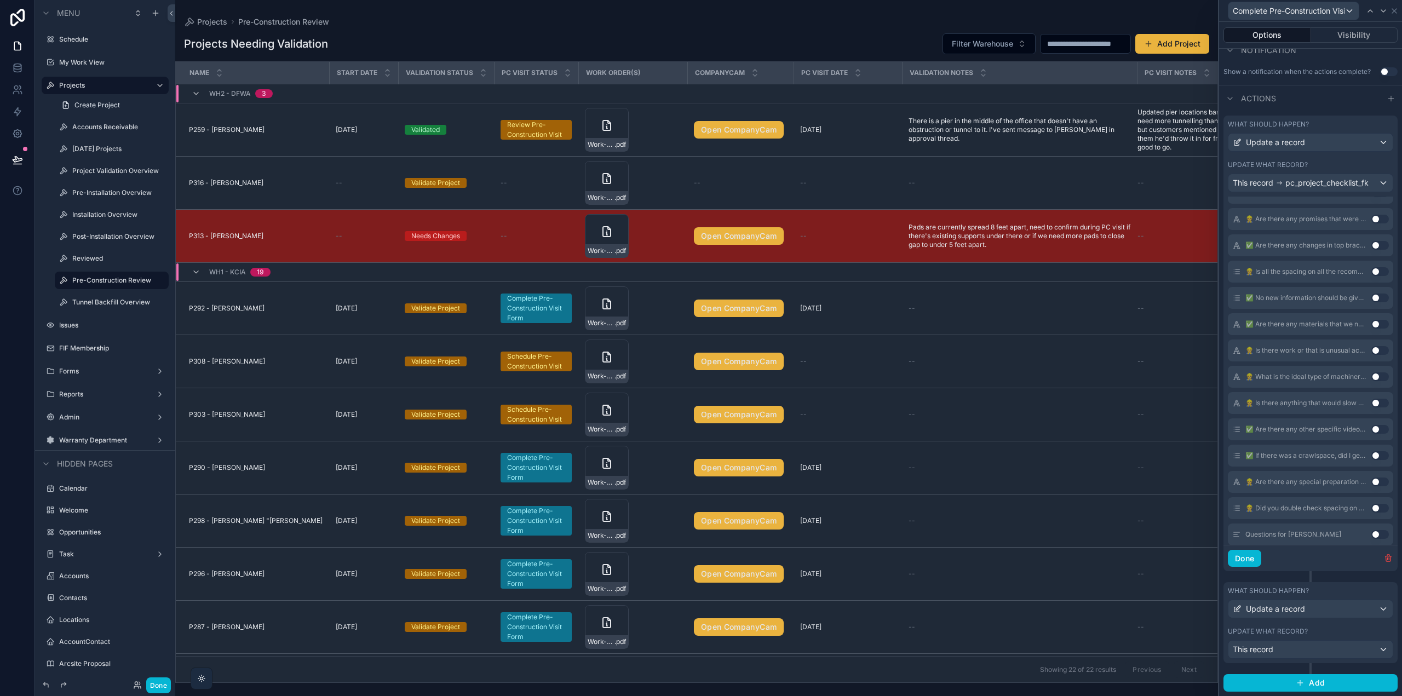
scroll to position [657, 0]
click at [1253, 559] on button "Done" at bounding box center [1244, 559] width 33 height 18
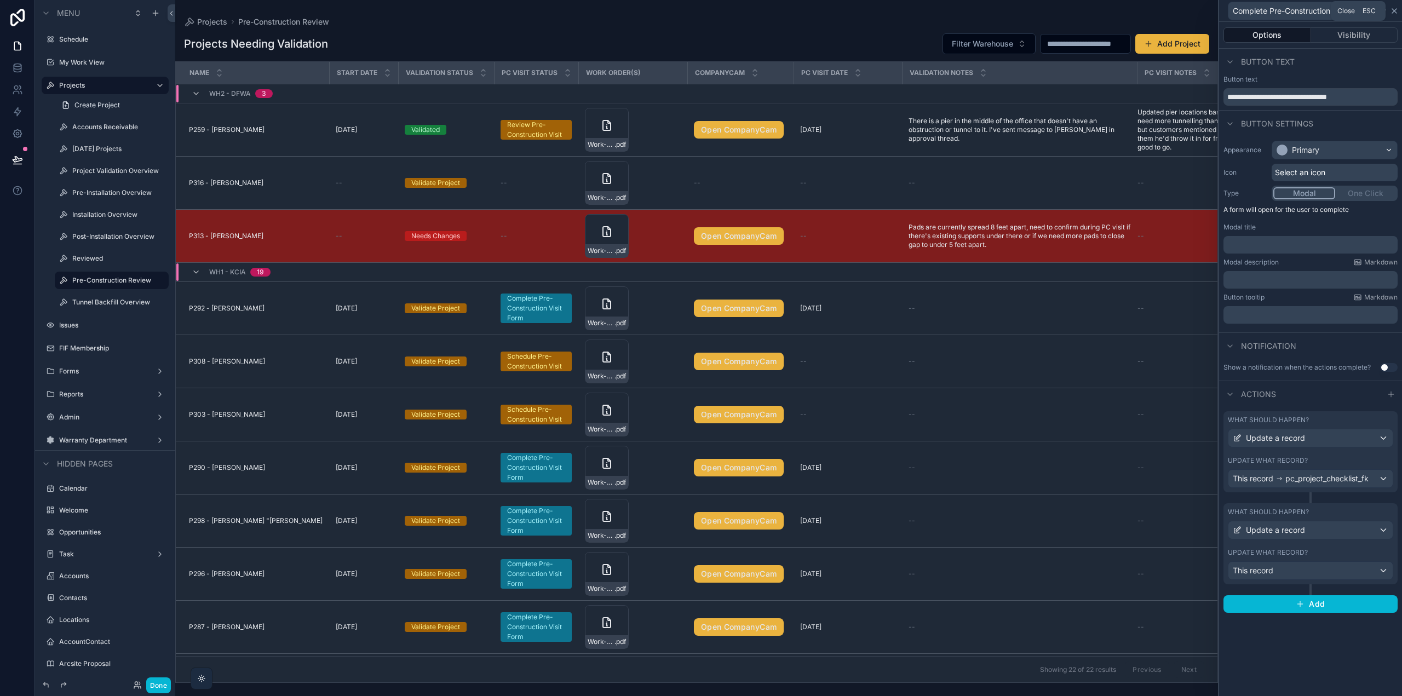
click at [1395, 10] on icon at bounding box center [1394, 11] width 9 height 9
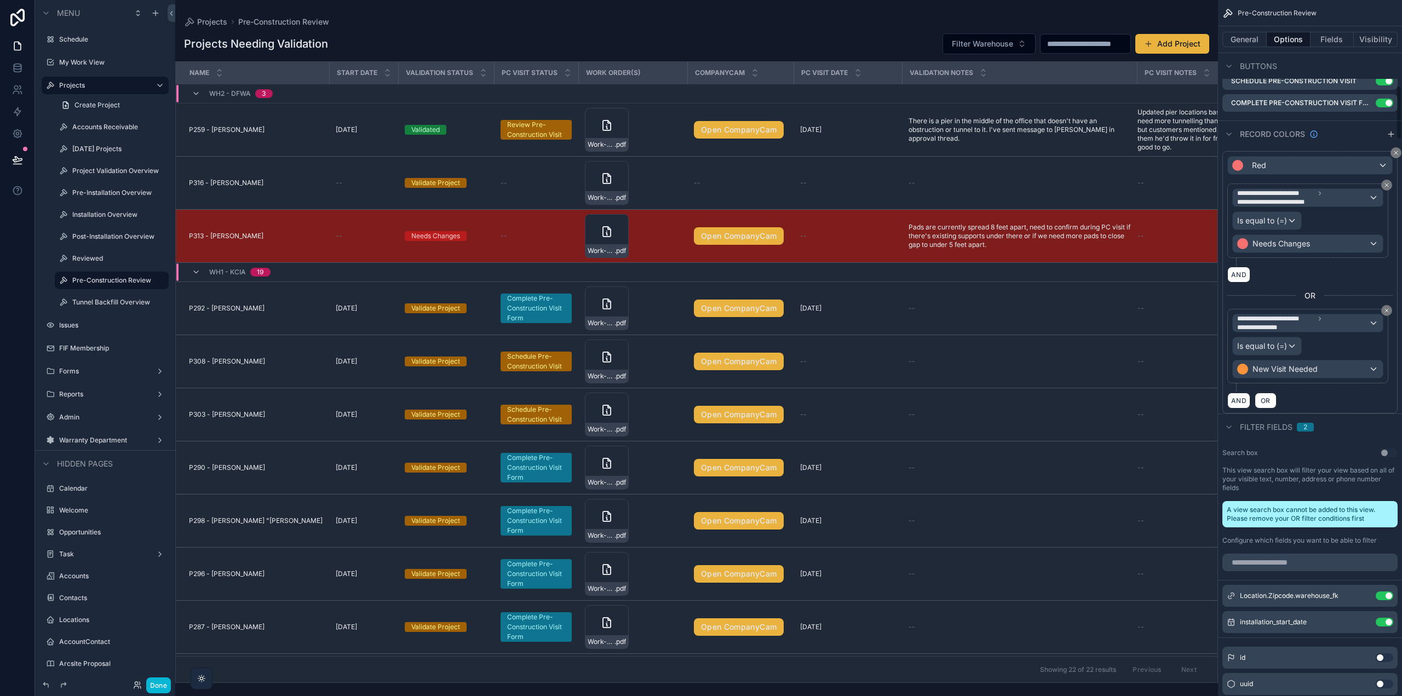
scroll to position [1479, 0]
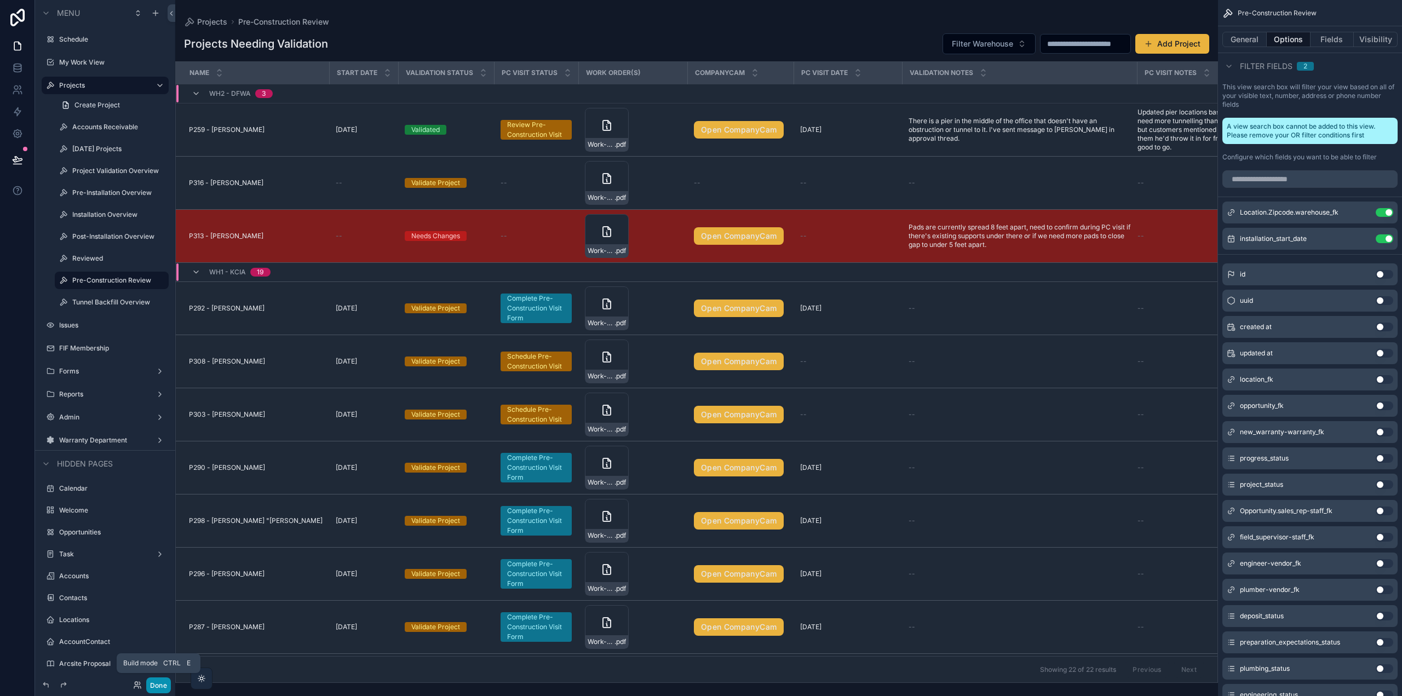
click at [154, 687] on button "Done" at bounding box center [158, 686] width 25 height 16
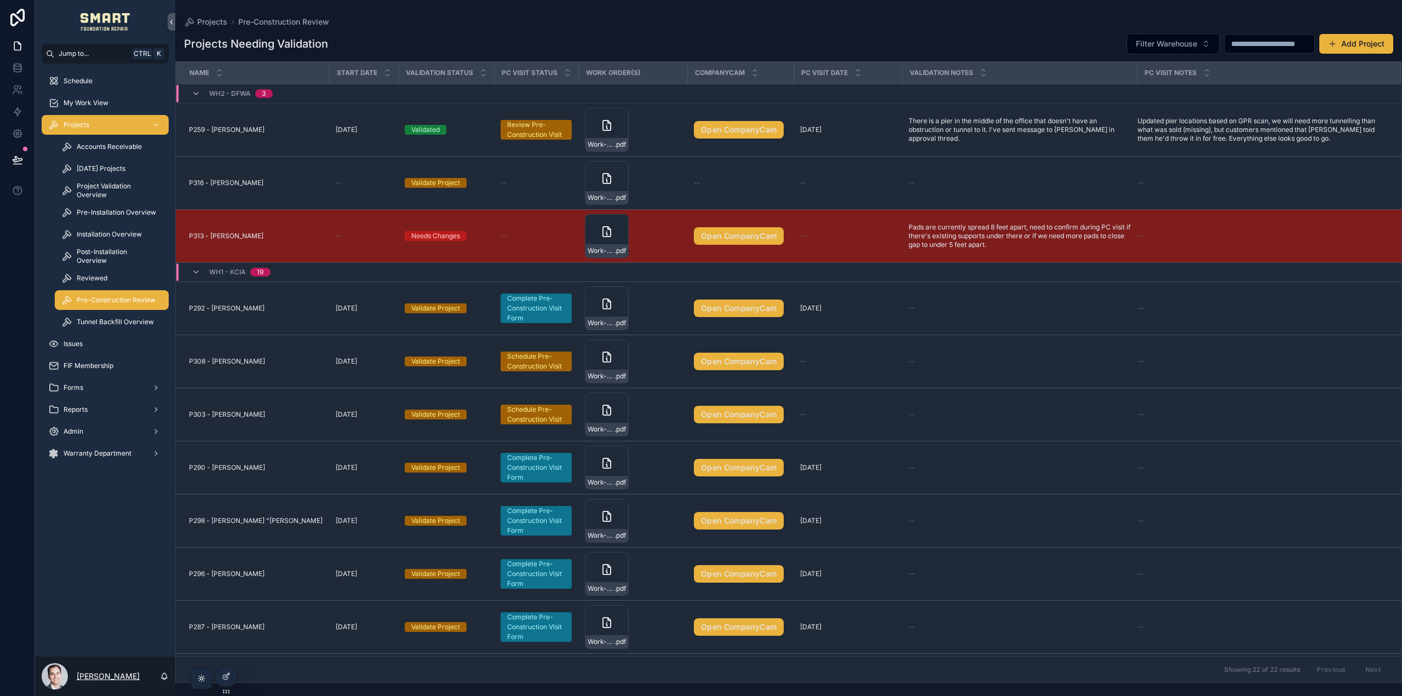
click at [101, 678] on p "[PERSON_NAME]" at bounding box center [108, 676] width 63 height 11
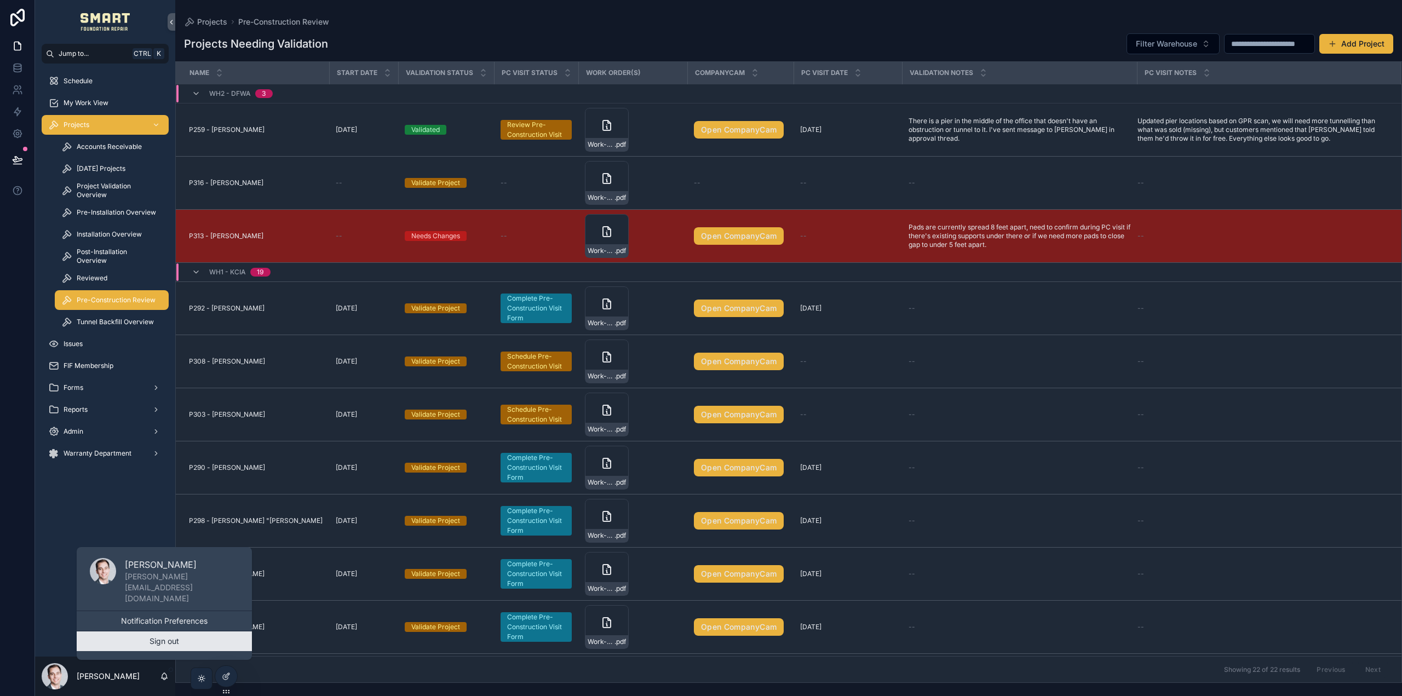
click at [154, 640] on button "Sign out" at bounding box center [164, 642] width 175 height 20
